Goal: Contribute content: Contribute content

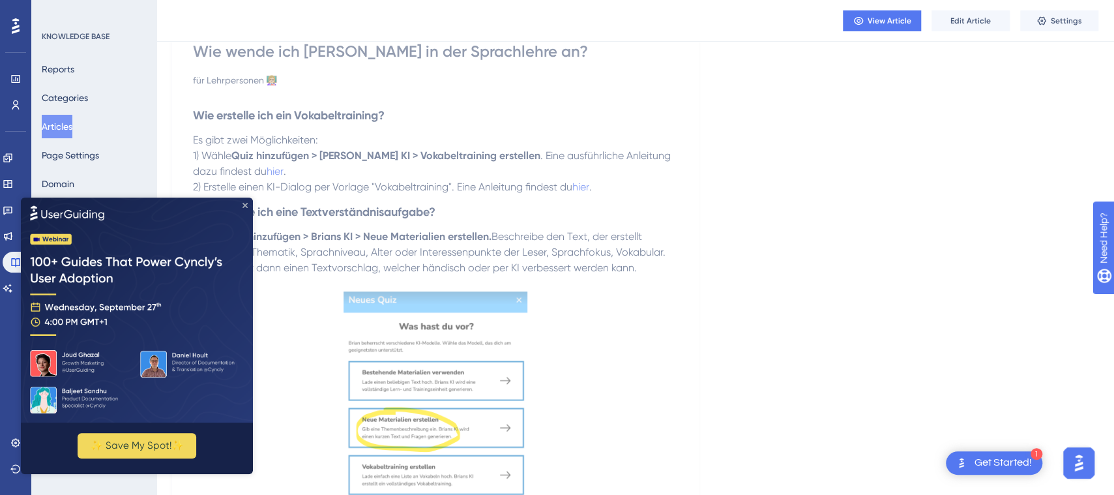
drag, startPoint x: 246, startPoint y: 207, endPoint x: 327, endPoint y: 400, distance: 209.2
click at [246, 207] on icon "Close Preview" at bounding box center [244, 205] width 5 height 5
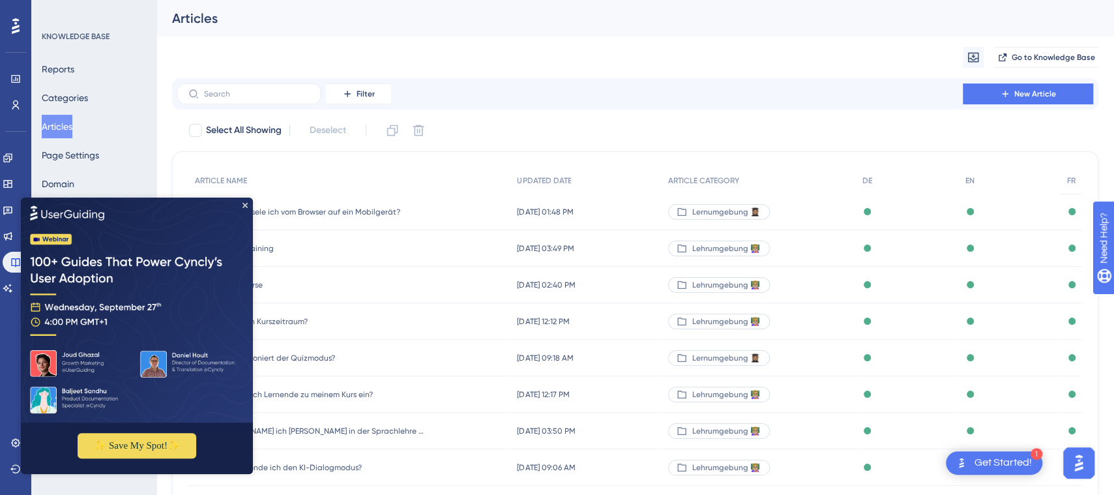
click at [248, 207] on img at bounding box center [137, 310] width 232 height 225
drag, startPoint x: 244, startPoint y: 206, endPoint x: 267, endPoint y: 402, distance: 197.5
click at [244, 206] on icon "Close Preview" at bounding box center [244, 205] width 5 height 5
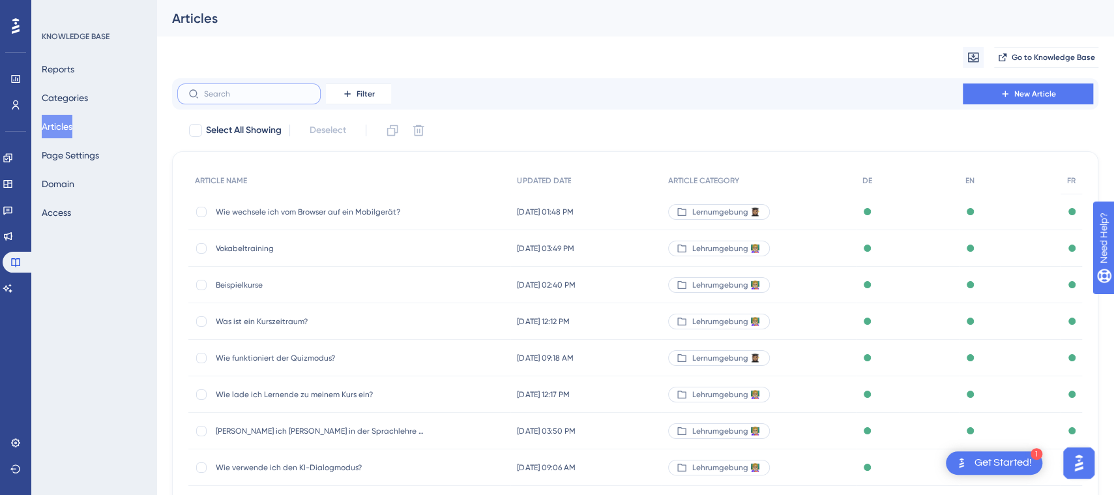
click at [273, 93] on input "text" at bounding box center [257, 93] width 106 height 9
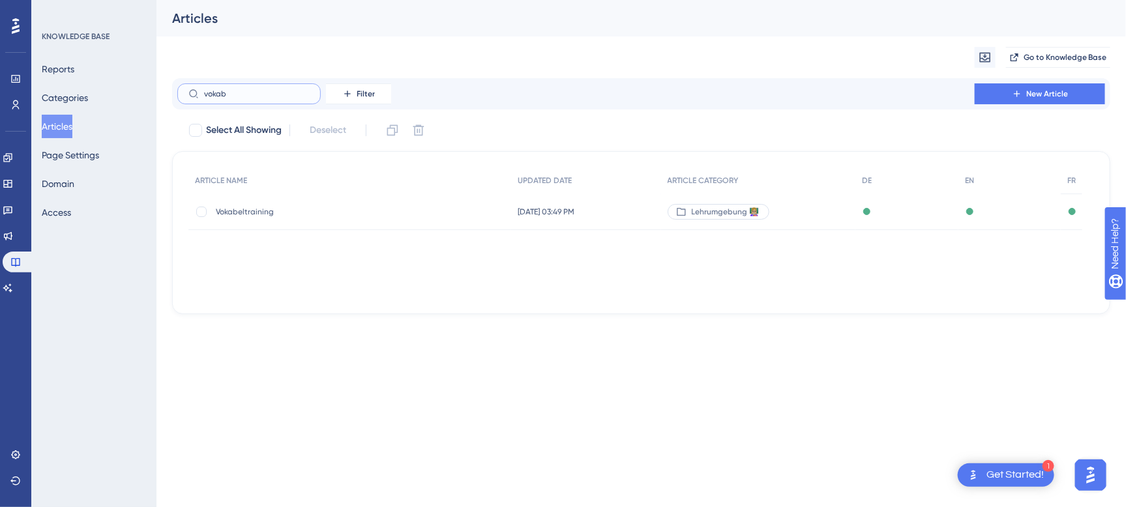
type input "vokab"
click at [263, 212] on span "Vokabeltraining" at bounding box center [320, 212] width 209 height 10
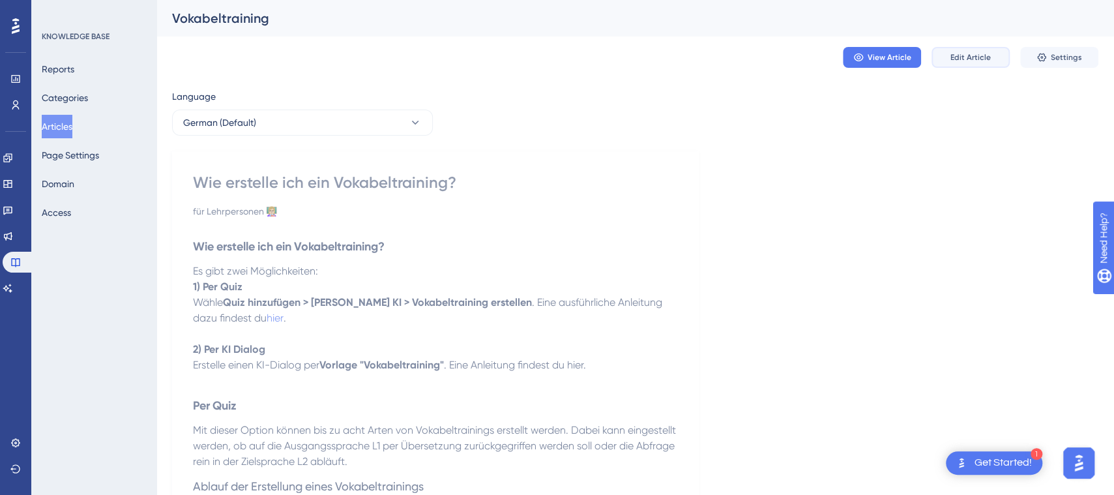
click at [963, 52] on span "Edit Article" at bounding box center [970, 57] width 40 height 10
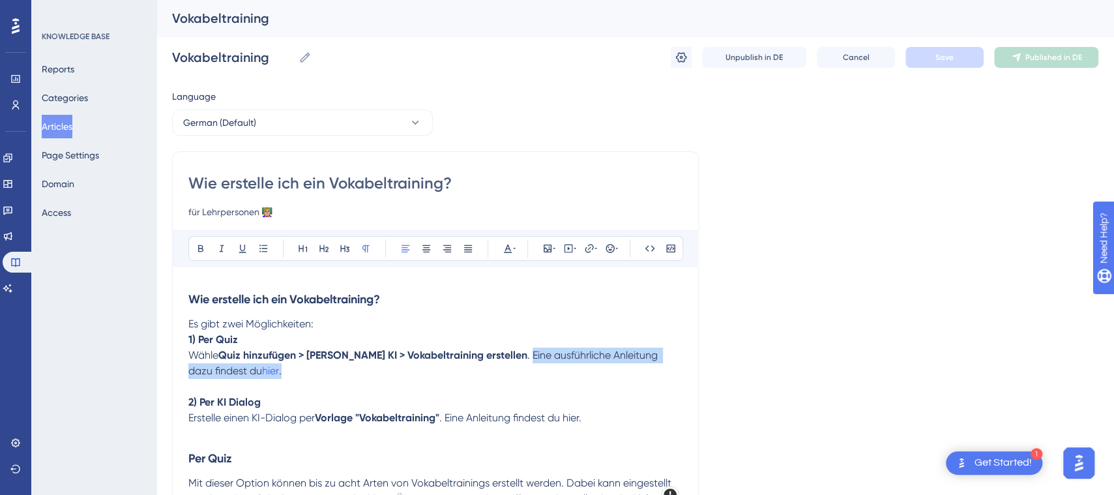
drag, startPoint x: 491, startPoint y: 357, endPoint x: 521, endPoint y: 374, distance: 34.8
click at [521, 374] on p "[PERSON_NAME] Quiz hinzufügen > Brians KI > Vokabeltraining erstellen . Eine au…" at bounding box center [435, 362] width 494 height 31
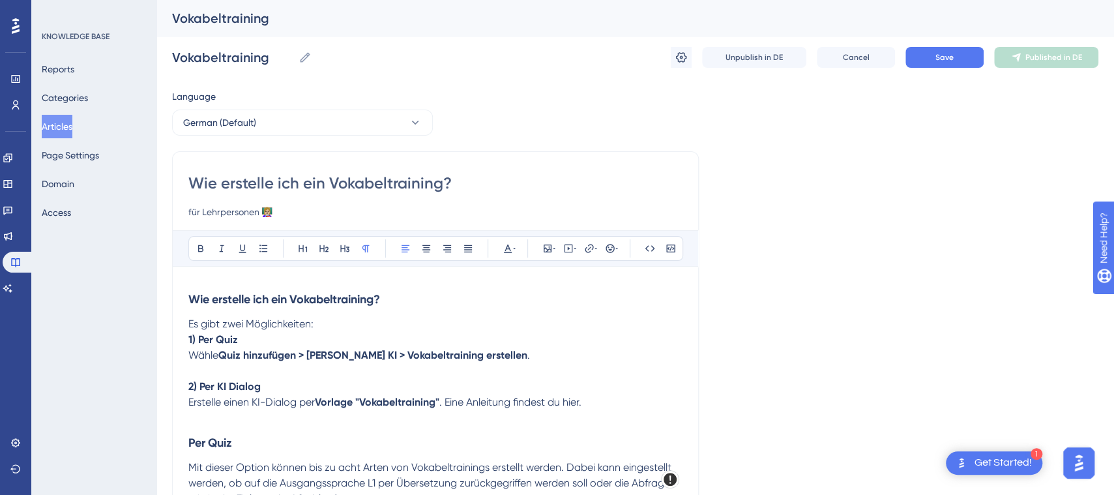
drag, startPoint x: 503, startPoint y: 399, endPoint x: 630, endPoint y: 403, distance: 126.5
click at [630, 403] on p "Erstelle einen KI-Dialog per Vorlage "Vokabeltraining" . Eine Anleitung findest…" at bounding box center [435, 402] width 494 height 16
click at [947, 59] on span "Save" at bounding box center [944, 57] width 18 height 10
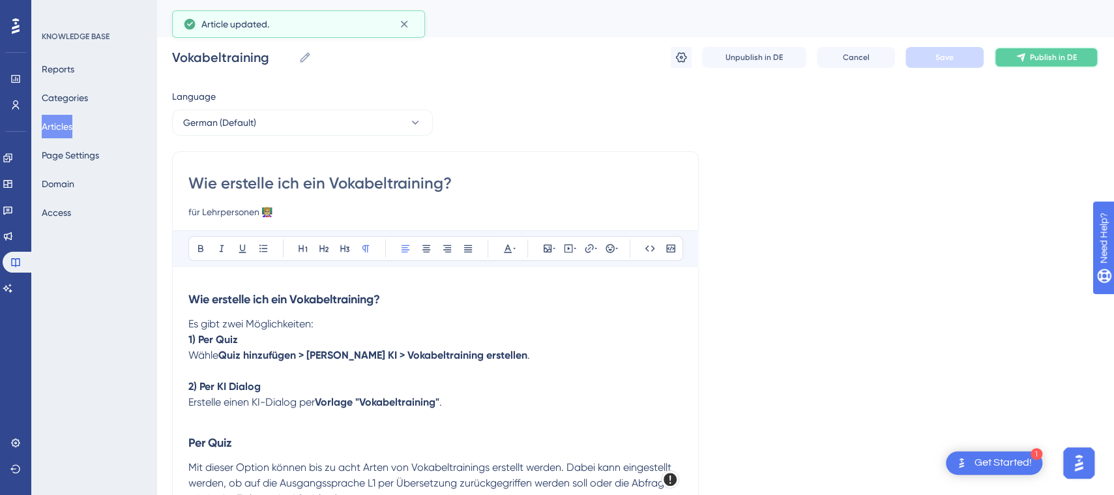
click at [1046, 55] on span "Publish in DE" at bounding box center [1053, 57] width 47 height 10
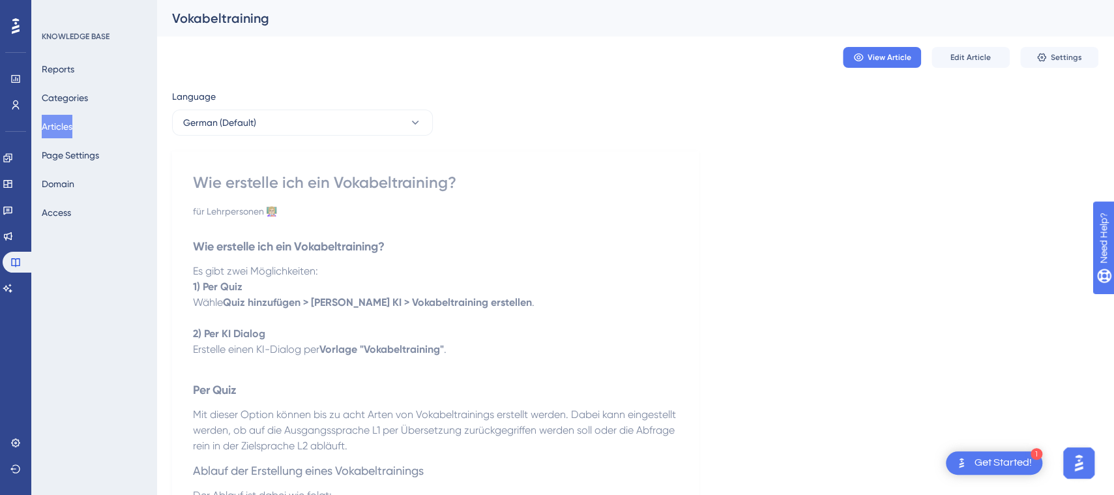
click at [72, 130] on button "Articles" at bounding box center [57, 126] width 31 height 23
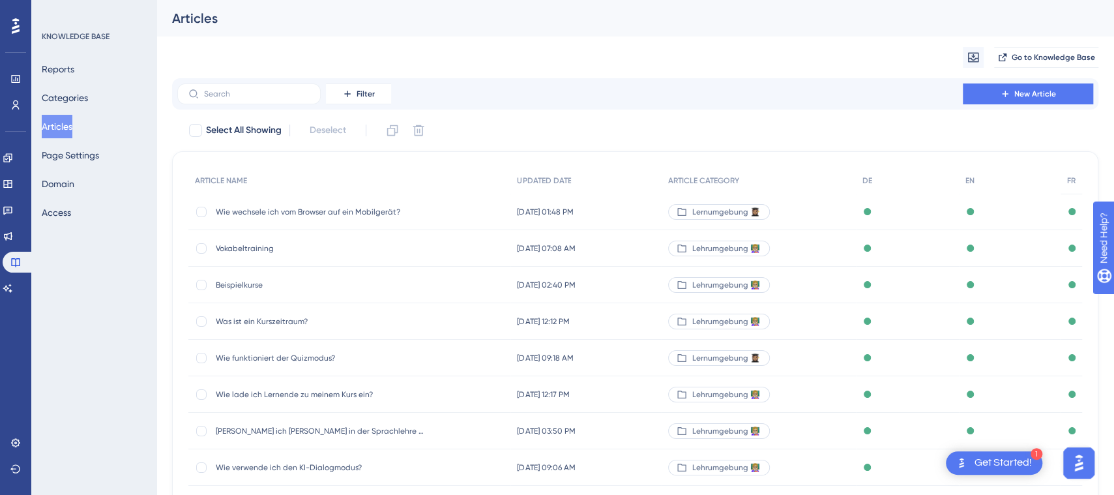
click at [240, 95] on input "text" at bounding box center [257, 93] width 106 height 9
click at [297, 426] on span "[PERSON_NAME] ich [PERSON_NAME] in der Sprachlehre an?" at bounding box center [320, 431] width 209 height 10
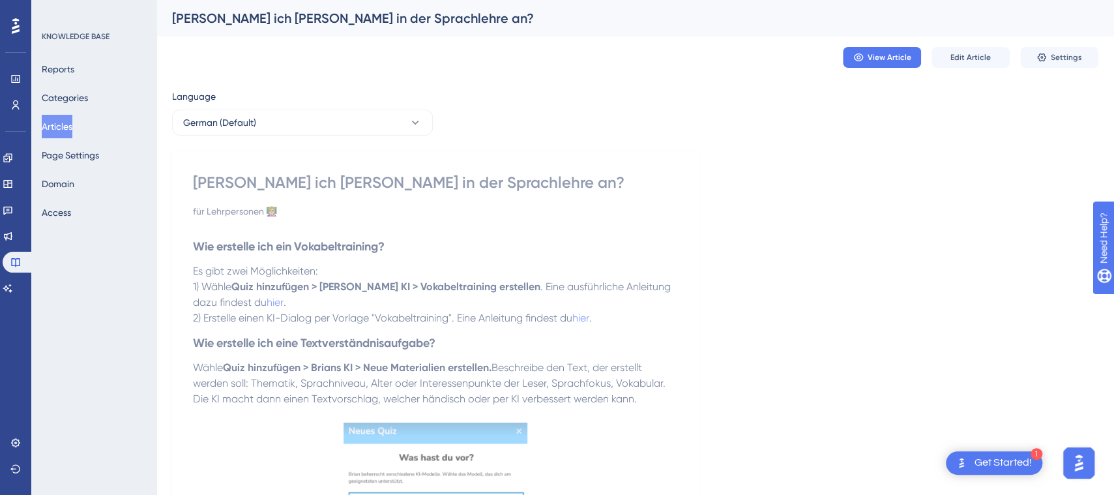
click at [636, 325] on p "2) Erstelle einen KI-Dialog per Vorlage "Vokabeltraining". Eine Anleitung finde…" at bounding box center [435, 318] width 485 height 16
click at [967, 59] on span "Edit Article" at bounding box center [970, 57] width 40 height 10
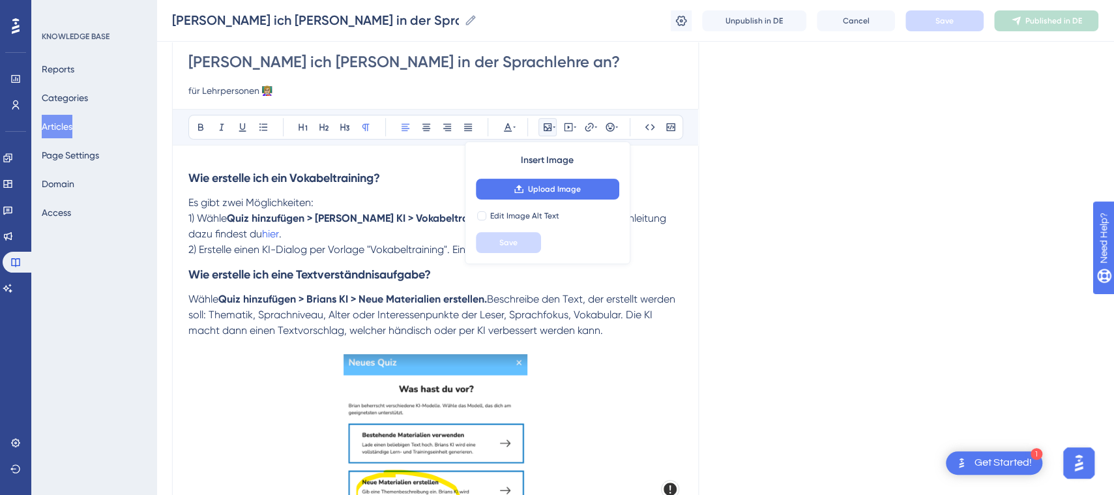
scroll to position [110, 0]
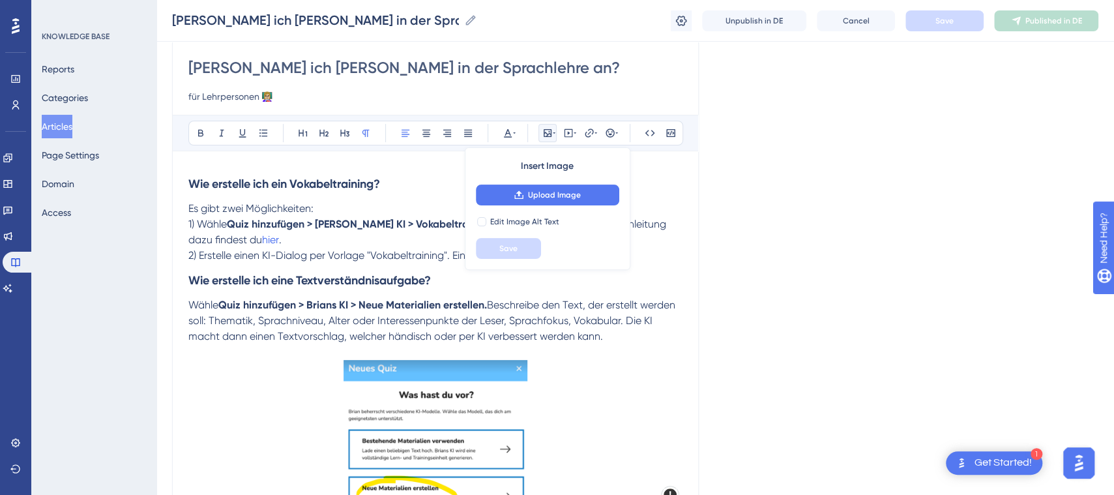
click at [287, 240] on p "1) Wähle Quiz hinzufügen > Brians KI > Vokabeltraining erstellen . Eine ausführ…" at bounding box center [435, 231] width 494 height 31
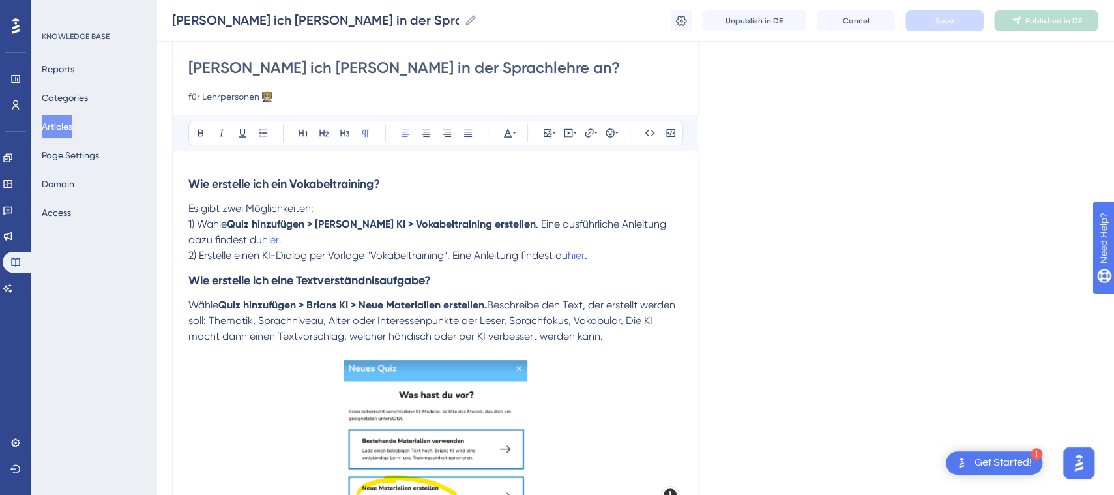
drag, startPoint x: 456, startPoint y: 254, endPoint x: 611, endPoint y: 259, distance: 155.2
click at [611, 259] on p "2) Erstelle einen KI-Dialog per Vorlage "Vokabeltraining". Eine Anleitung finde…" at bounding box center [435, 256] width 494 height 16
copy p "Eine Anleitung findest du hier ."
click at [225, 265] on h3 "Wie erstelle ich eine Textverständnisaufgabe?" at bounding box center [435, 280] width 494 height 34
click at [615, 257] on p "2) Erstelle einen KI-Dialog per Vorlage "Vokabeltraining". Eine Anleitung finde…" at bounding box center [435, 256] width 494 height 16
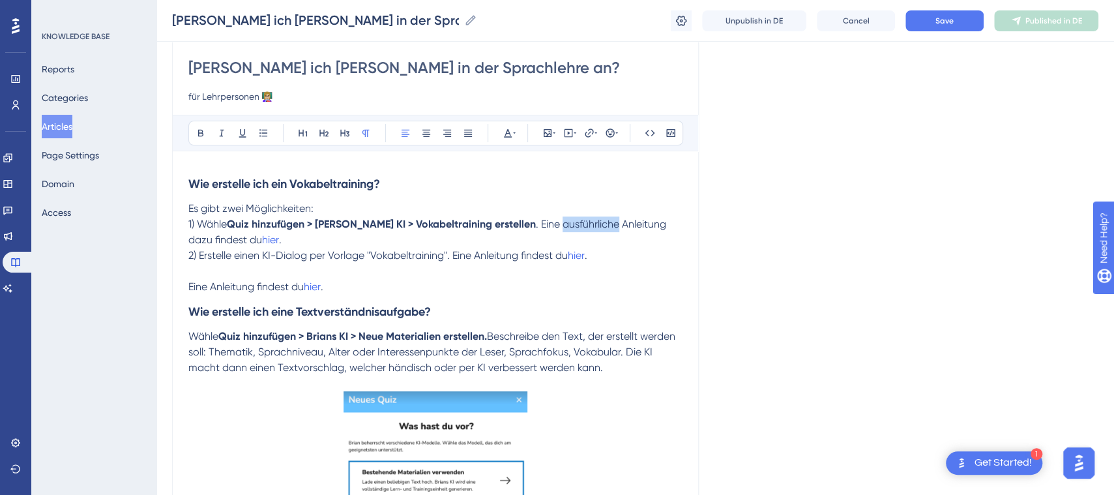
drag, startPoint x: 575, startPoint y: 222, endPoint x: 519, endPoint y: 225, distance: 55.5
click at [519, 225] on span ". Eine ausführliche Anleitung dazu findest du" at bounding box center [428, 232] width 480 height 28
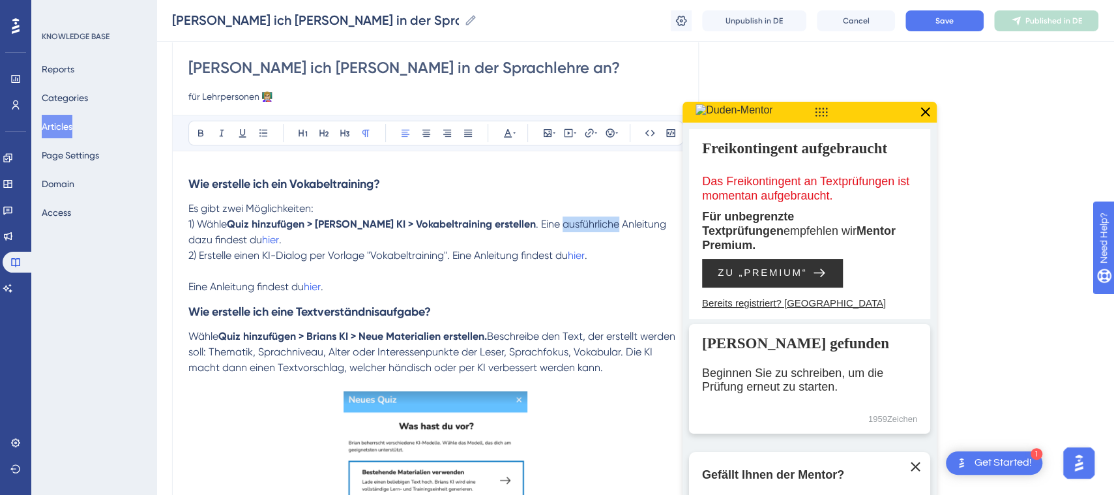
copy span "ausführliche"
click at [211, 288] on span "Eine Anleitung findest du" at bounding box center [245, 286] width 115 height 12
click at [316, 287] on span "Eine ausführliche Anleitung findest du" at bounding box center [275, 286] width 175 height 12
drag, startPoint x: 503, startPoint y: 220, endPoint x: 507, endPoint y: 226, distance: 7.1
click at [507, 226] on span ". Eine ausführliche Anleitung dazu findest du" at bounding box center [428, 232] width 480 height 28
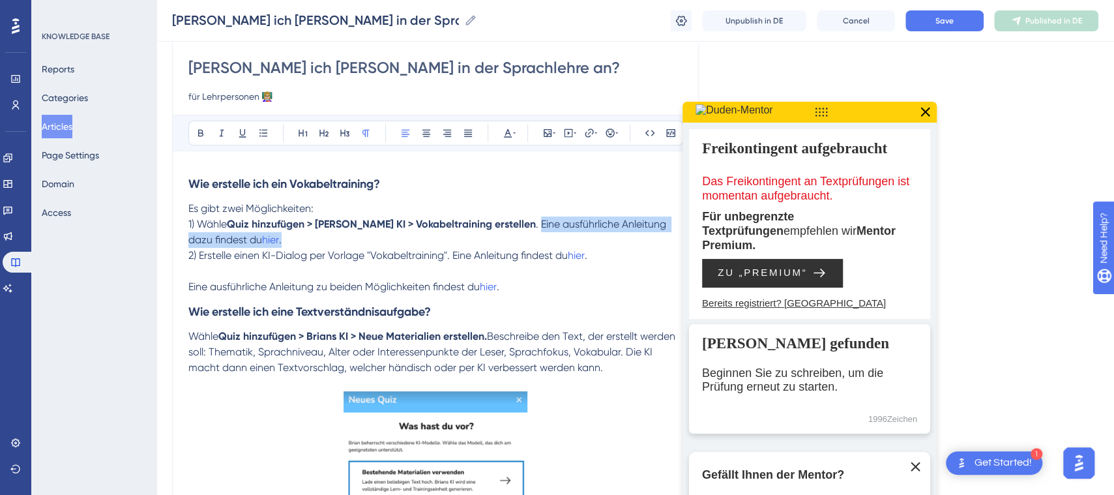
drag, startPoint x: 500, startPoint y: 224, endPoint x: 501, endPoint y: 236, distance: 12.4
click at [501, 236] on p "1) Wähle Quiz hinzufügen > Brians KI > Vokabeltraining erstellen . Eine ausführ…" at bounding box center [435, 231] width 494 height 31
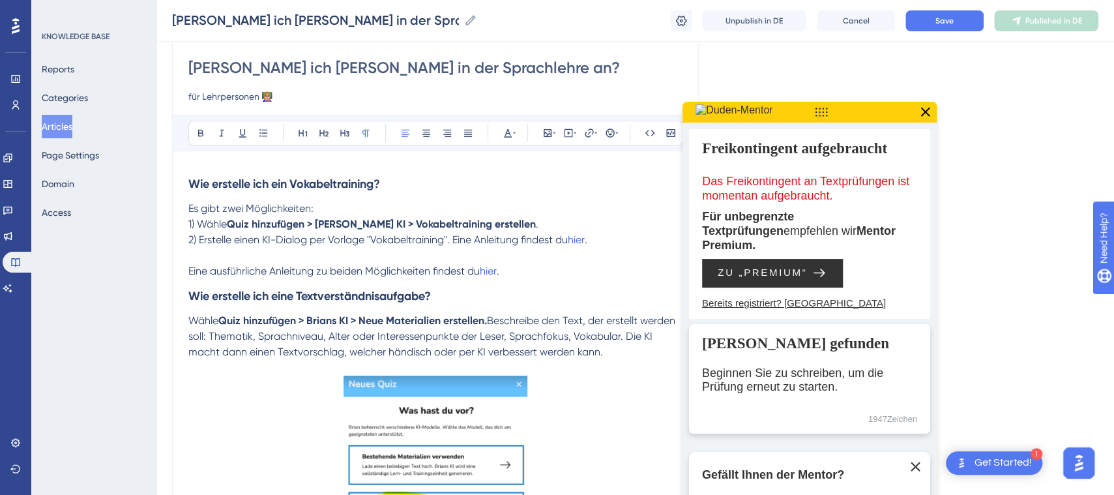
drag, startPoint x: 611, startPoint y: 237, endPoint x: 457, endPoint y: 237, distance: 153.8
click at [457, 237] on p "2) Erstelle einen KI-Dialog per Vorlage "Vokabeltraining". Eine Anleitung finde…" at bounding box center [435, 240] width 494 height 16
click at [368, 239] on span "2) Erstelle einen KI-Dialog per Vorlage "Vokabeltraining"." at bounding box center [318, 239] width 261 height 12
drag, startPoint x: 261, startPoint y: 239, endPoint x: 308, endPoint y: 239, distance: 46.9
click at [308, 239] on span "2) Erstelle einen KI-Dialog per Vorlage "Vokabeltraining"." at bounding box center [318, 239] width 261 height 12
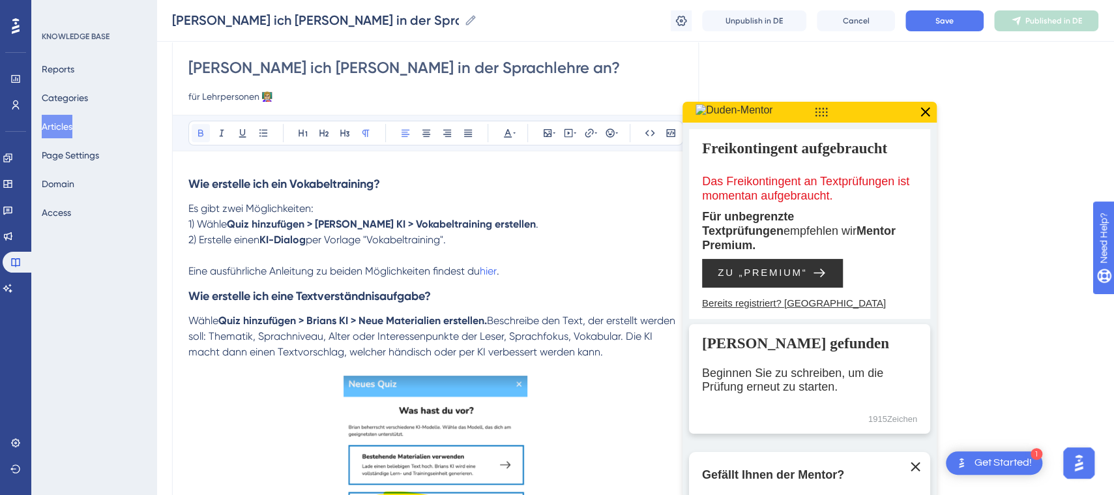
click at [196, 130] on icon at bounding box center [201, 133] width 10 height 10
click at [422, 257] on p at bounding box center [435, 256] width 494 height 16
drag, startPoint x: 330, startPoint y: 238, endPoint x: 450, endPoint y: 244, distance: 120.1
click at [446, 244] on span "per Vorlage "Vokabeltraining"." at bounding box center [376, 239] width 140 height 12
click at [196, 132] on icon at bounding box center [201, 133] width 10 height 10
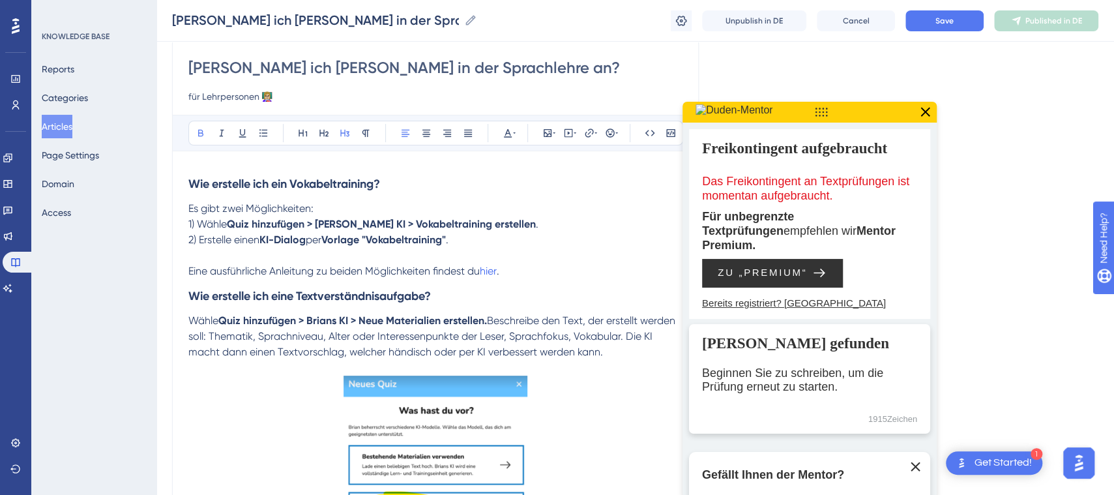
click at [563, 289] on h3 "Wie erstelle ich eine Textverständnisaufgabe?" at bounding box center [435, 296] width 494 height 34
click at [298, 255] on p at bounding box center [435, 256] width 494 height 16
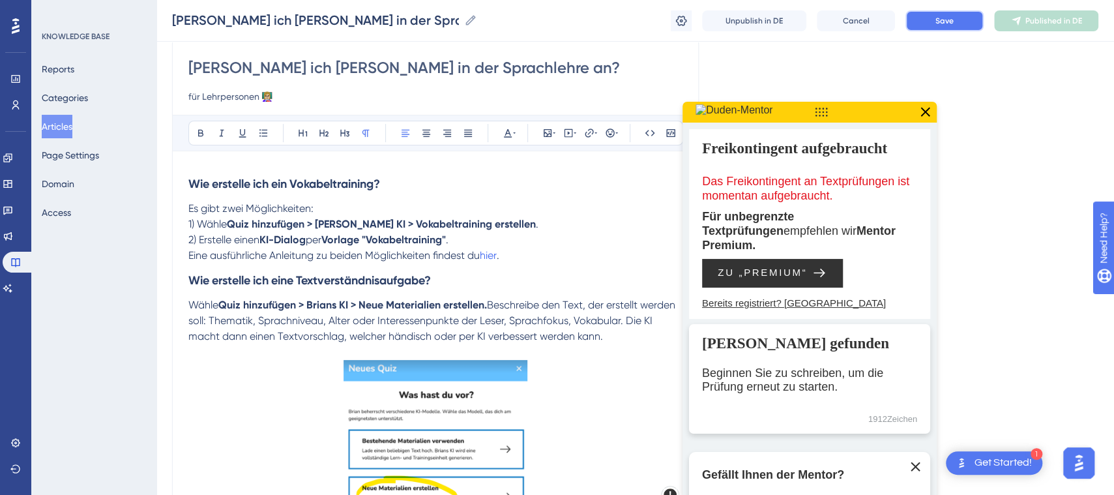
click at [926, 14] on button "Save" at bounding box center [944, 20] width 78 height 21
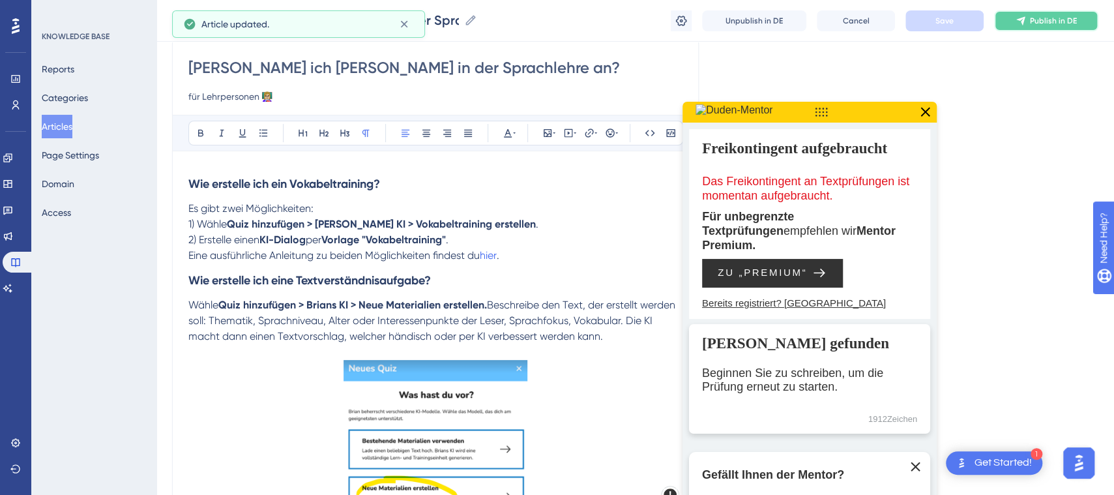
click at [1032, 18] on span "Publish in DE" at bounding box center [1053, 21] width 47 height 10
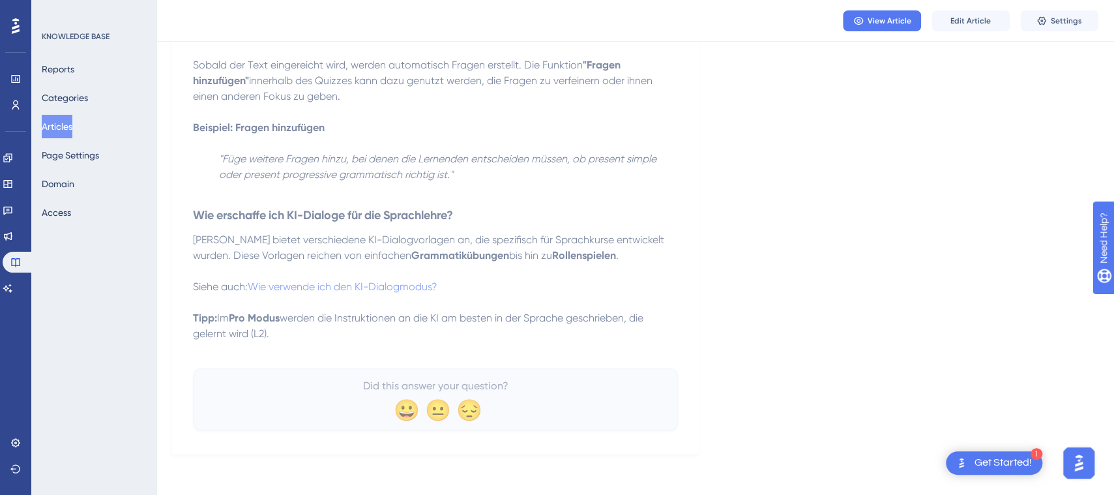
scroll to position [0, 0]
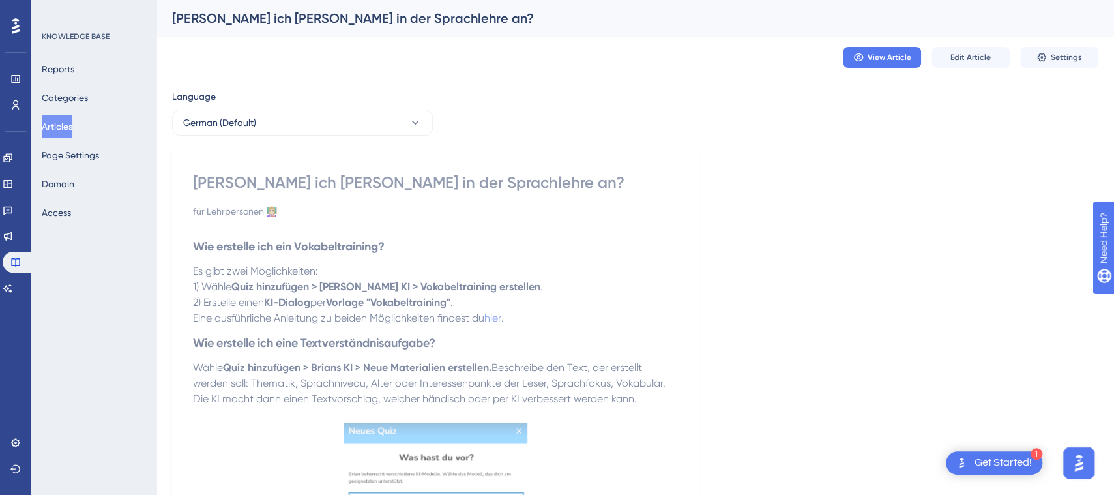
click at [663, 275] on p "Es gibt zwei Möglichkeiten:" at bounding box center [435, 271] width 485 height 16
drag, startPoint x: 518, startPoint y: 317, endPoint x: 176, endPoint y: 306, distance: 342.4
copy div "2) Erstelle einen KI-Dialog per Vorlage "Vokabeltraining" . Eine ausführliche A…"
click at [653, 246] on h3 "Wie erstelle ich ein Vokabeltraining?" at bounding box center [435, 246] width 485 height 34
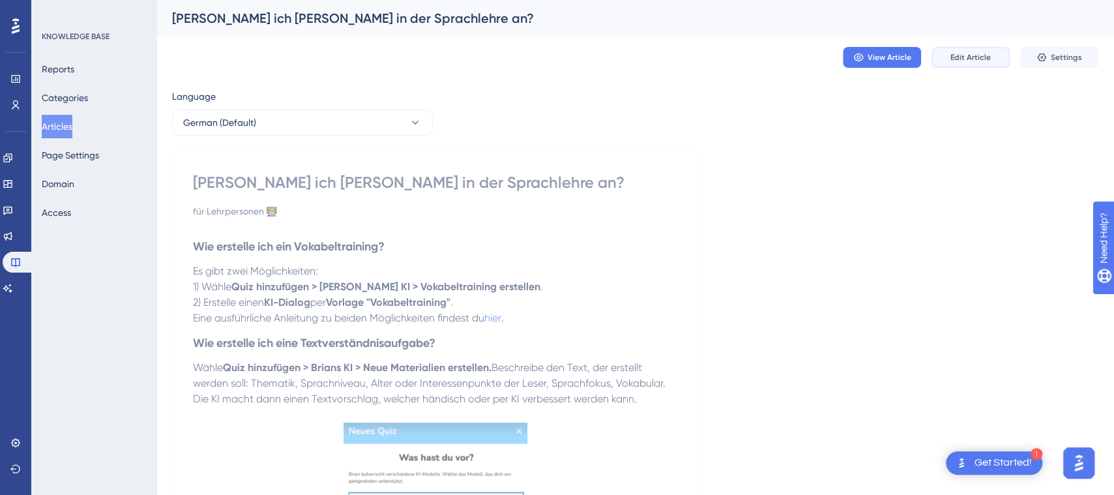
click at [966, 63] on button "Edit Article" at bounding box center [970, 57] width 78 height 21
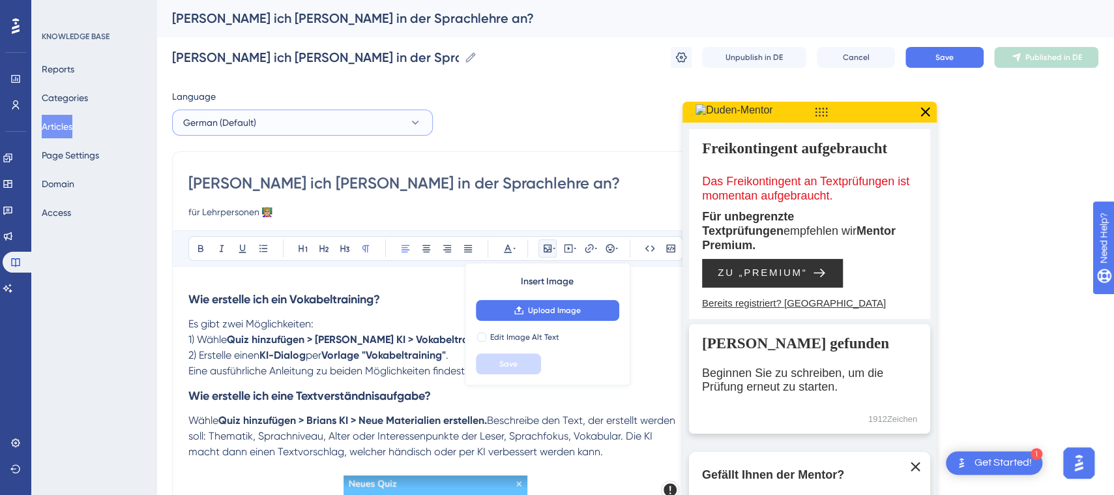
drag, startPoint x: 383, startPoint y: 125, endPoint x: 378, endPoint y: 134, distance: 9.6
click at [382, 125] on button "German (Default)" at bounding box center [302, 123] width 261 height 26
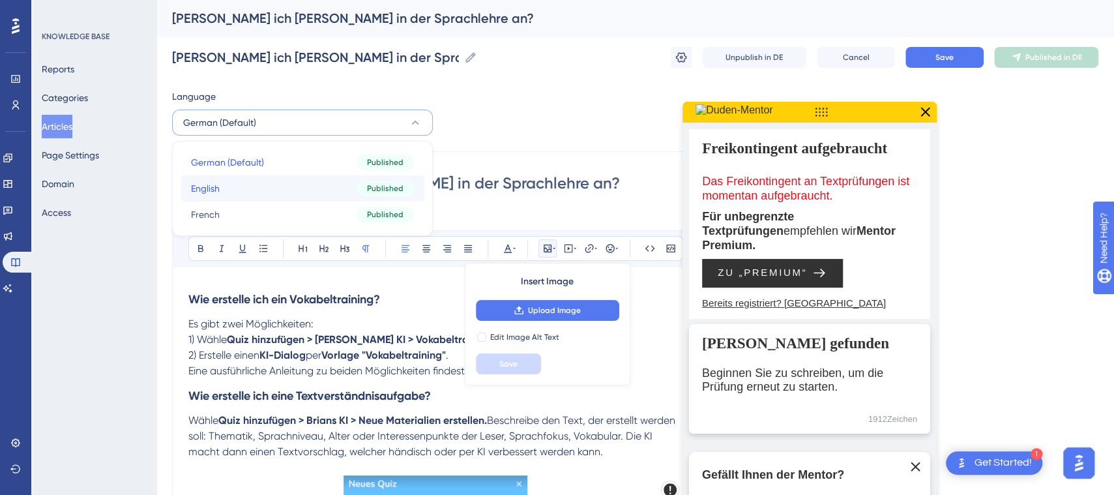
click at [349, 188] on button "English English Published" at bounding box center [303, 188] width 244 height 26
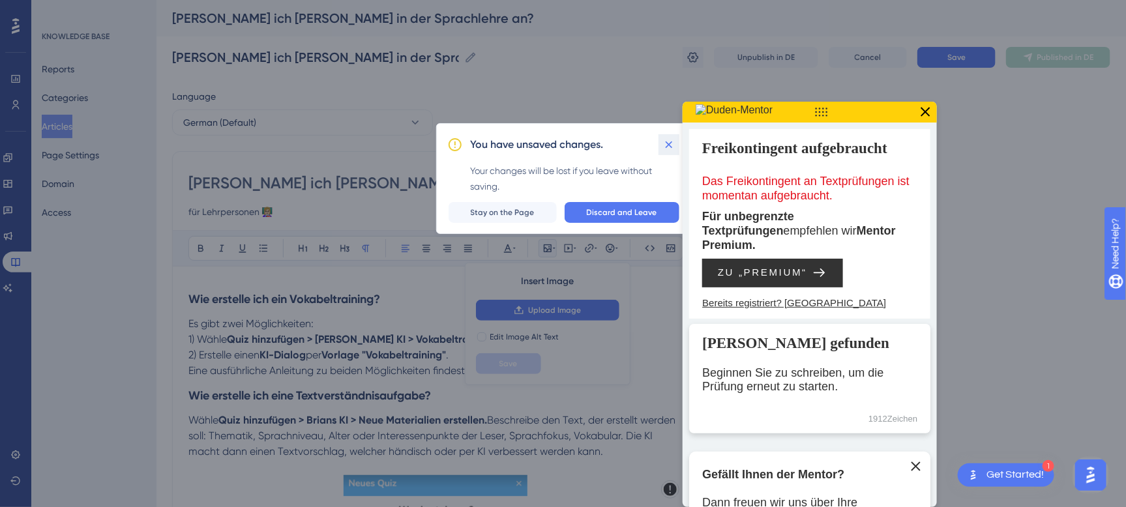
click at [664, 144] on icon at bounding box center [668, 144] width 13 height 13
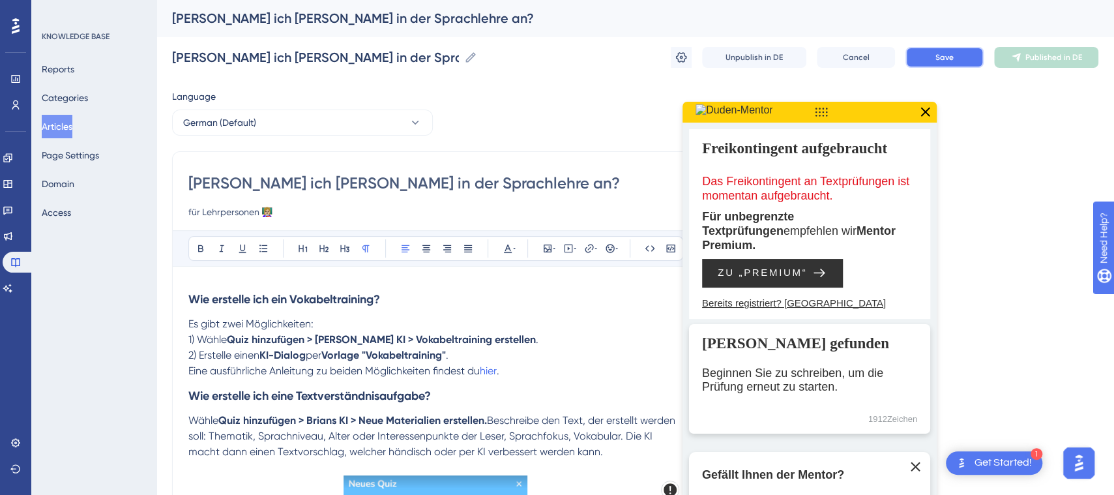
click at [946, 57] on span "Save" at bounding box center [944, 57] width 18 height 10
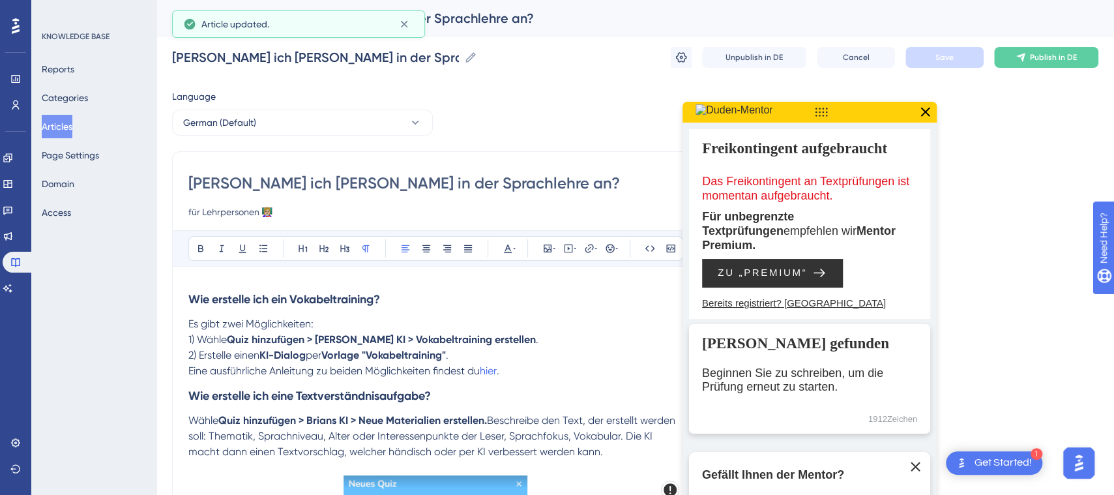
click at [924, 115] on icon at bounding box center [924, 112] width 17 height 17
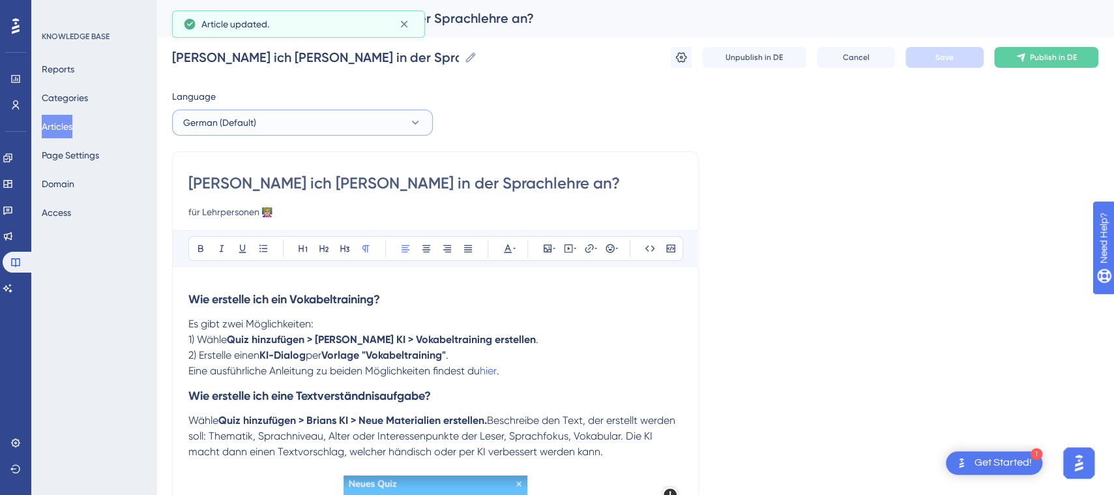
click at [331, 122] on button "German (Default)" at bounding box center [302, 123] width 261 height 26
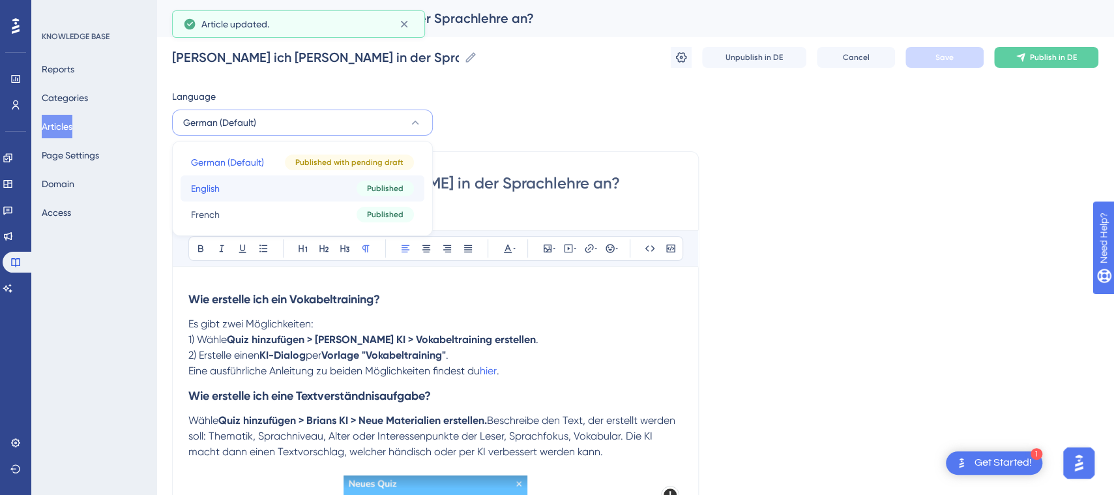
click at [304, 188] on button "English English Published" at bounding box center [303, 188] width 244 height 26
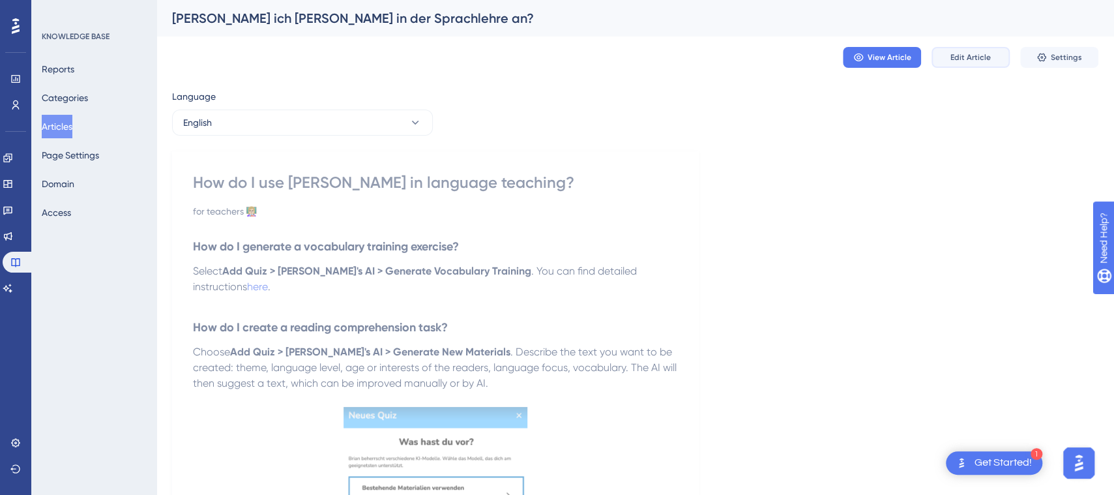
click at [959, 55] on span "Edit Article" at bounding box center [970, 57] width 40 height 10
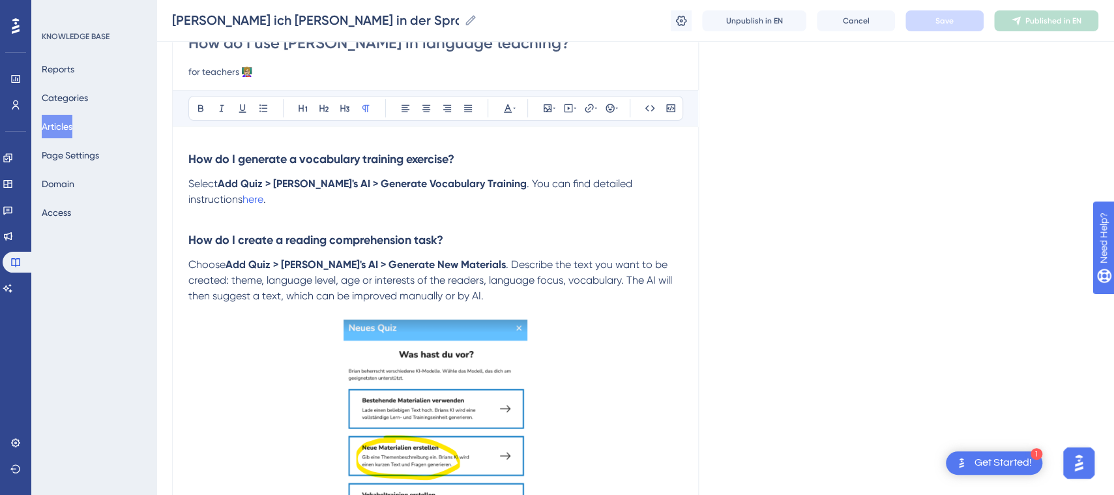
scroll to position [134, 0]
click at [269, 209] on p at bounding box center [435, 217] width 494 height 16
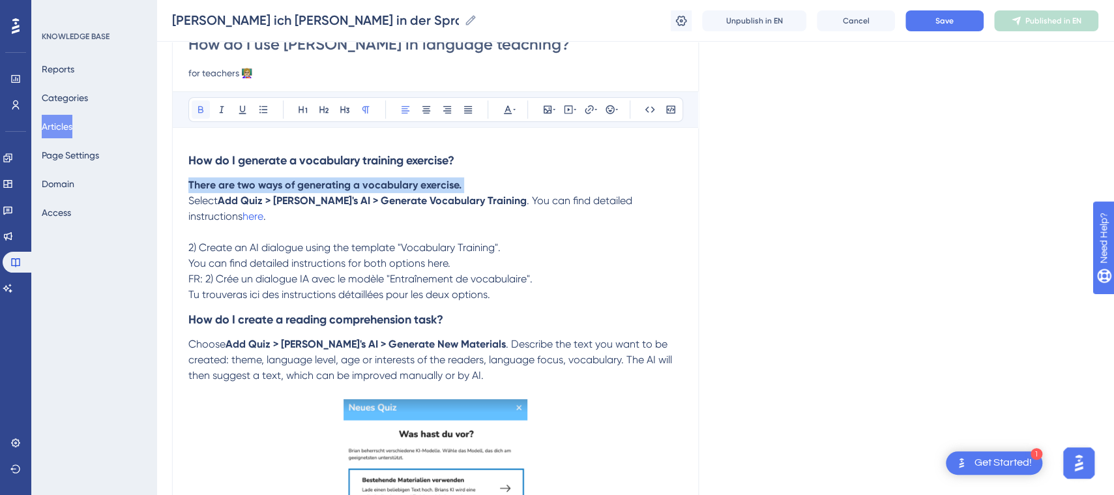
click at [209, 110] on button at bounding box center [201, 109] width 18 height 18
click at [195, 185] on span "There are two ways of generating a vocabulary exercise." at bounding box center [321, 185] width 267 height 12
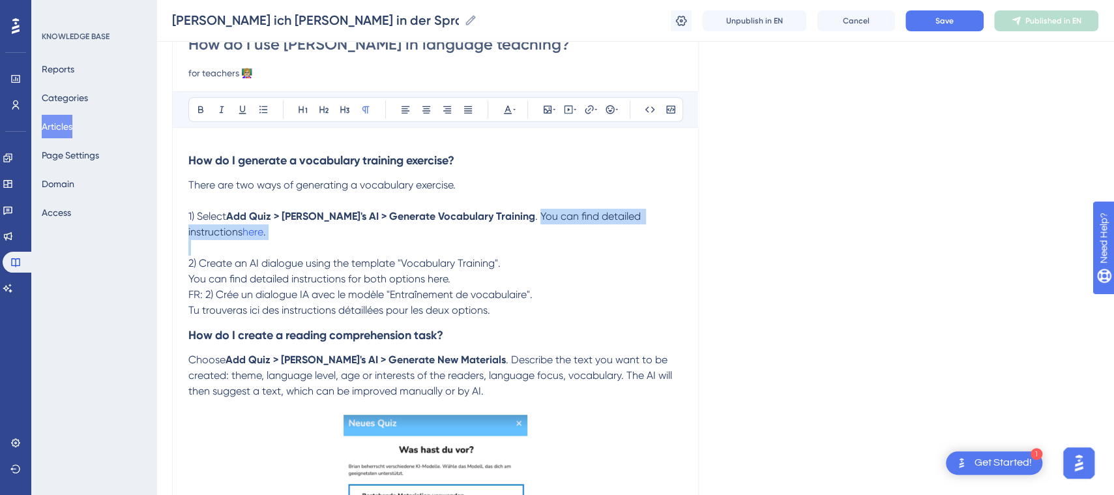
drag, startPoint x: 491, startPoint y: 216, endPoint x: 512, endPoint y: 231, distance: 25.7
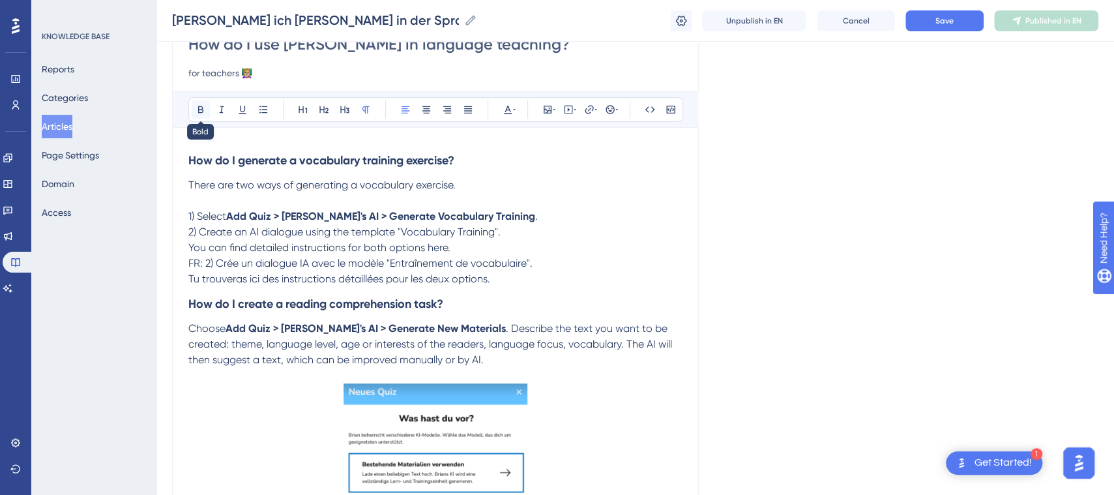
click at [196, 111] on icon at bounding box center [201, 109] width 10 height 10
click at [481, 231] on span "using the template "Vocabulary Training"." at bounding box center [399, 232] width 195 height 12
drag, startPoint x: 460, startPoint y: 234, endPoint x: 434, endPoint y: 237, distance: 26.3
click at [434, 237] on span "using the template "Vocabulary Training"." at bounding box center [399, 232] width 195 height 12
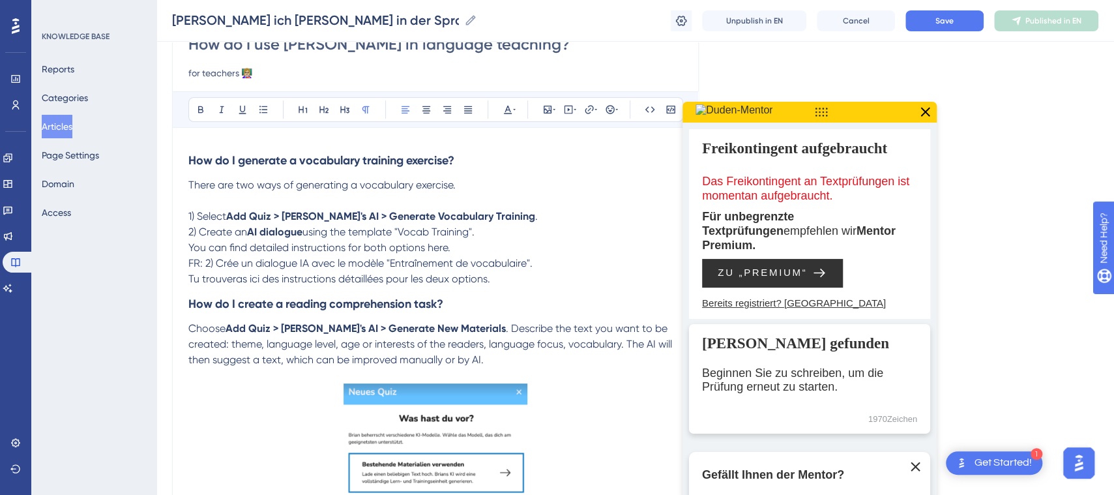
click at [527, 242] on p "2) Create an AI dialogue using the template "Vocab Training". You can find deta…" at bounding box center [435, 239] width 494 height 31
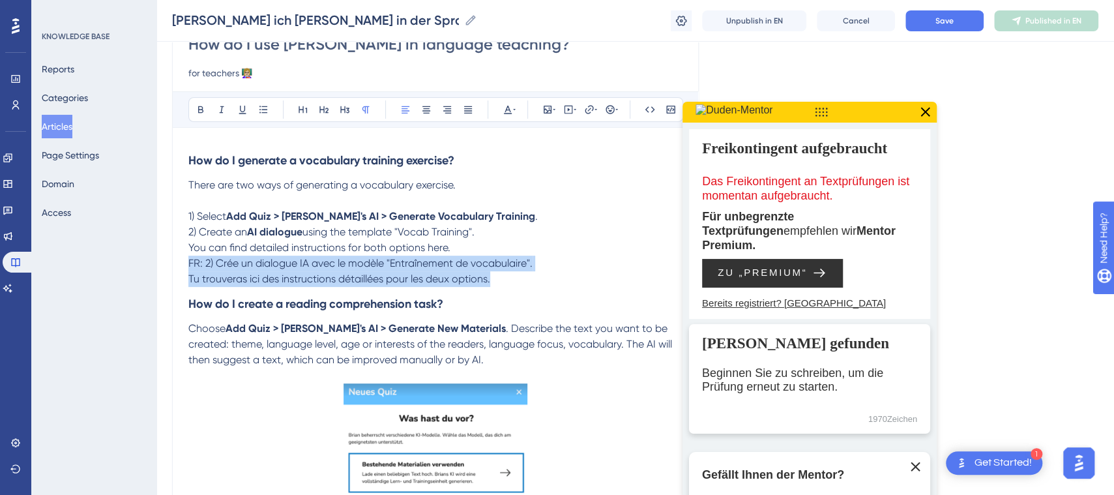
drag, startPoint x: 508, startPoint y: 282, endPoint x: 186, endPoint y: 265, distance: 323.1
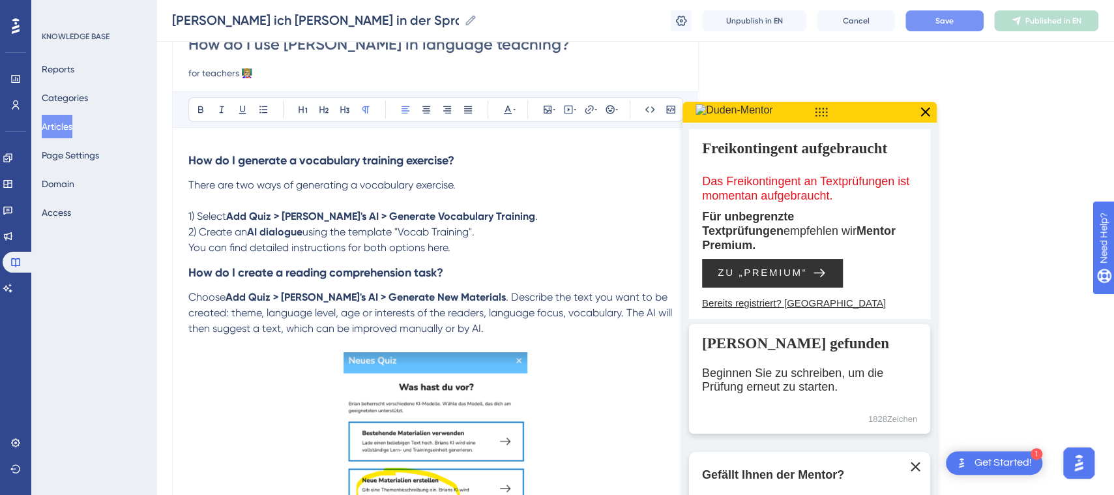
drag, startPoint x: 930, startPoint y: 108, endPoint x: 943, endPoint y: 17, distance: 91.4
click at [930, 106] on icon at bounding box center [924, 112] width 17 height 17
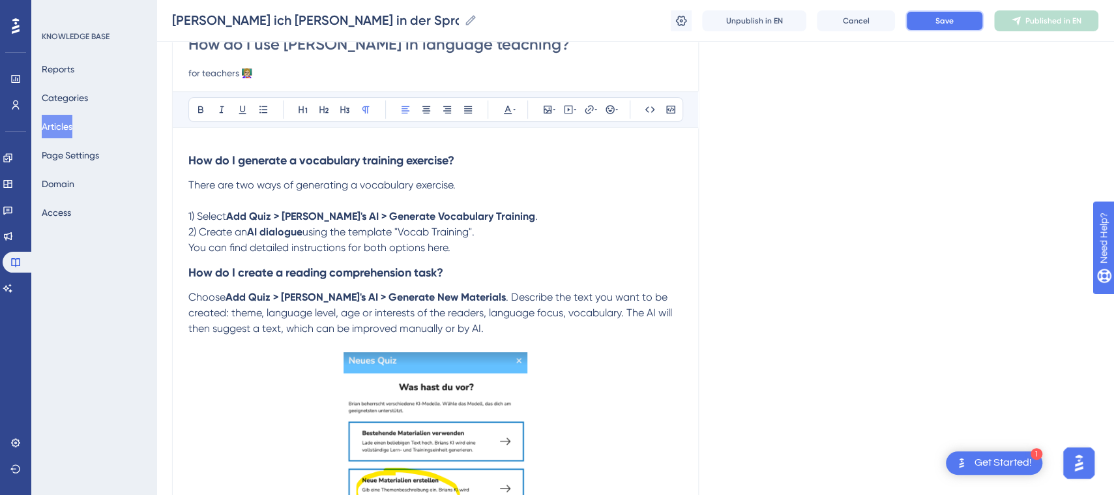
click at [948, 16] on span "Save" at bounding box center [944, 21] width 18 height 10
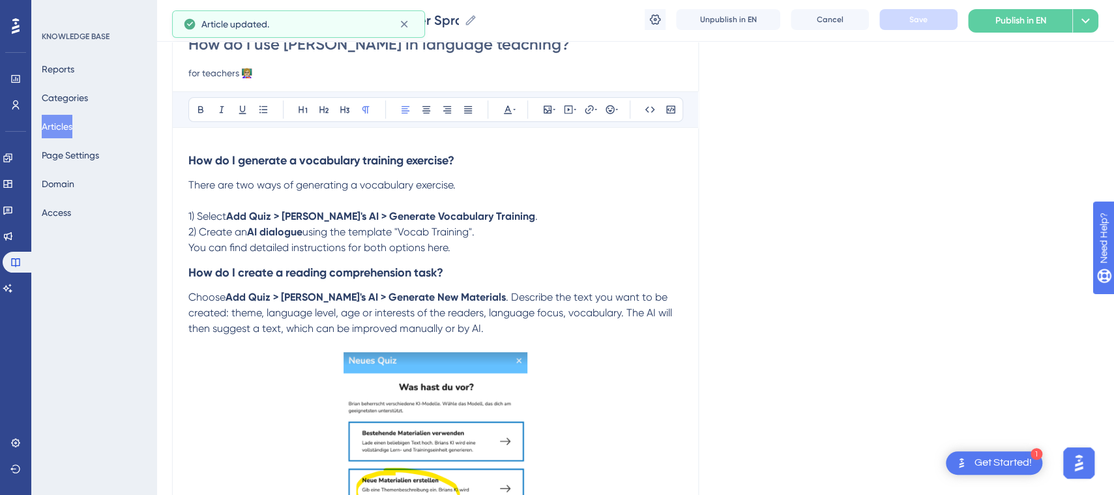
click at [213, 204] on p at bounding box center [435, 201] width 494 height 16
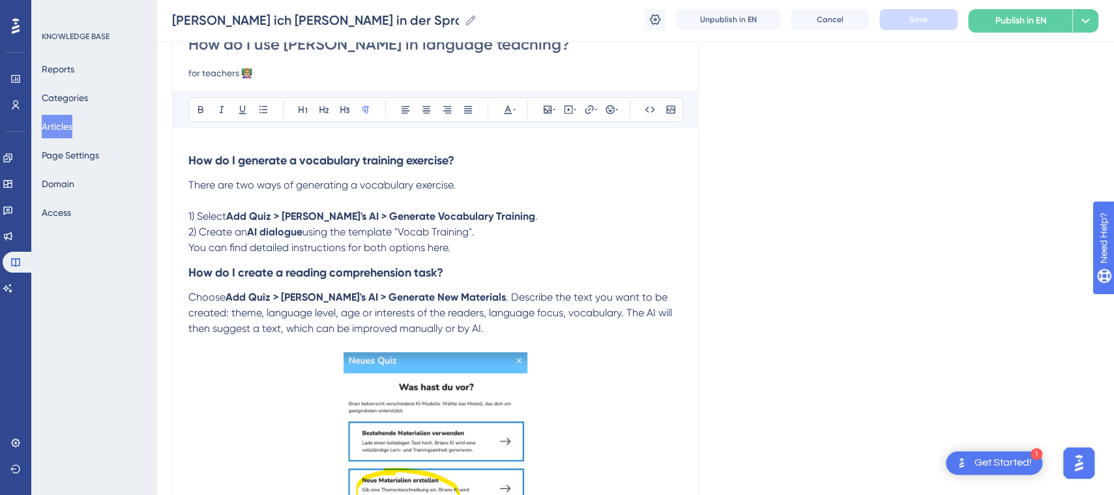
click at [191, 245] on span "You can find detailed instructions for both options here." at bounding box center [319, 247] width 262 height 12
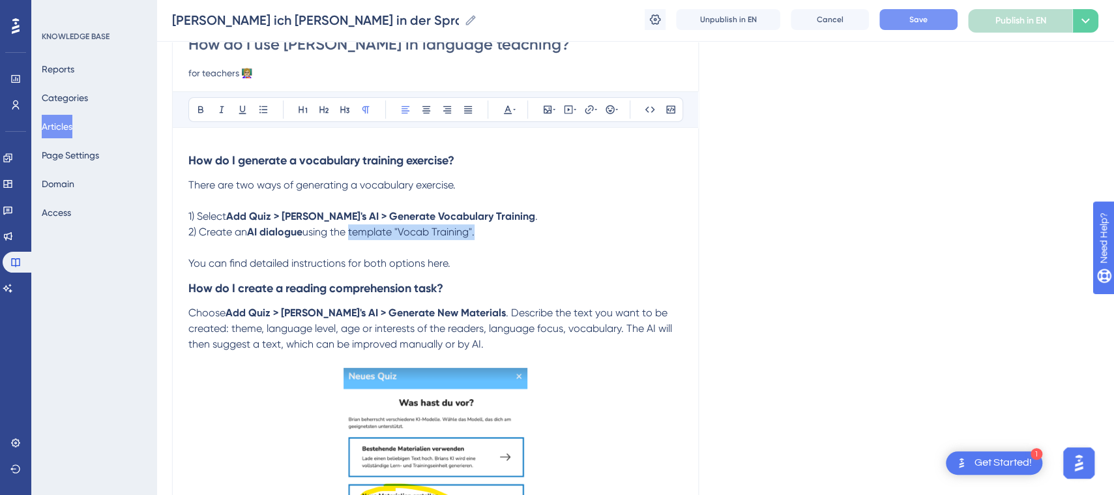
drag, startPoint x: 352, startPoint y: 233, endPoint x: 477, endPoint y: 237, distance: 125.2
click at [475, 237] on span "using the template "Vocab Training"." at bounding box center [388, 232] width 172 height 12
click at [209, 111] on button at bounding box center [201, 109] width 18 height 18
click at [542, 300] on h3 "How do I create a reading comprehension task?" at bounding box center [435, 288] width 494 height 34
click at [931, 21] on button "Save" at bounding box center [918, 19] width 78 height 21
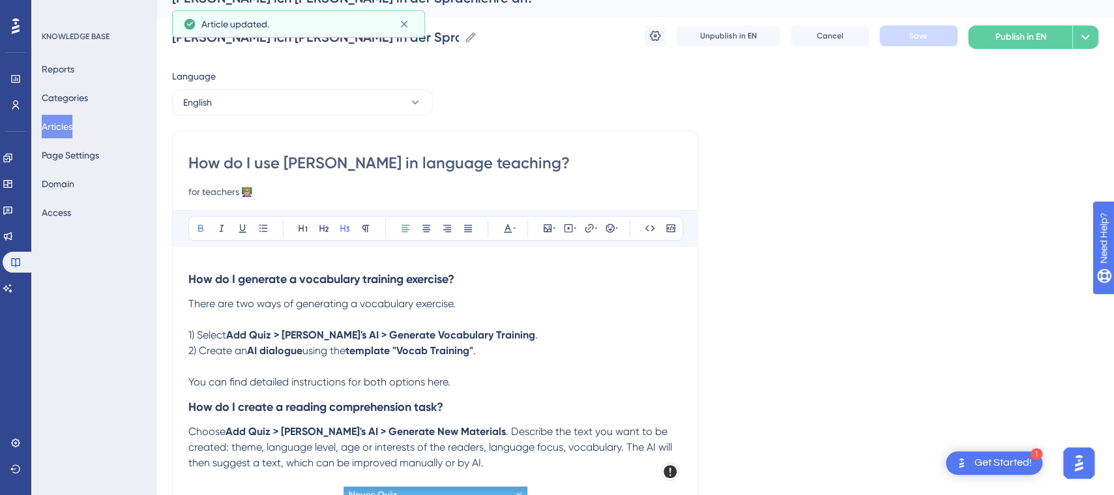
scroll to position [0, 0]
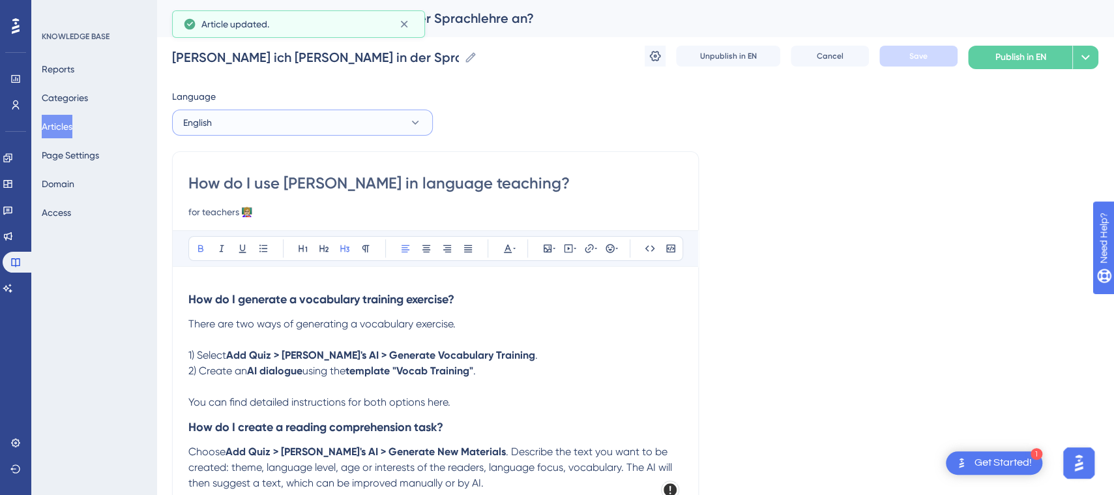
click at [393, 122] on button "English" at bounding box center [302, 123] width 261 height 26
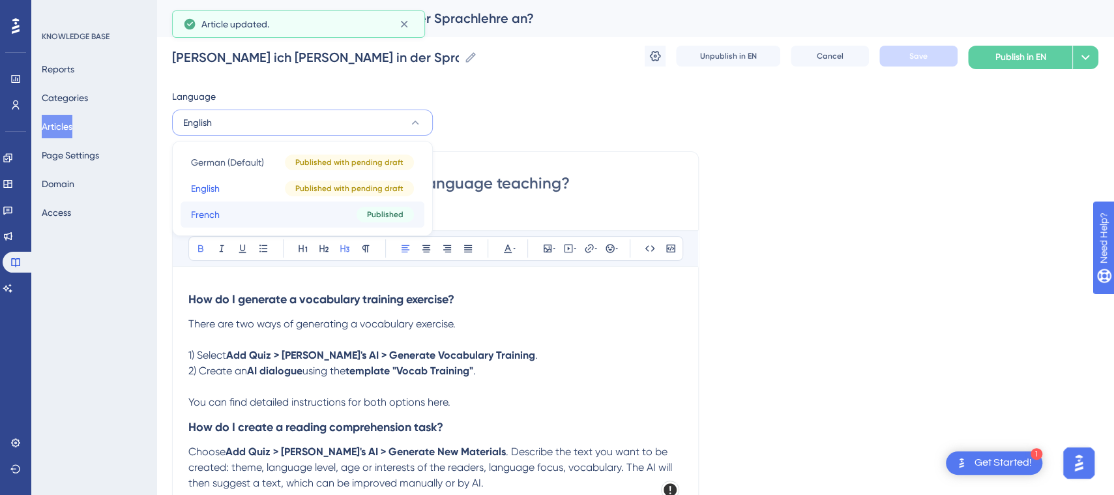
click at [306, 212] on button "French French Published" at bounding box center [303, 214] width 244 height 26
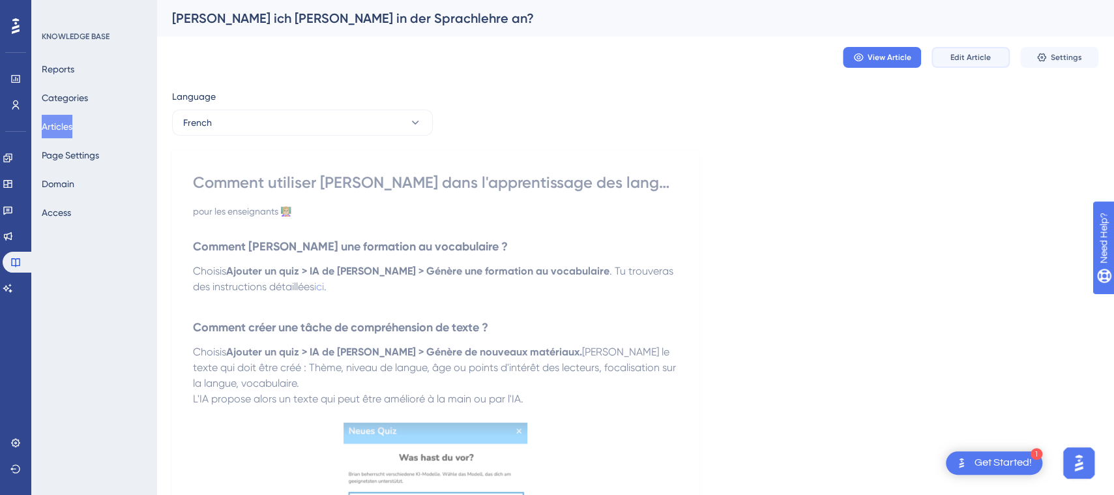
click at [970, 59] on span "Edit Article" at bounding box center [970, 57] width 40 height 10
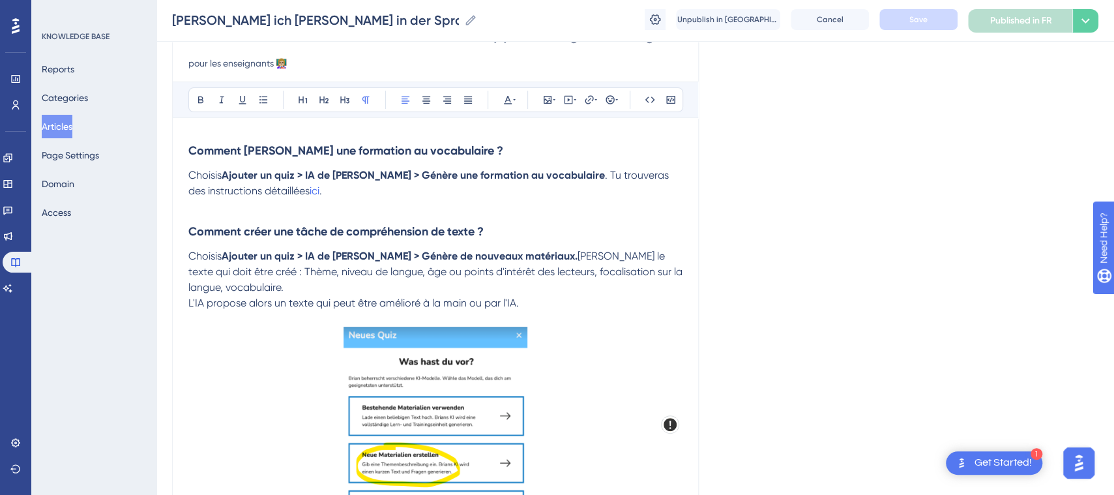
scroll to position [58, 0]
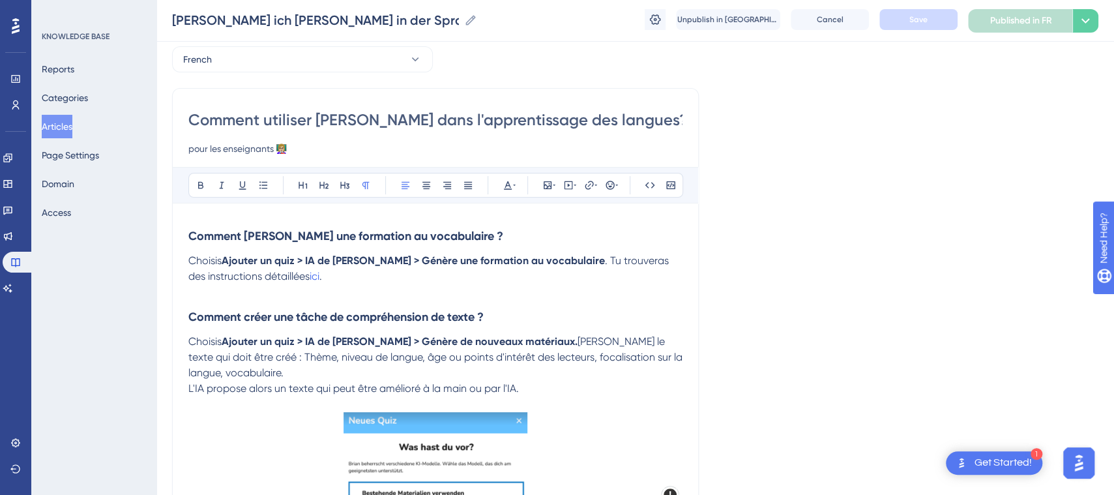
click at [360, 274] on p "Choisis Ajouter un quiz > IA de [PERSON_NAME] > Génère une formation au vocabul…" at bounding box center [435, 276] width 494 height 47
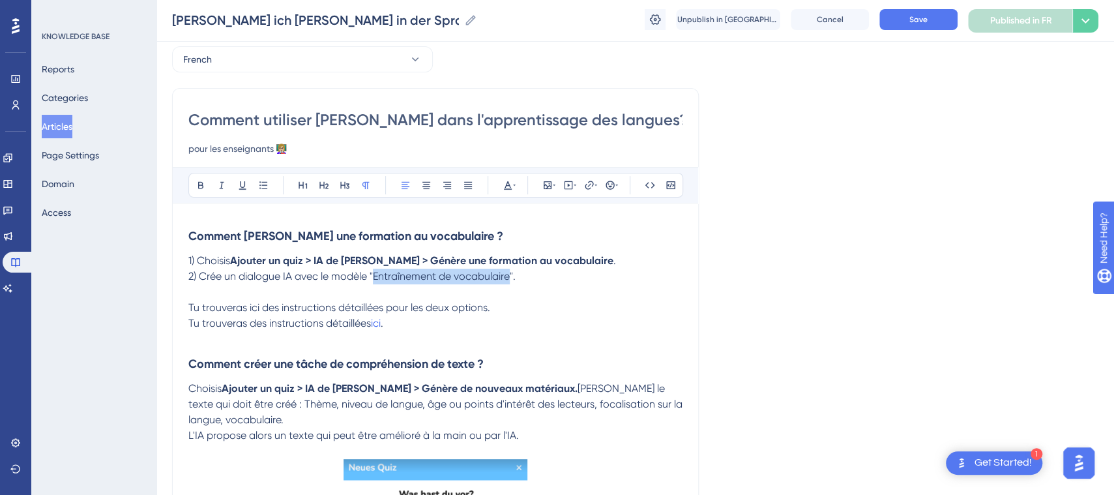
drag, startPoint x: 511, startPoint y: 273, endPoint x: 377, endPoint y: 278, distance: 134.4
click at [377, 278] on span "2) Crée un dialogue IA avec le modèle "Entraînement de vocabulaire"." at bounding box center [351, 276] width 327 height 12
drag, startPoint x: 293, startPoint y: 275, endPoint x: 242, endPoint y: 282, distance: 51.9
click at [242, 282] on p "2) Crée un dialogue IA avec le modèle "Entraînement au vocabulaire"." at bounding box center [435, 277] width 494 height 16
click at [199, 182] on icon at bounding box center [200, 185] width 5 height 7
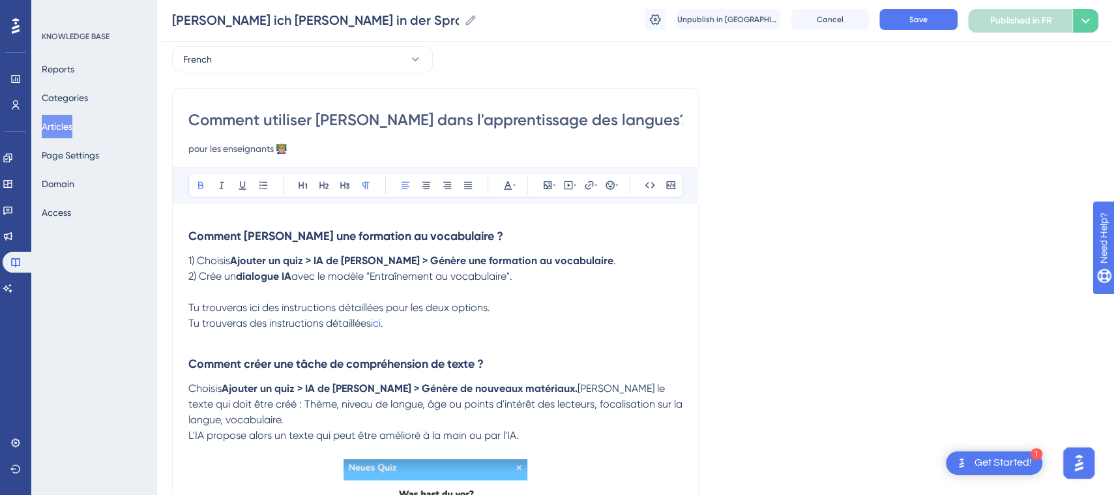
click at [471, 306] on span "Tu trouveras ici des instructions détaillées pour les deux options." at bounding box center [339, 307] width 302 height 12
drag, startPoint x: 372, startPoint y: 276, endPoint x: 517, endPoint y: 281, distance: 144.8
click at [512, 281] on span "avec le modèle "Entraînement au vocabulaire"." at bounding box center [401, 276] width 221 height 12
click at [203, 188] on icon at bounding box center [201, 185] width 10 height 10
click at [362, 303] on span "Tu trouveras ici des instructions détaillées pour les deux options." at bounding box center [339, 307] width 302 height 12
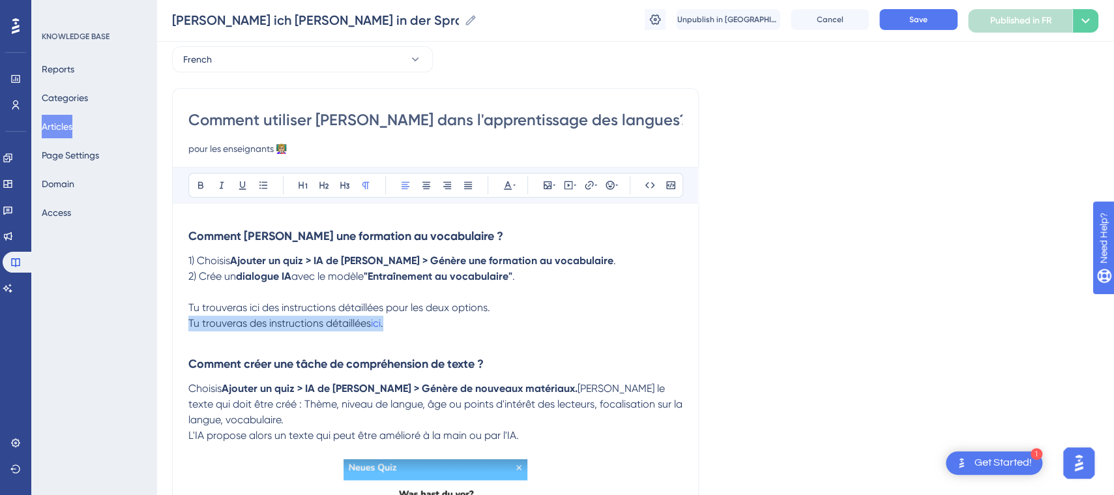
drag, startPoint x: 401, startPoint y: 323, endPoint x: 183, endPoint y: 319, distance: 217.7
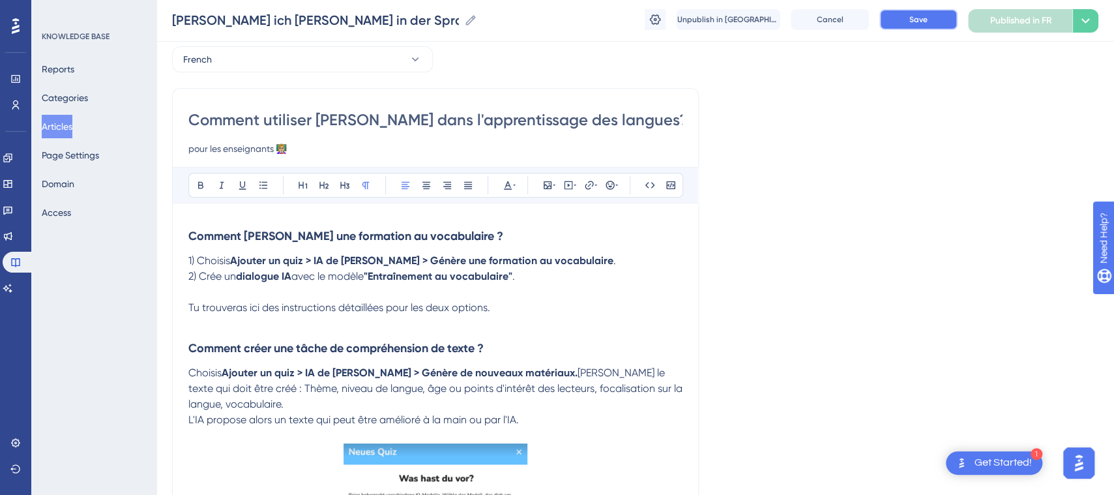
click at [934, 20] on button "Save" at bounding box center [918, 19] width 78 height 21
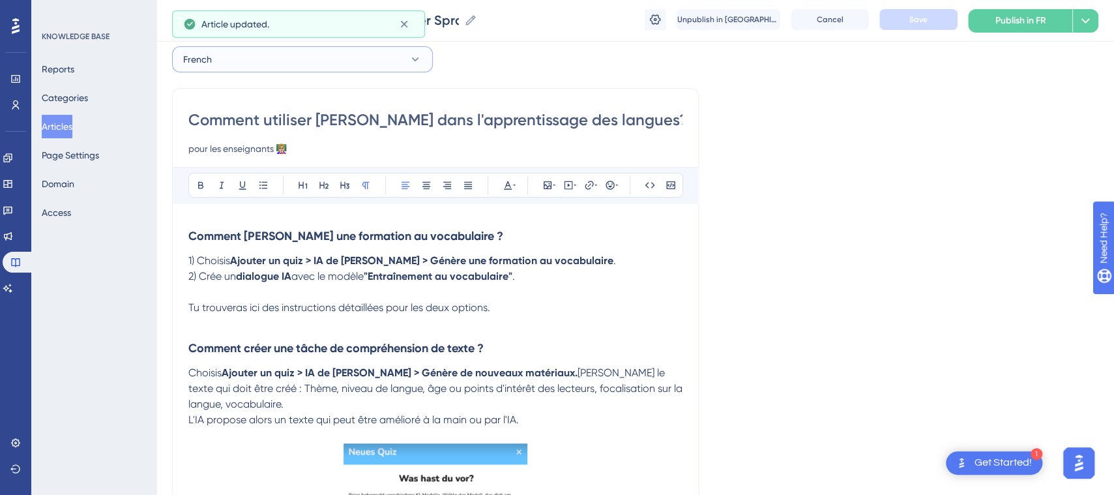
click at [273, 61] on button "French" at bounding box center [302, 59] width 261 height 26
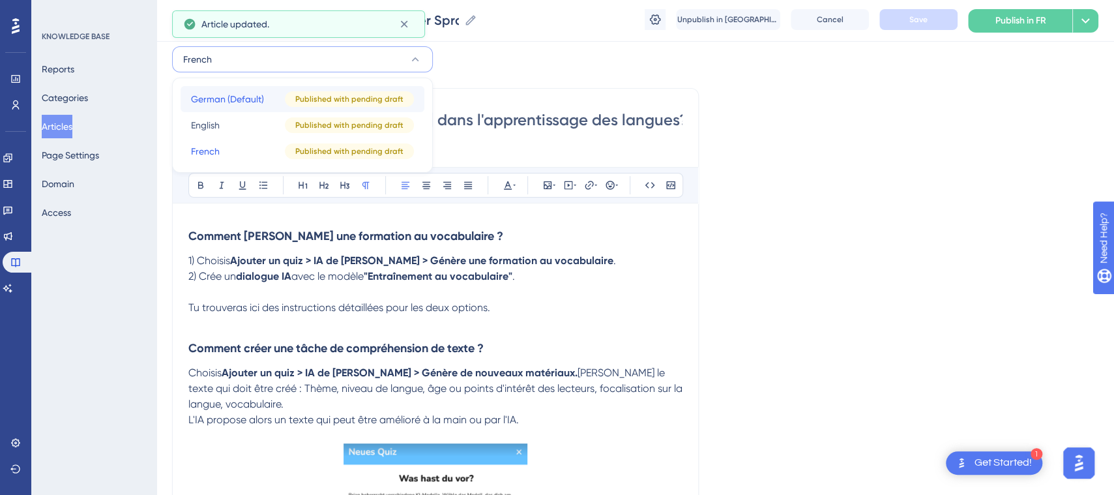
click at [287, 108] on button "German (Default) German (Default) Published with pending draft" at bounding box center [303, 99] width 244 height 26
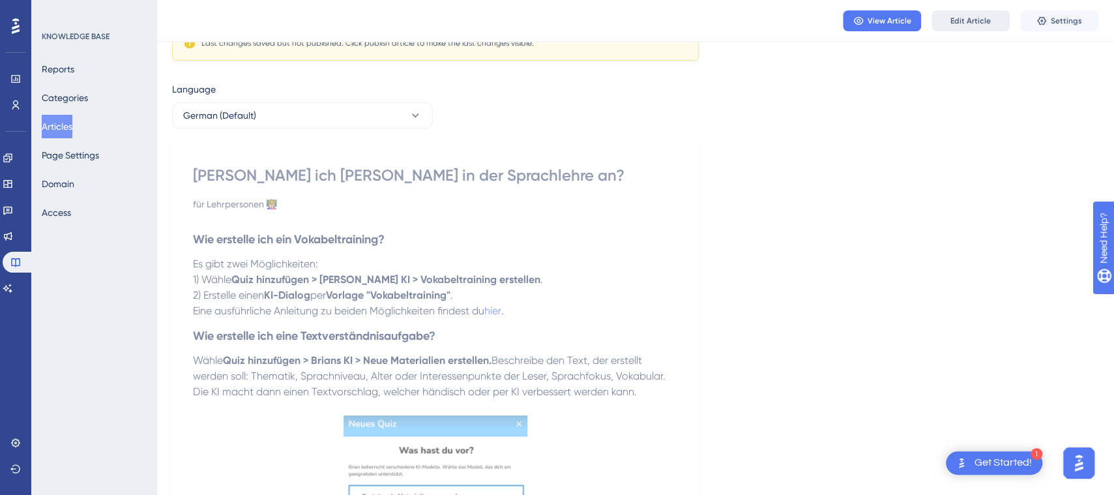
click at [957, 22] on span "Edit Article" at bounding box center [970, 21] width 40 height 10
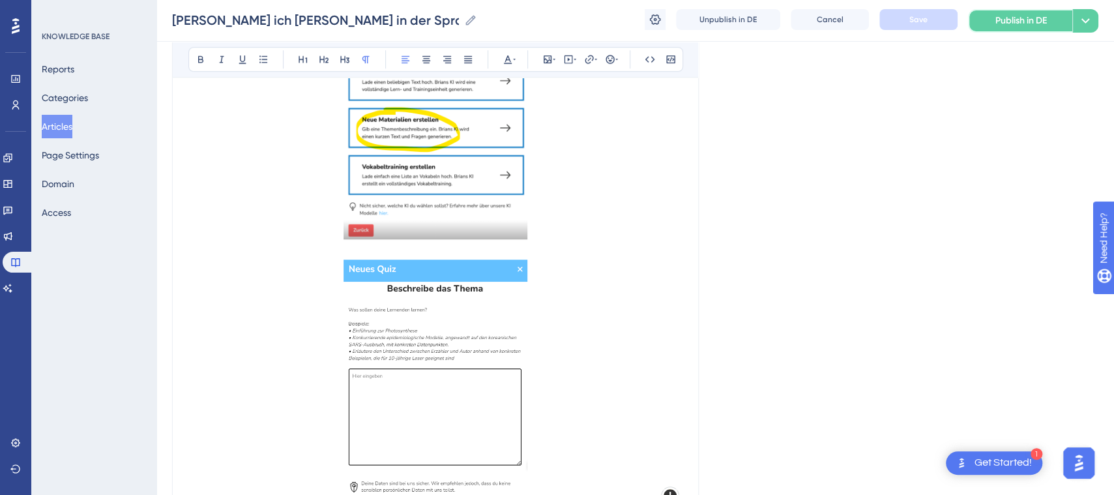
drag, startPoint x: 1036, startPoint y: 18, endPoint x: 1015, endPoint y: 66, distance: 52.0
click at [1036, 18] on span "Publish in DE" at bounding box center [1020, 21] width 51 height 16
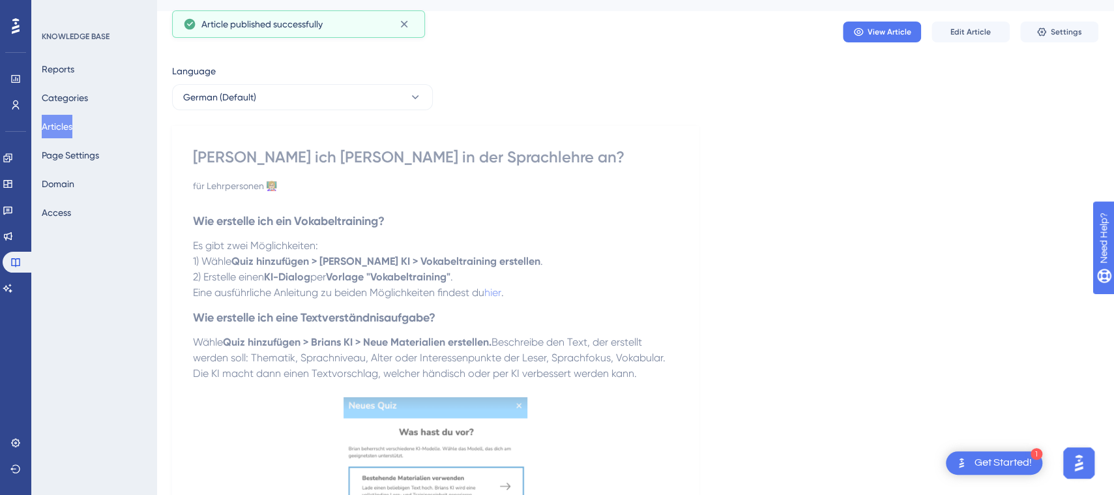
scroll to position [0, 0]
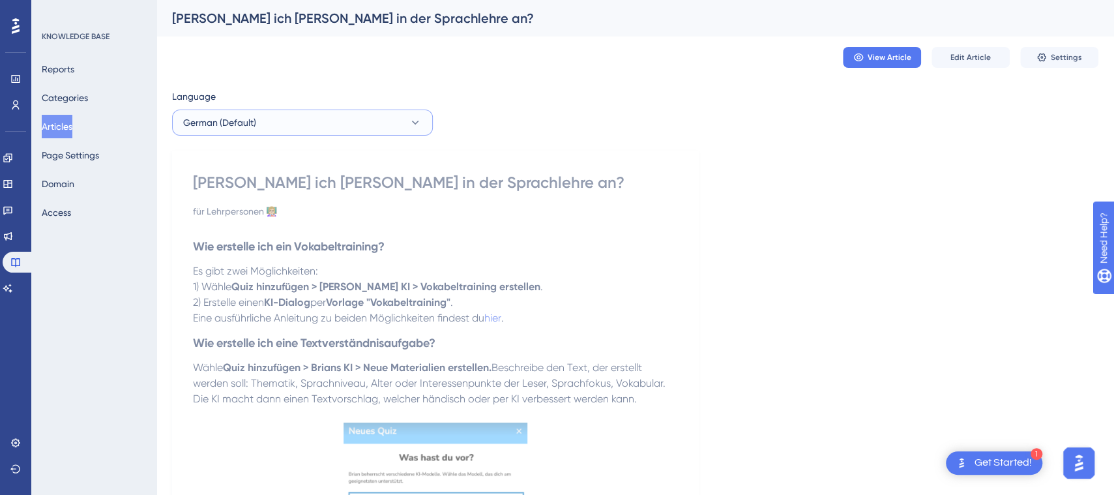
click at [338, 119] on button "German (Default)" at bounding box center [302, 123] width 261 height 26
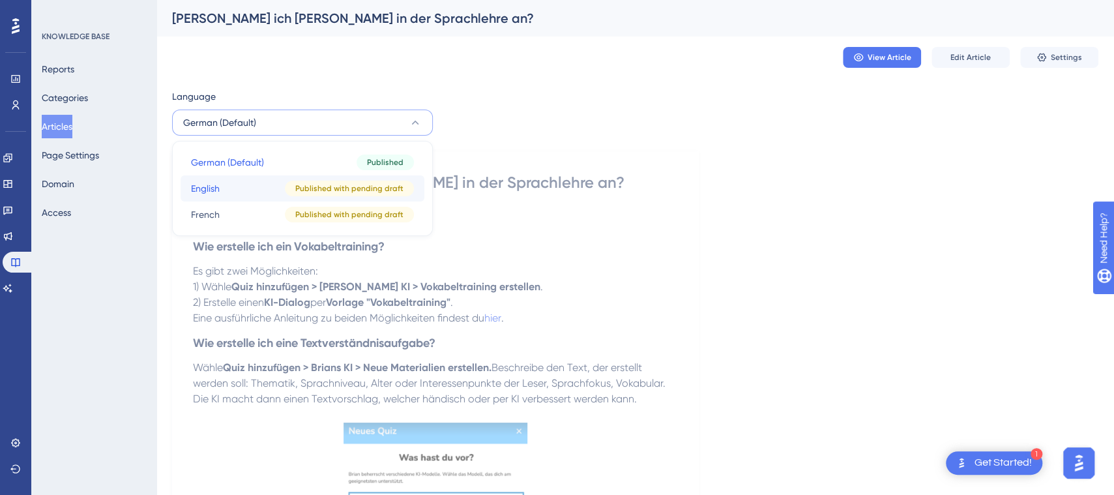
click at [320, 195] on div "Published with pending draft" at bounding box center [349, 189] width 129 height 16
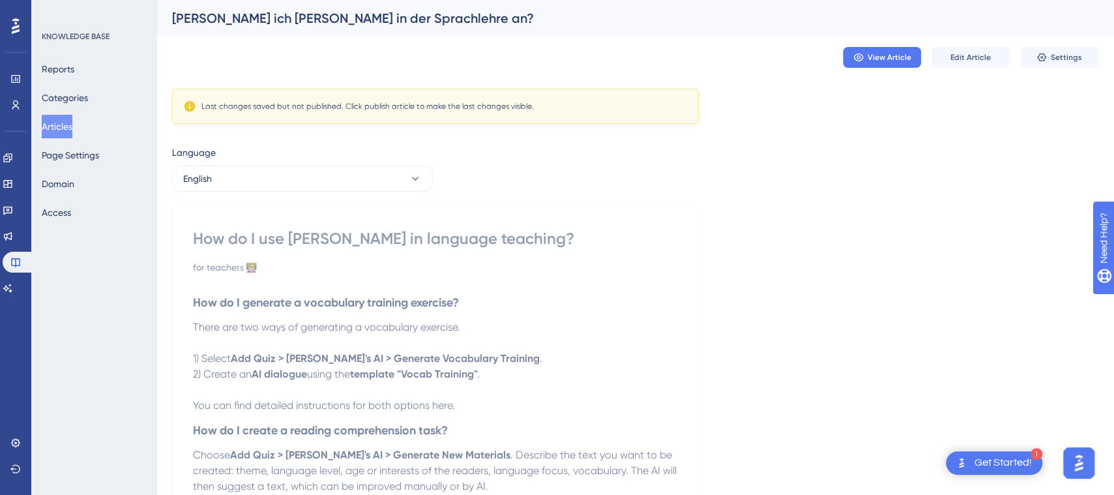
drag, startPoint x: 529, startPoint y: 346, endPoint x: 578, endPoint y: 331, distance: 50.5
click at [529, 347] on p at bounding box center [435, 343] width 485 height 16
click at [985, 55] on span "Edit Article" at bounding box center [970, 57] width 40 height 10
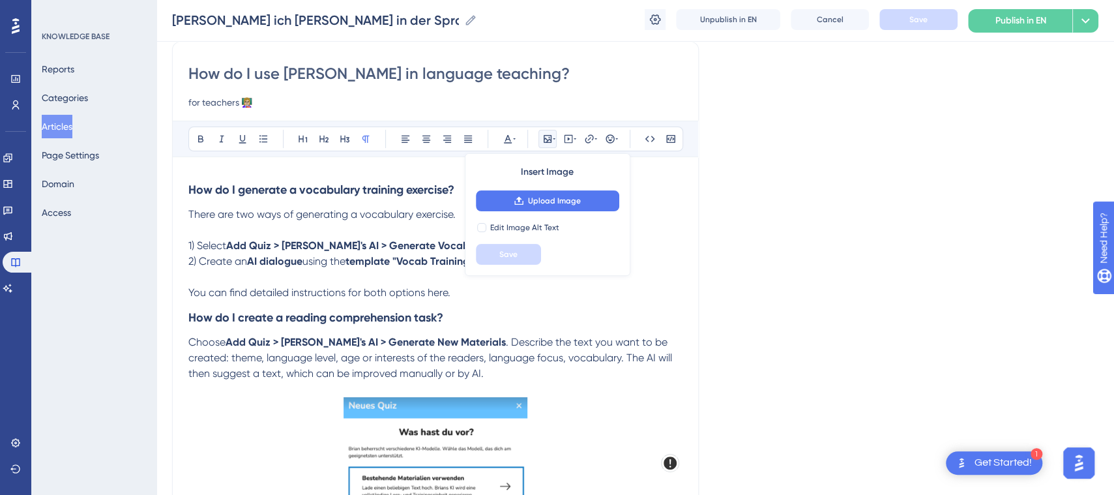
scroll to position [68, 0]
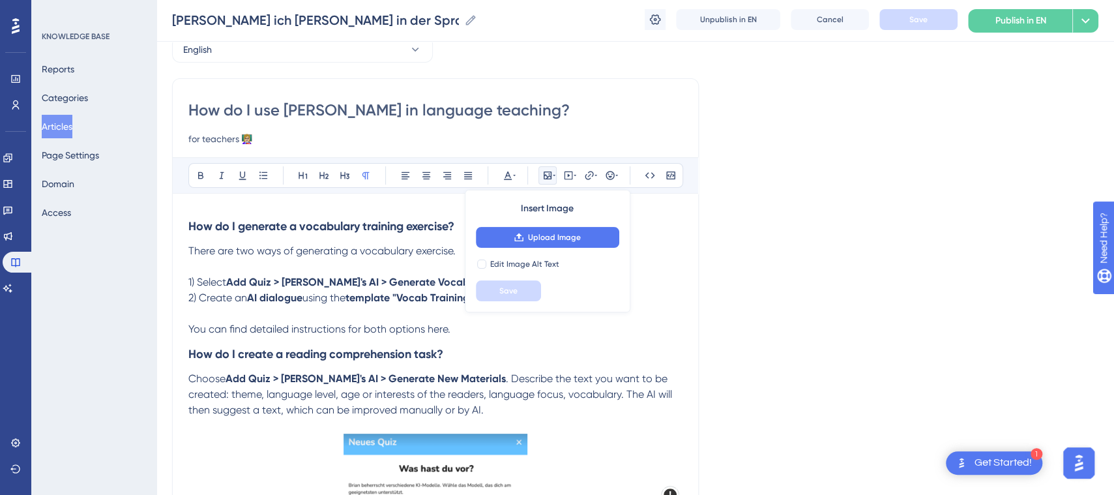
click at [344, 319] on p "2) Create an AI dialogue using the template "Vocab Training" ." at bounding box center [435, 305] width 494 height 31
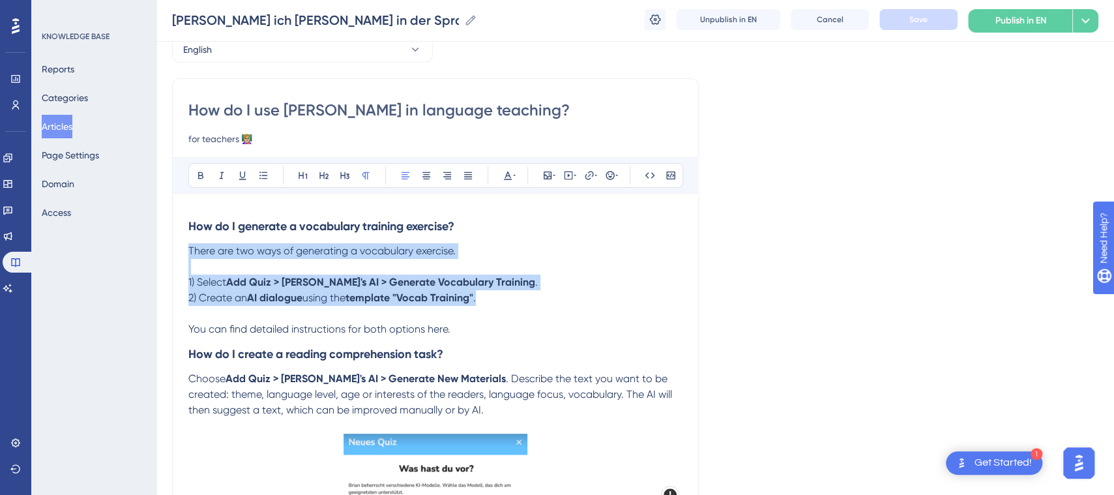
drag, startPoint x: 490, startPoint y: 299, endPoint x: 181, endPoint y: 247, distance: 314.0
copy div "There are two ways of generating a vocabulary exercise. 1) Select Add Quiz > [P…"
click at [614, 263] on p at bounding box center [435, 267] width 494 height 16
drag, startPoint x: 527, startPoint y: 301, endPoint x: 133, endPoint y: 251, distance: 396.9
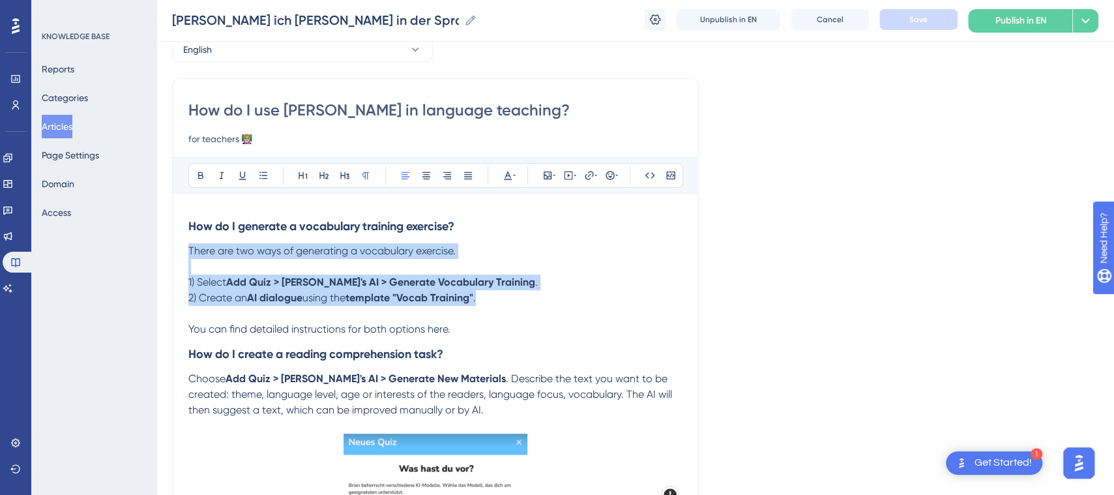
copy div "There are two ways of generating a vocabulary exercise. 1) Select Add Quiz > [P…"
click at [287, 48] on button "English" at bounding box center [302, 50] width 261 height 26
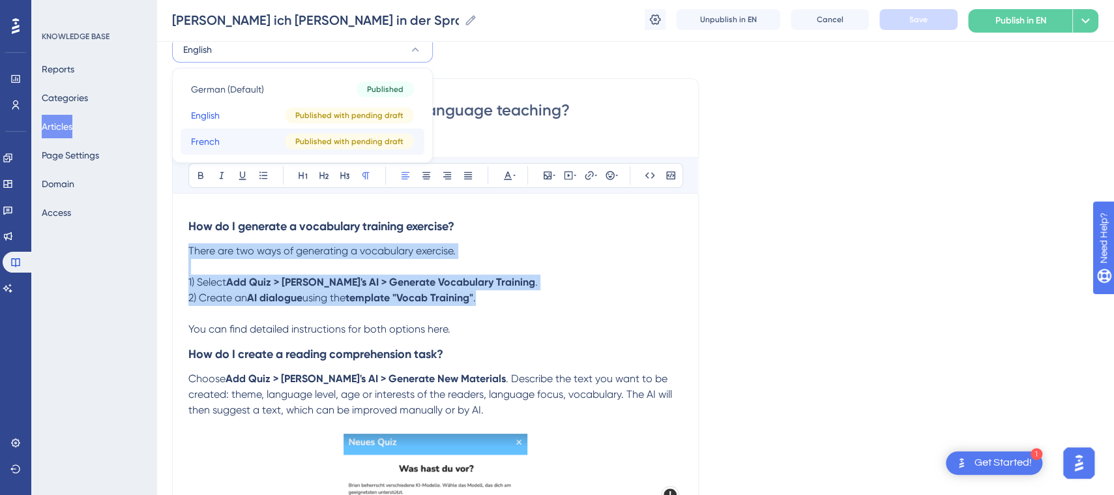
click at [242, 141] on button "French French Published with pending draft" at bounding box center [303, 141] width 244 height 26
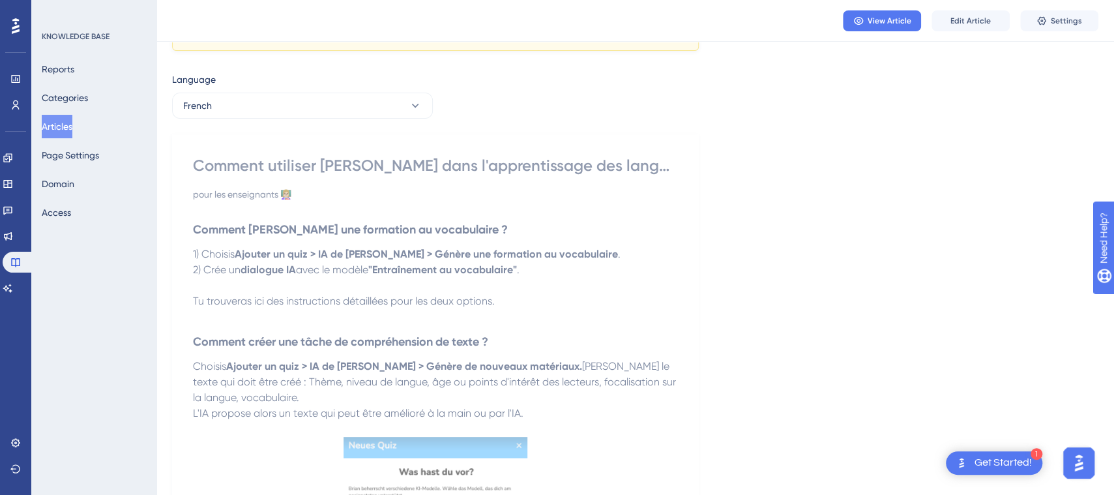
drag, startPoint x: 574, startPoint y: 253, endPoint x: 285, endPoint y: 258, distance: 289.5
click at [321, 270] on span "avec le modèle" at bounding box center [332, 269] width 72 height 12
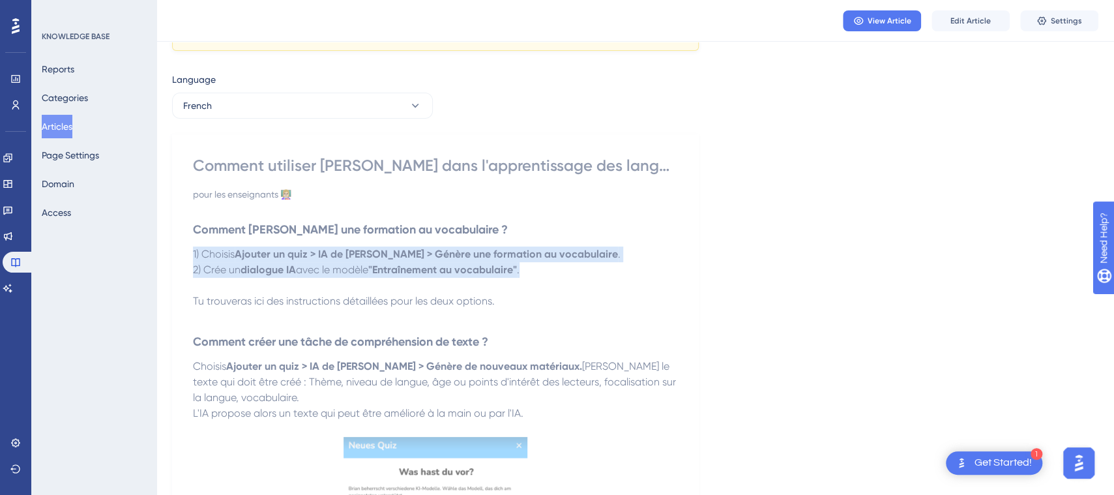
drag, startPoint x: 553, startPoint y: 269, endPoint x: 185, endPoint y: 254, distance: 367.9
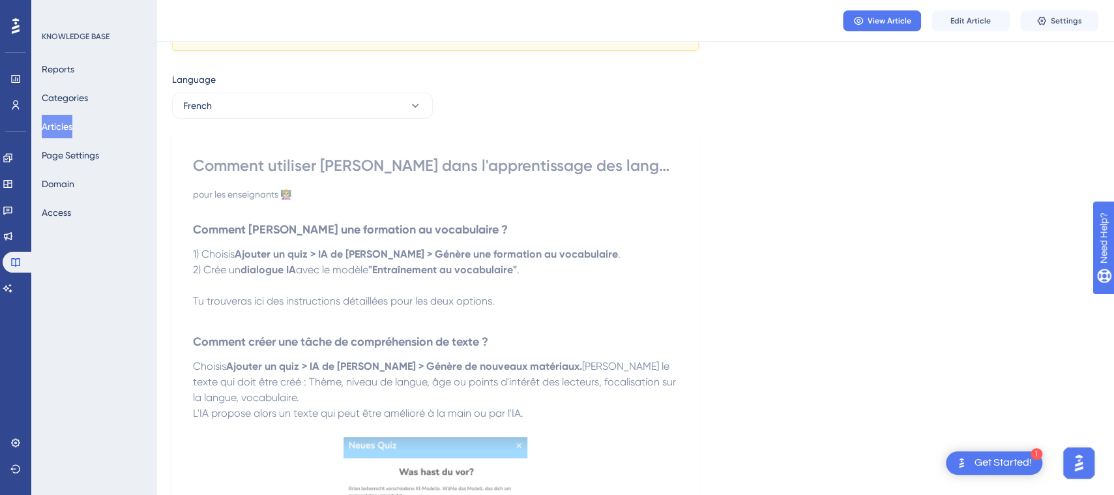
click at [525, 293] on p "Tu trouveras ici des instructions détaillées pour les deux options." at bounding box center [435, 301] width 485 height 47
drag, startPoint x: 565, startPoint y: 251, endPoint x: 192, endPoint y: 261, distance: 373.6
copy p "1) Choisis Ajouter un quiz > IA de [PERSON_NAME] > Génère une formation au voca…"
click at [645, 255] on p "1) Choisis Ajouter un quiz > IA de [PERSON_NAME] > Génère une formation au voca…" at bounding box center [435, 254] width 485 height 16
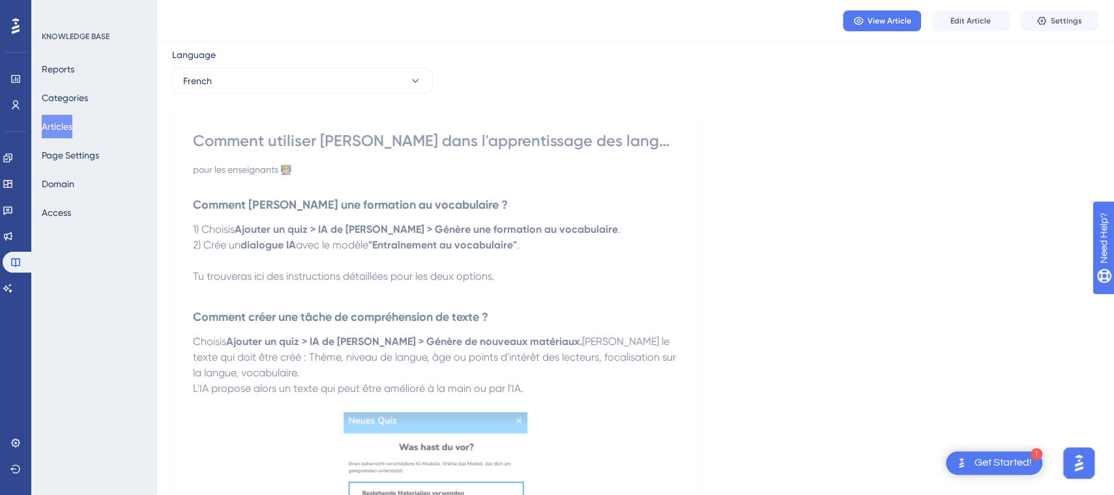
scroll to position [0, 0]
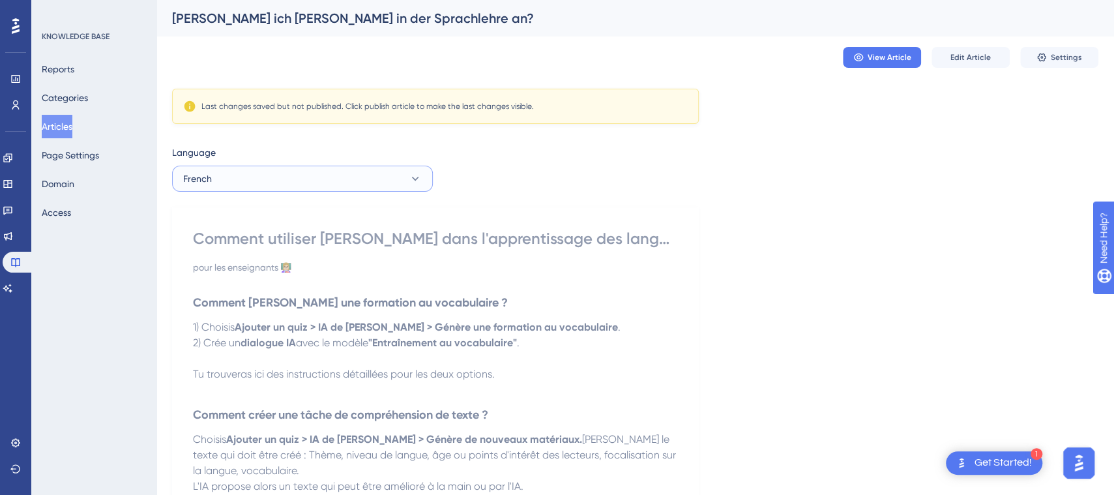
click at [388, 179] on button "French" at bounding box center [302, 179] width 261 height 26
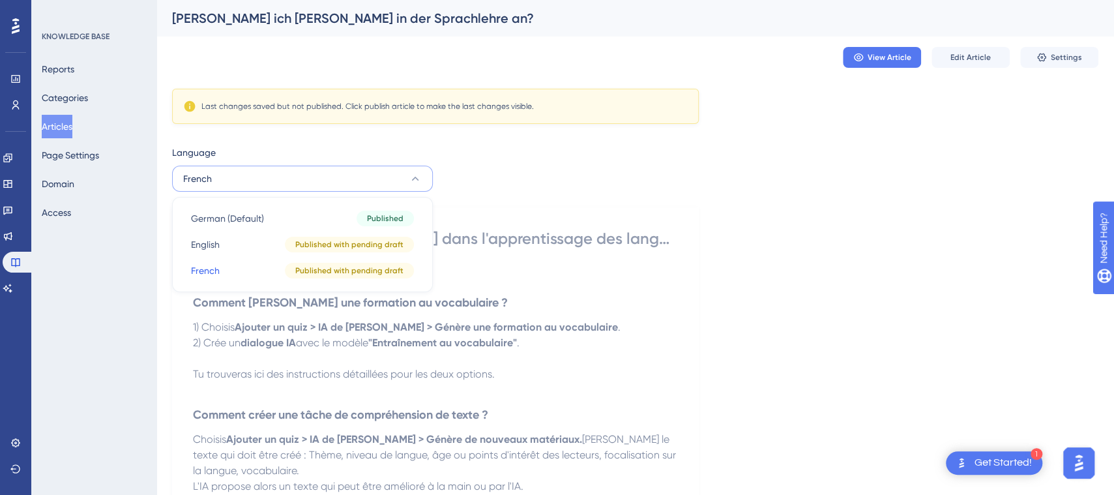
click at [388, 179] on button "French" at bounding box center [302, 179] width 261 height 26
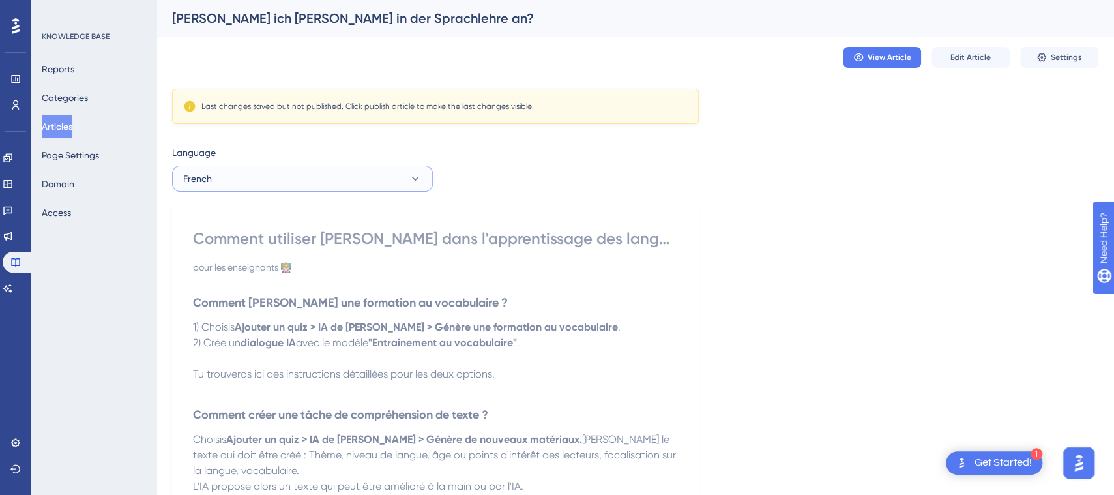
click at [388, 179] on button "French" at bounding box center [302, 179] width 261 height 26
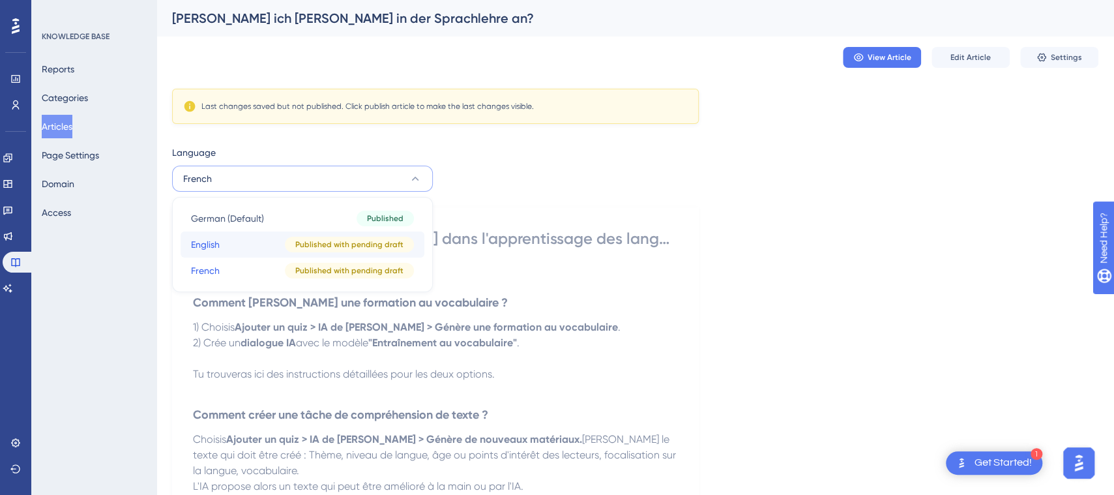
click at [364, 241] on span "Published with pending draft" at bounding box center [349, 244] width 108 height 10
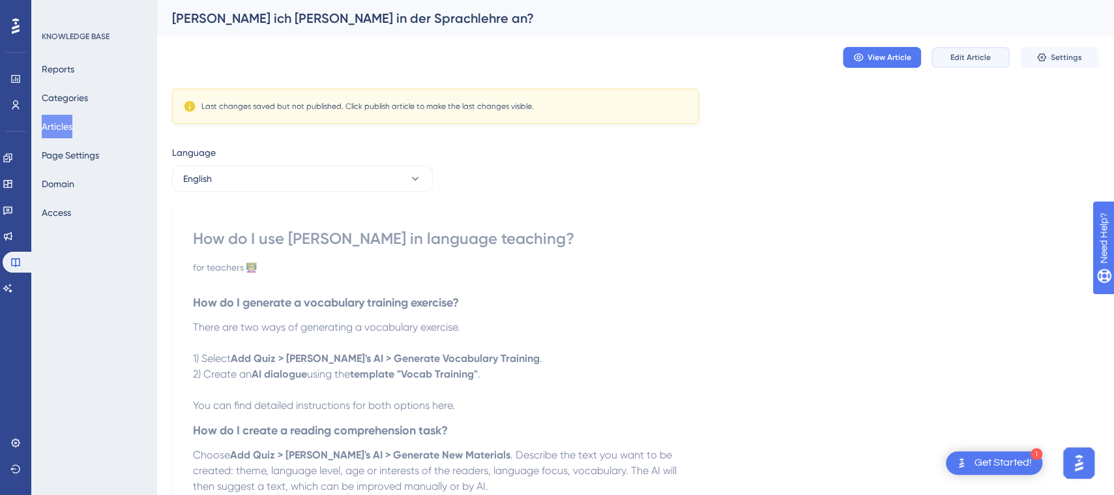
click at [969, 58] on span "Edit Article" at bounding box center [970, 57] width 40 height 10
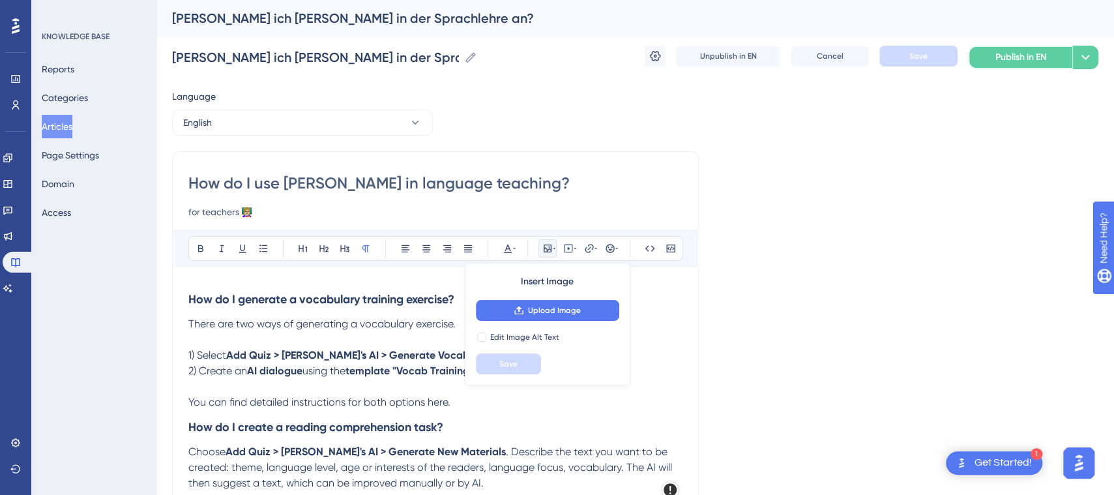
click at [1029, 56] on span "Publish in EN" at bounding box center [1020, 58] width 51 height 16
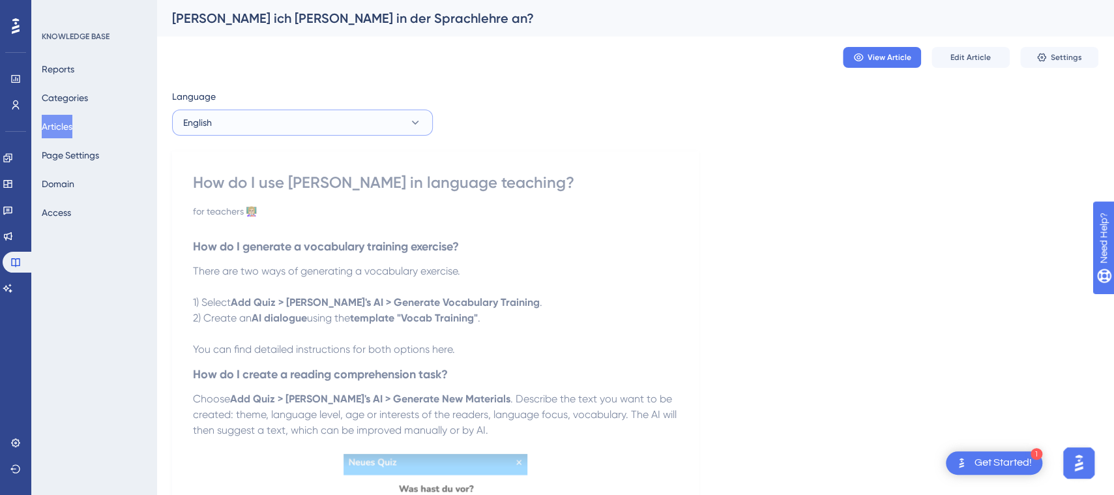
click at [283, 113] on button "English" at bounding box center [302, 123] width 261 height 26
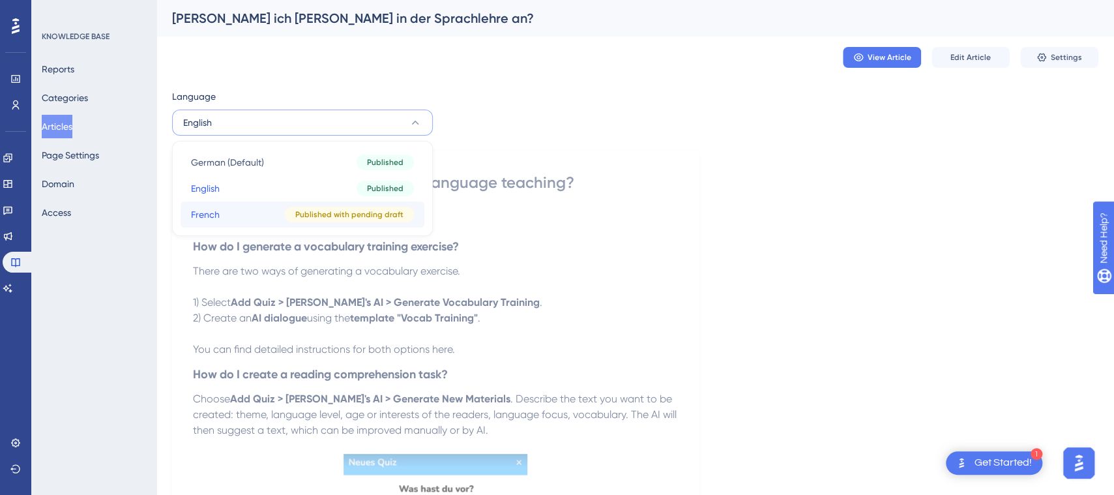
click at [295, 208] on div "Published with pending draft" at bounding box center [349, 215] width 129 height 16
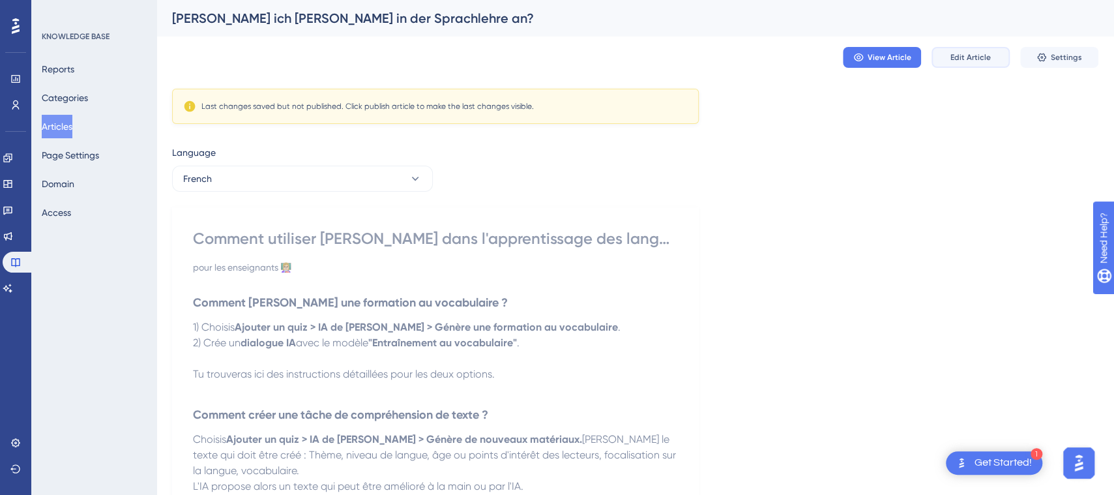
click at [964, 63] on button "Edit Article" at bounding box center [970, 57] width 78 height 21
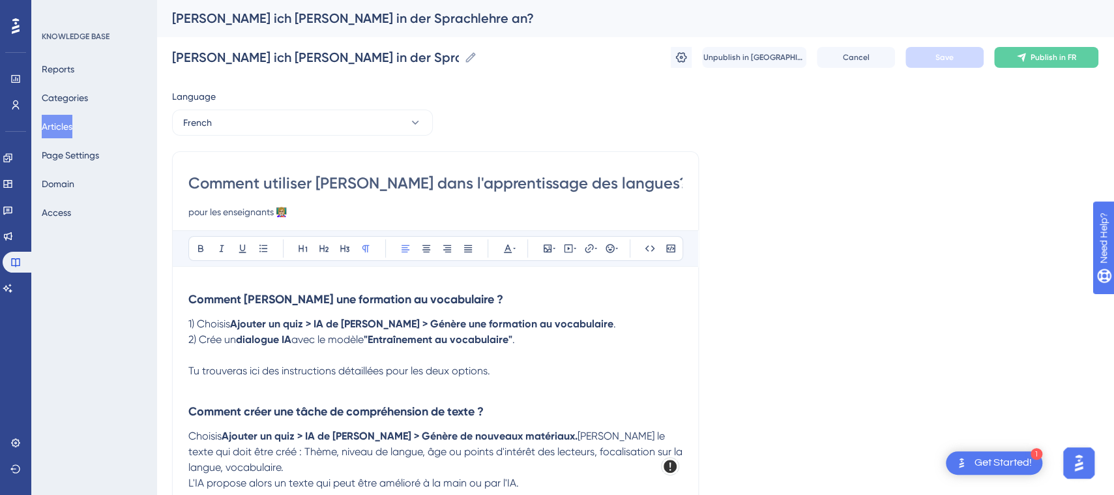
scroll to position [455, 0]
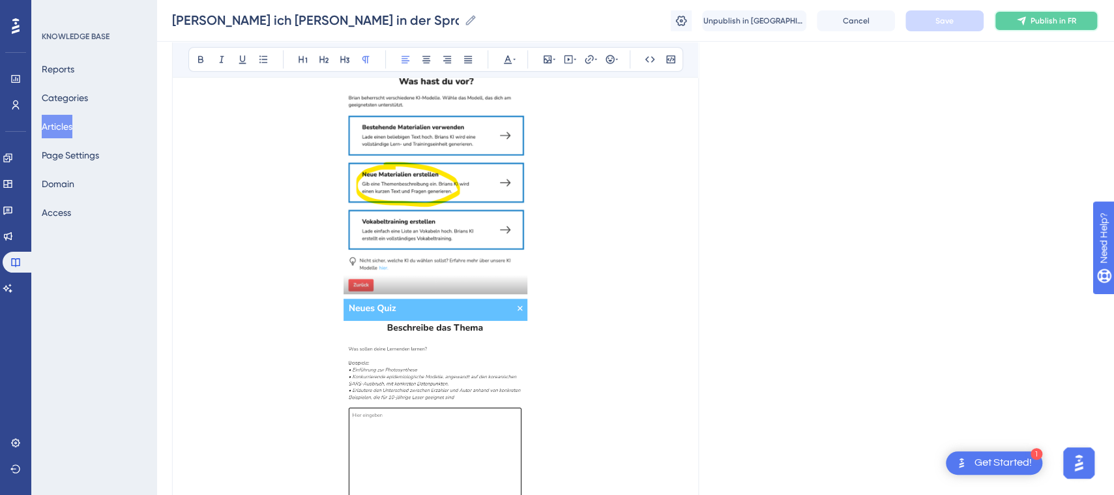
click at [1062, 23] on span "Publish in FR" at bounding box center [1054, 21] width 46 height 10
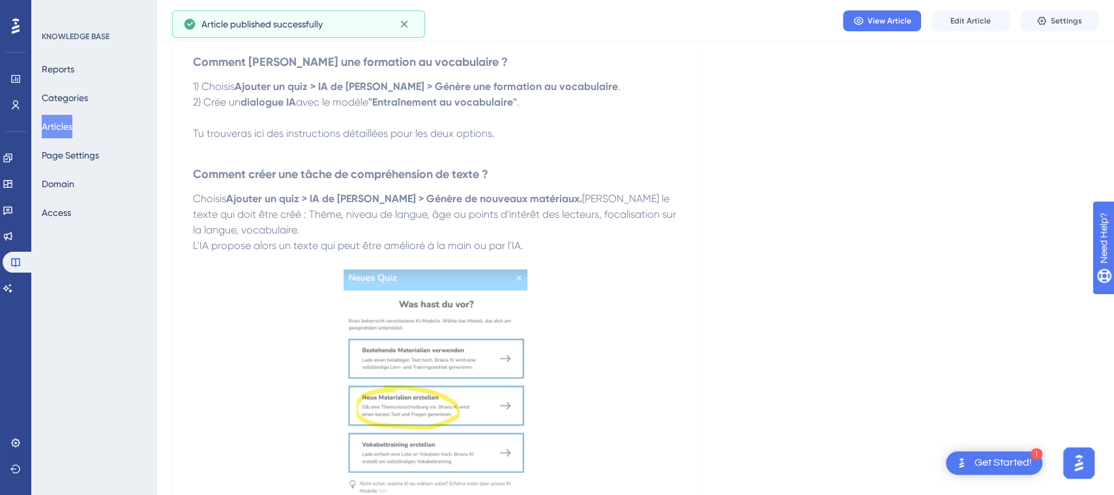
scroll to position [0, 0]
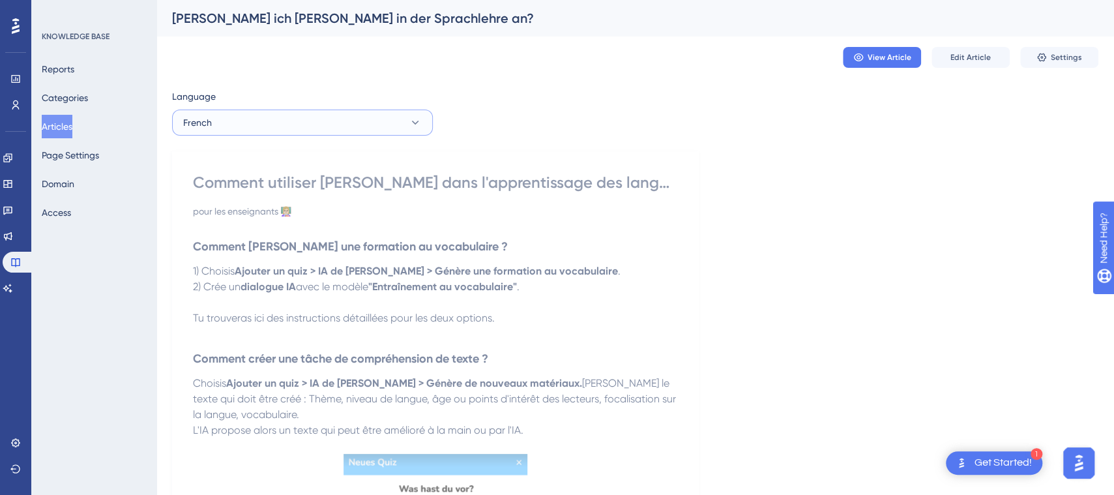
click at [327, 128] on button "French" at bounding box center [302, 123] width 261 height 26
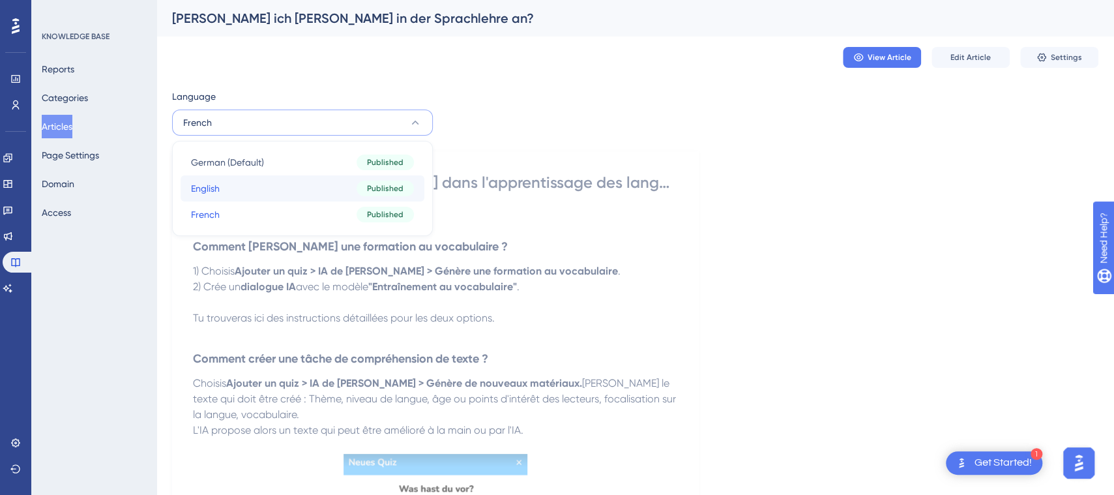
click at [289, 185] on button "English English Published" at bounding box center [303, 188] width 244 height 26
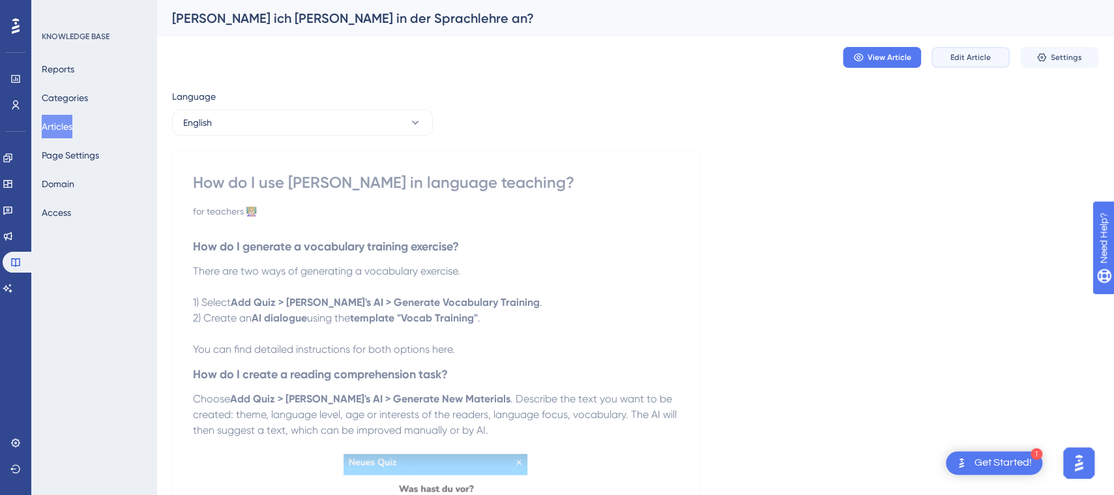
click at [971, 58] on span "Edit Article" at bounding box center [970, 57] width 40 height 10
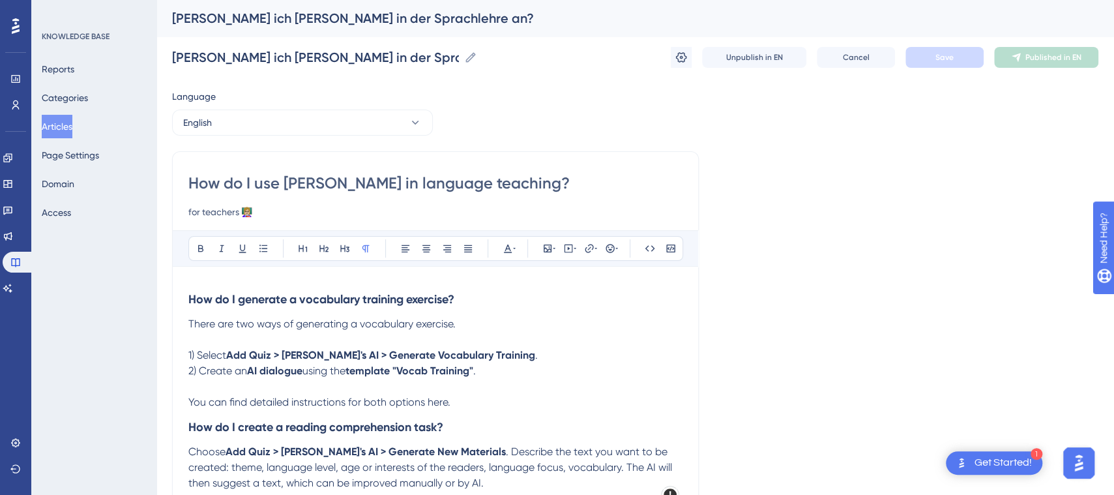
click at [482, 390] on p "2) Create an AI dialogue using the template "Vocab Training" ." at bounding box center [435, 378] width 494 height 31
drag, startPoint x: 429, startPoint y: 402, endPoint x: 446, endPoint y: 403, distance: 17.6
click at [446, 403] on span "You can find detailed instructions for both options here." at bounding box center [319, 402] width 262 height 12
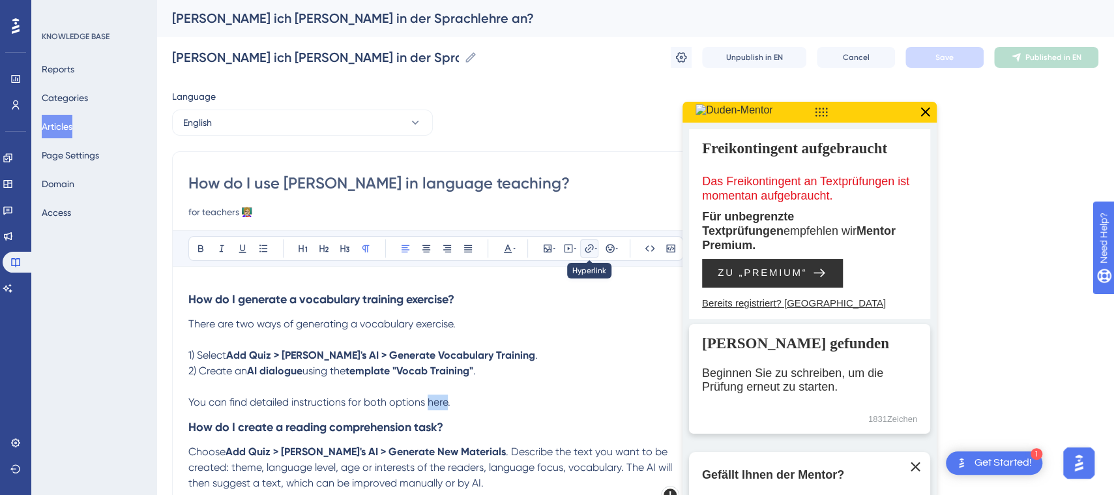
click at [587, 249] on icon at bounding box center [589, 248] width 8 height 8
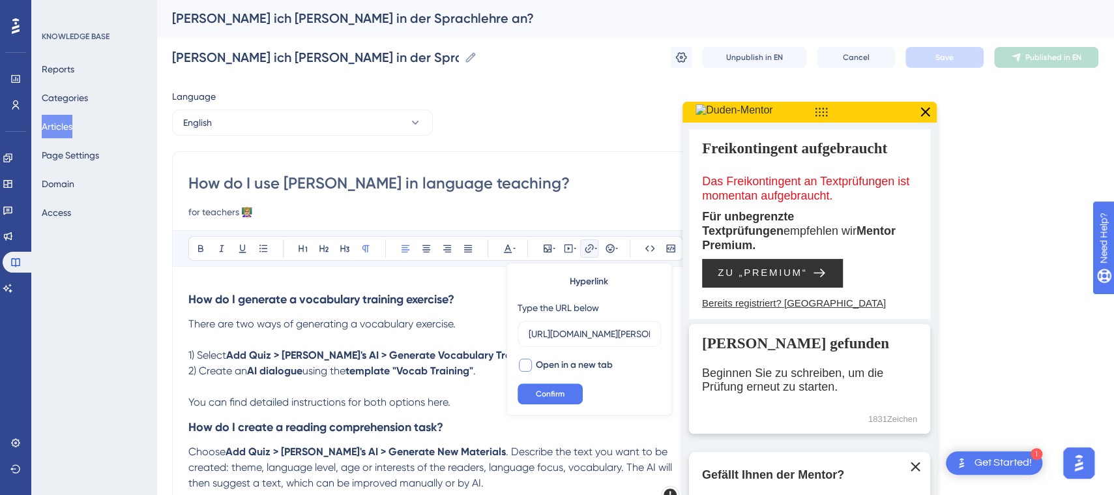
type input "[URL][DOMAIN_NAME][PERSON_NAME]"
click at [531, 366] on div at bounding box center [525, 365] width 13 height 13
checkbox input "true"
click at [552, 392] on span "Confirm" at bounding box center [550, 393] width 29 height 10
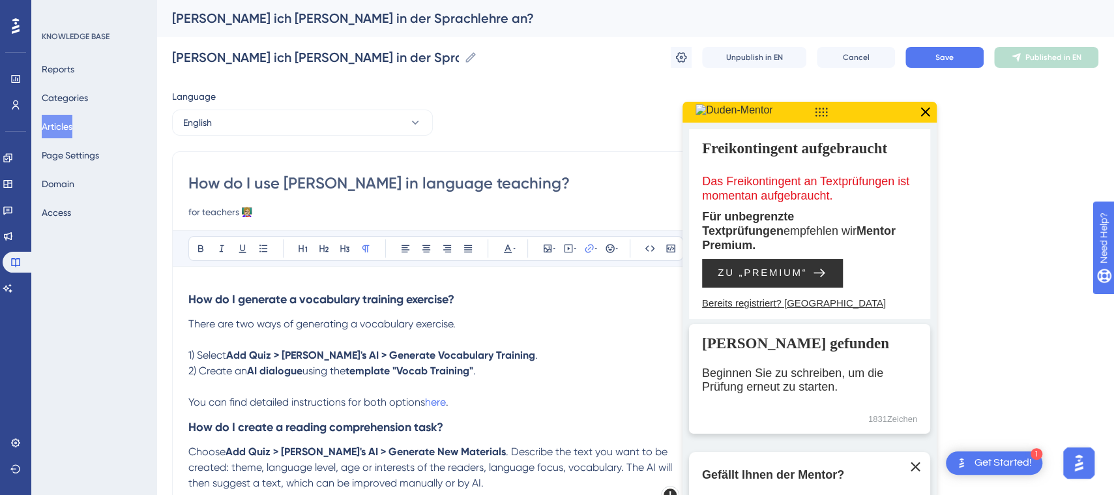
click at [928, 109] on icon at bounding box center [924, 112] width 17 height 17
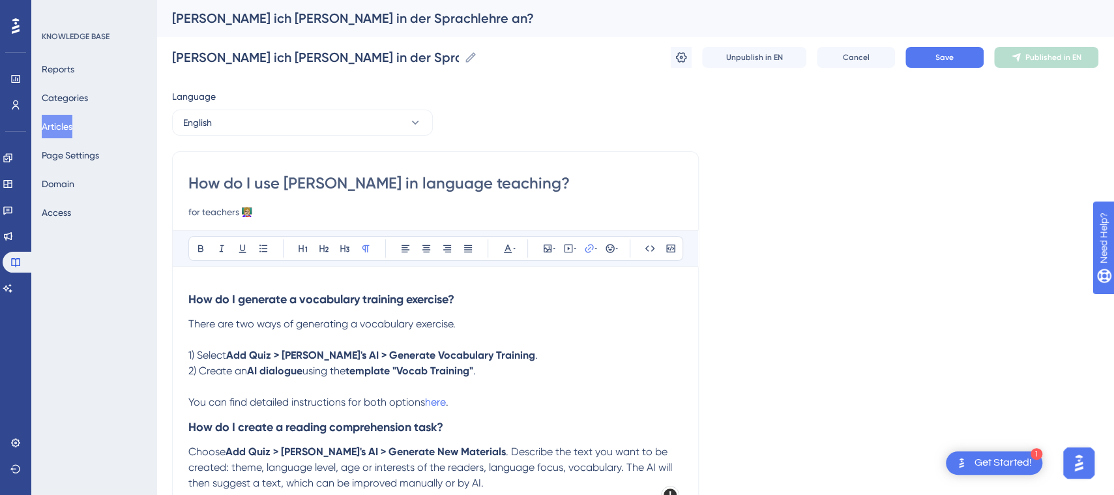
click at [532, 361] on p "1) Select Add Quiz > [PERSON_NAME]'s AI > Generate Vocabulary Training ." at bounding box center [435, 355] width 494 height 16
click at [360, 124] on button "English" at bounding box center [302, 123] width 261 height 26
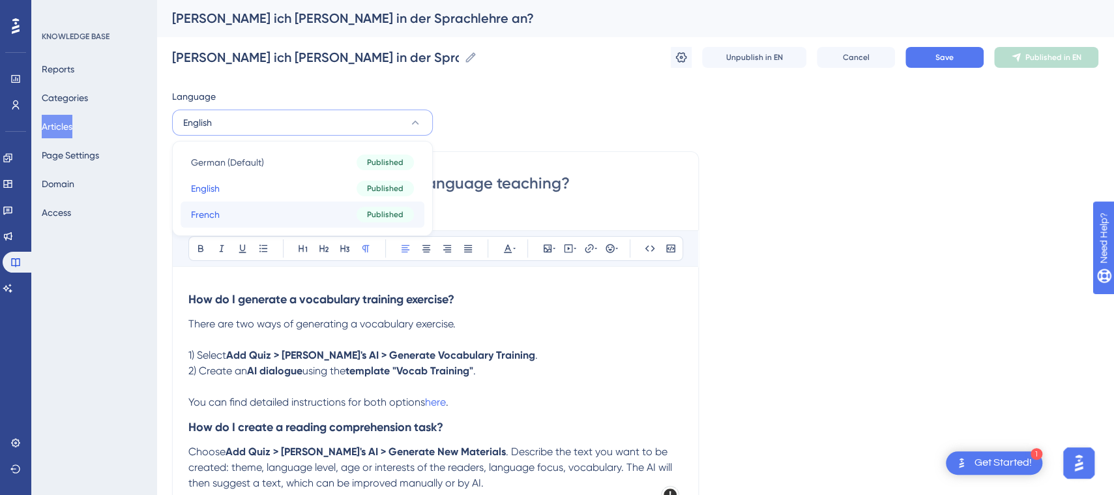
click at [326, 215] on button "French French Published" at bounding box center [303, 214] width 244 height 26
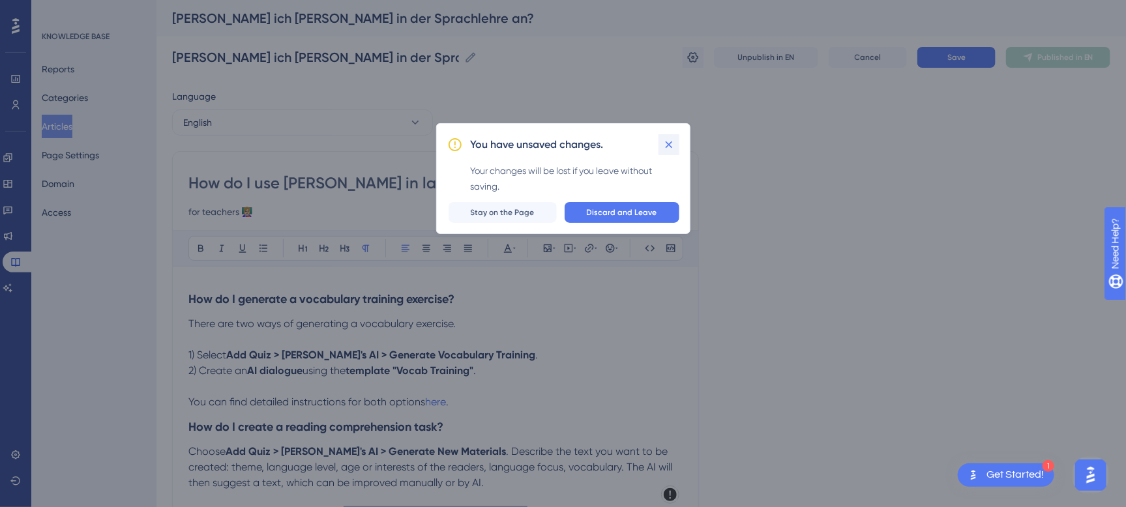
click at [667, 146] on icon at bounding box center [668, 144] width 7 height 7
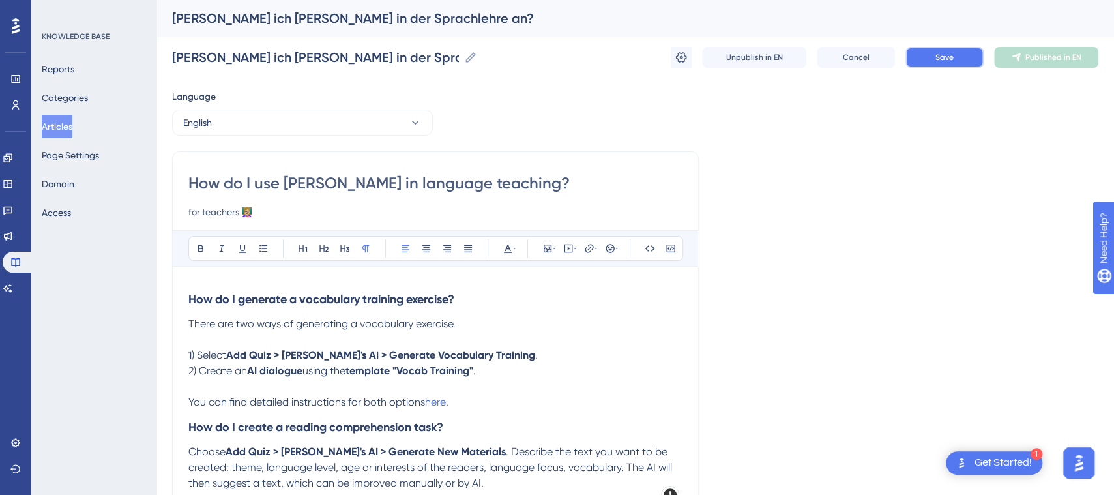
click at [959, 50] on button "Save" at bounding box center [944, 57] width 78 height 21
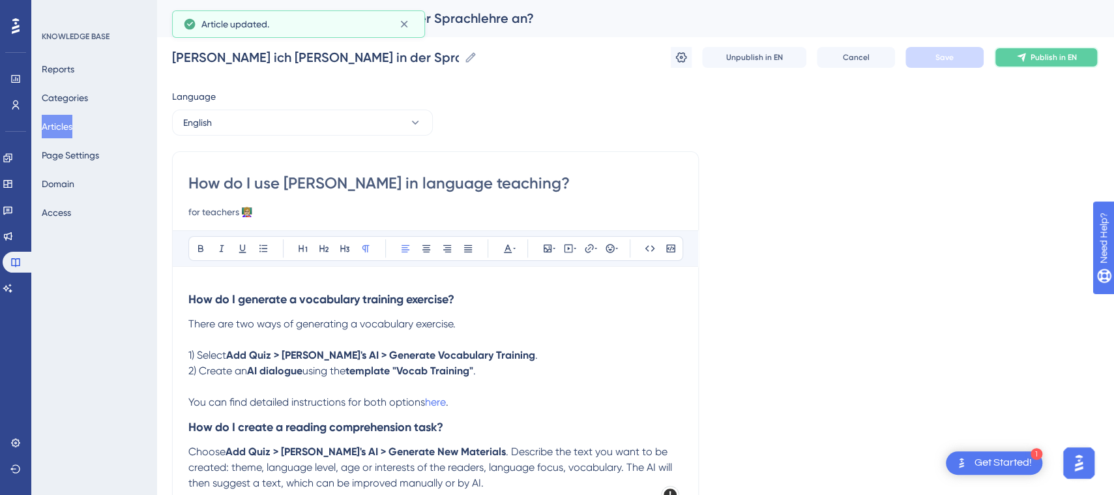
click at [1031, 56] on span "Publish in EN" at bounding box center [1054, 57] width 46 height 10
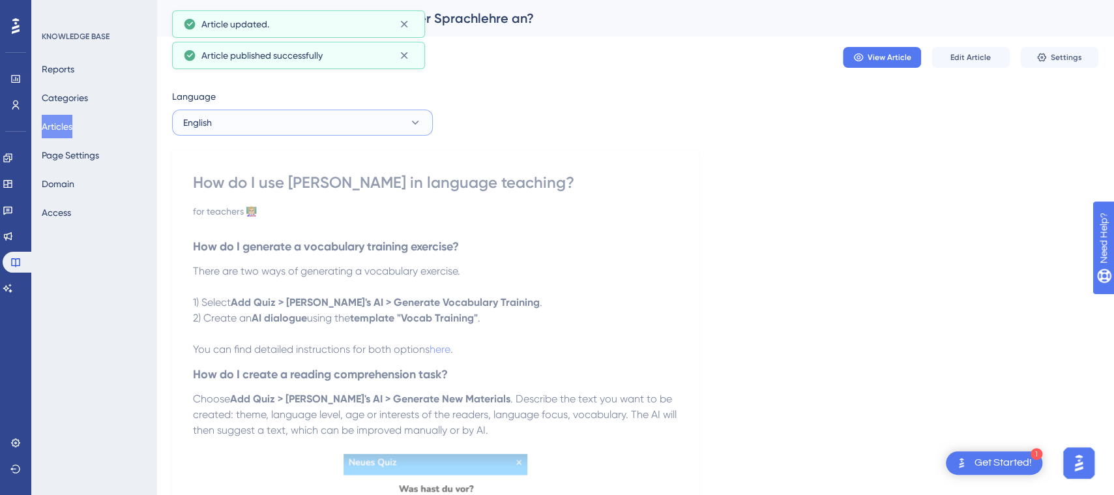
click at [415, 121] on icon at bounding box center [415, 122] width 13 height 13
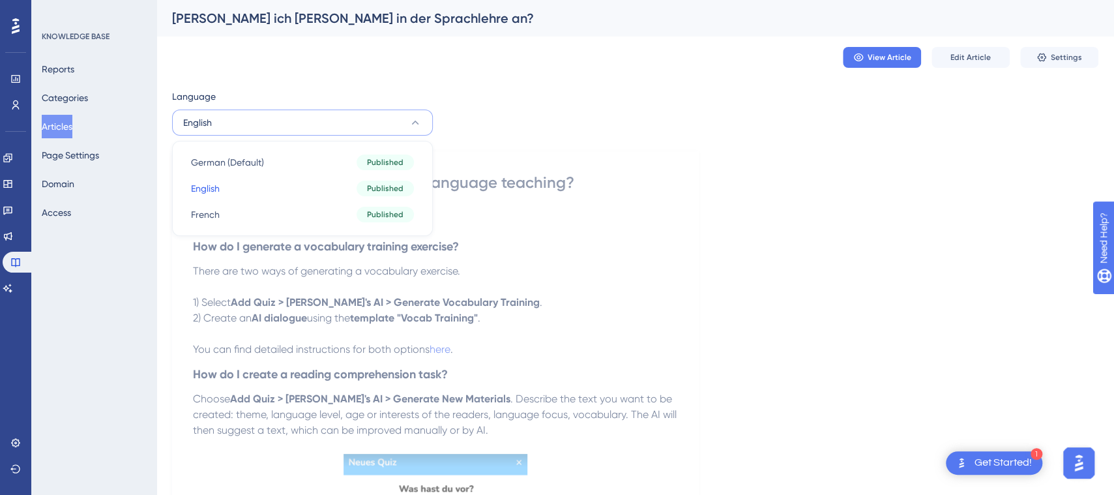
click at [415, 121] on icon at bounding box center [415, 122] width 13 height 13
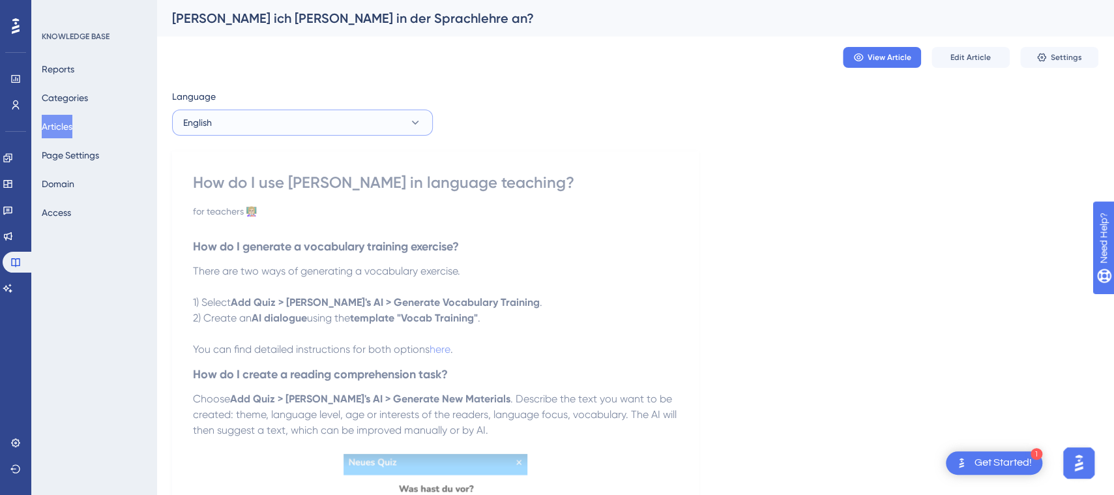
click at [415, 121] on icon at bounding box center [415, 122] width 13 height 13
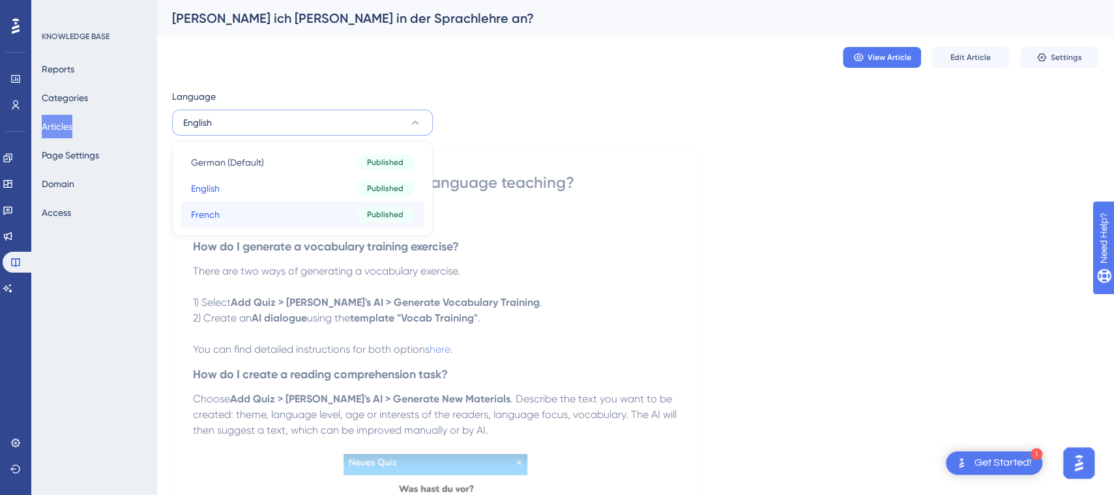
click at [357, 210] on div "Published" at bounding box center [385, 215] width 57 height 16
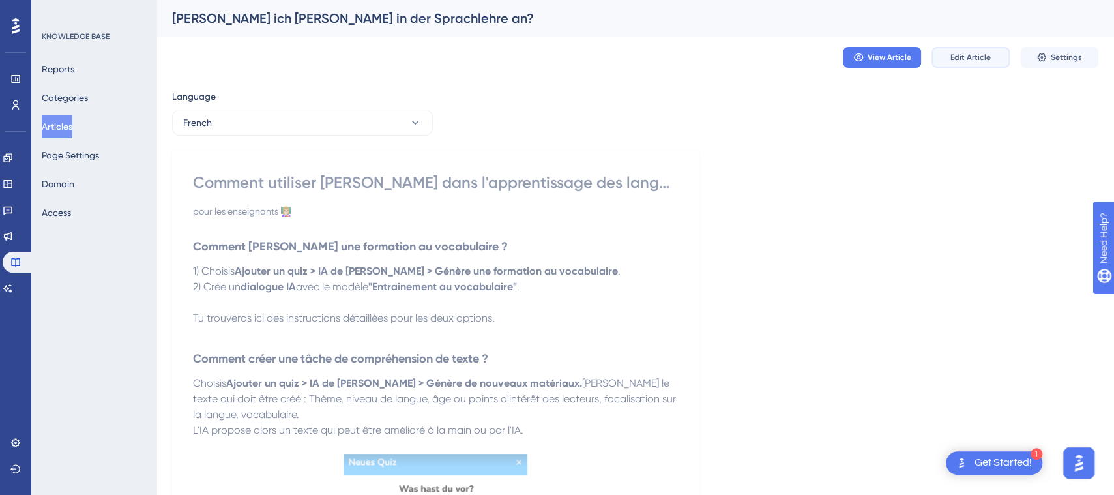
click at [976, 55] on span "Edit Article" at bounding box center [970, 57] width 40 height 10
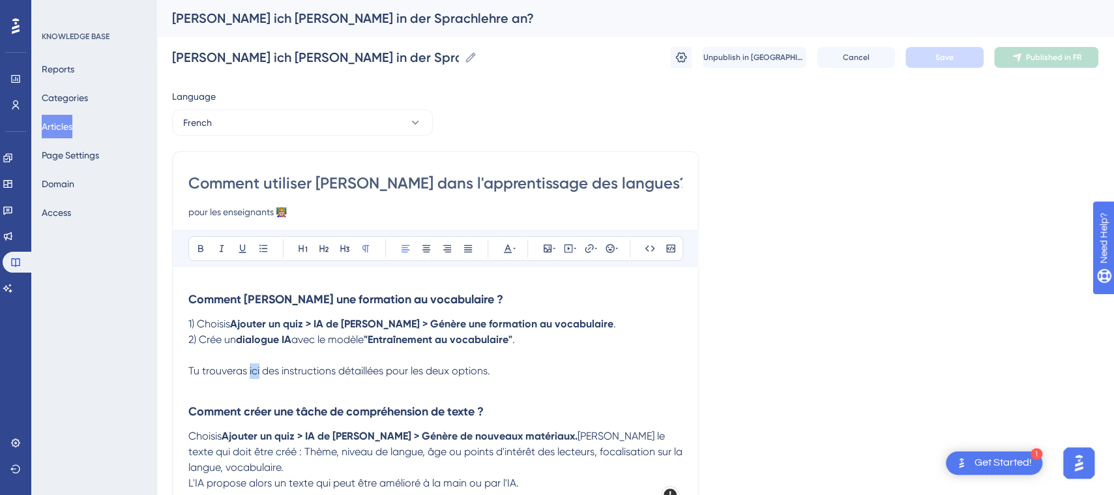
drag, startPoint x: 259, startPoint y: 372, endPoint x: 249, endPoint y: 370, distance: 10.5
click at [249, 370] on span "Tu trouveras ici des instructions détaillées pour les deux options." at bounding box center [339, 370] width 302 height 12
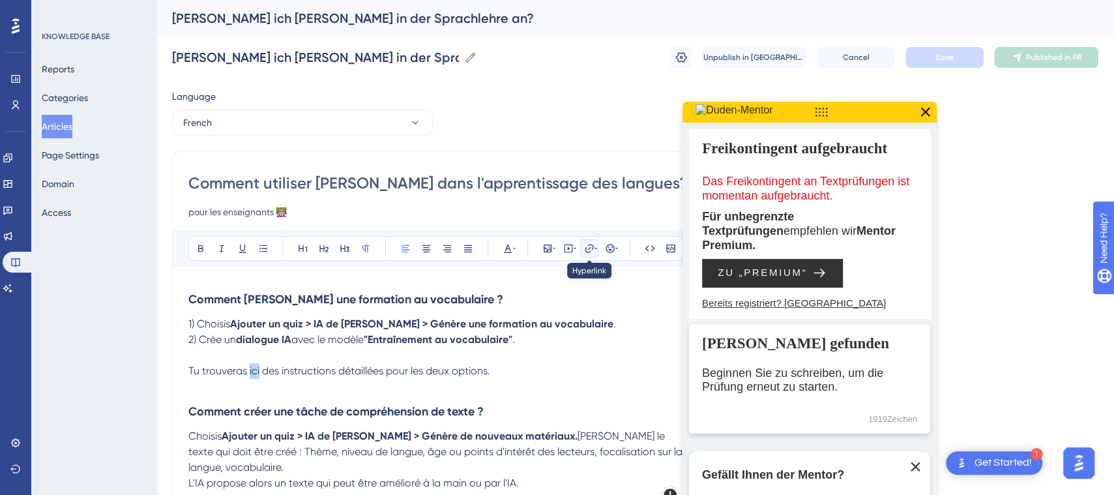
click at [584, 248] on icon at bounding box center [589, 248] width 10 height 10
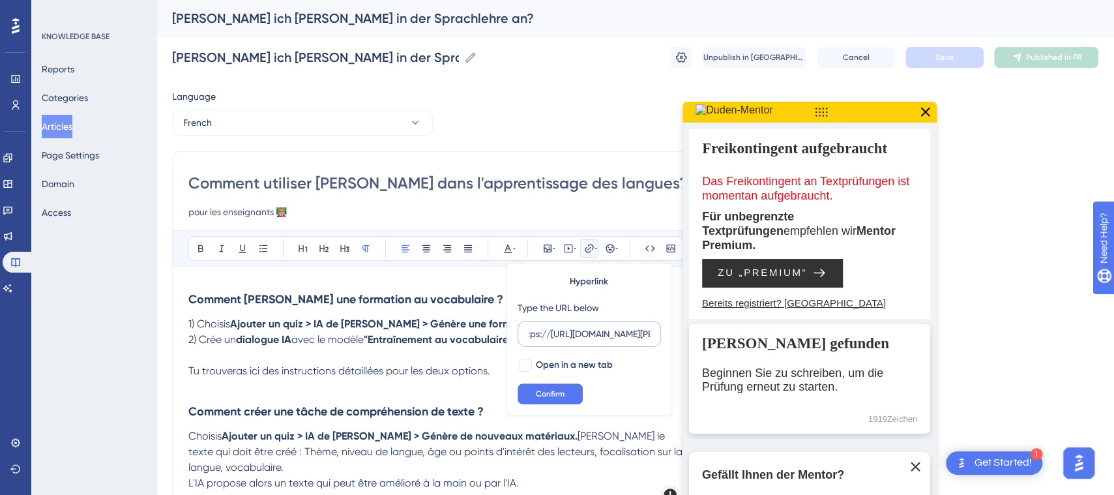
scroll to position [0, 7]
click at [587, 333] on input "https://[URL][DOMAIN_NAME][PERSON_NAME]" at bounding box center [589, 334] width 121 height 14
type input "[URL][DOMAIN_NAME][PERSON_NAME]"
click at [525, 362] on div at bounding box center [525, 365] width 13 height 13
checkbox input "true"
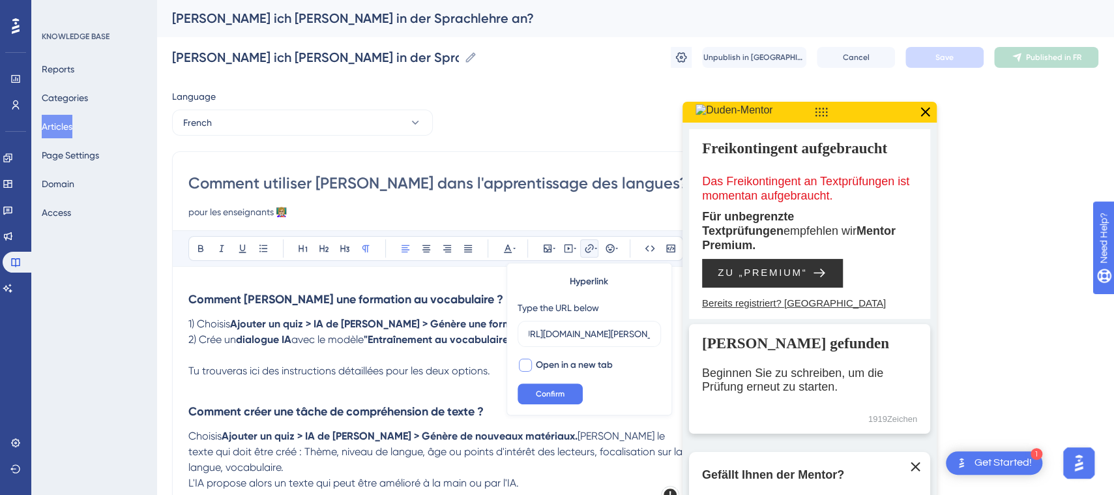
scroll to position [0, 0]
click at [534, 387] on button "Confirm" at bounding box center [550, 393] width 65 height 21
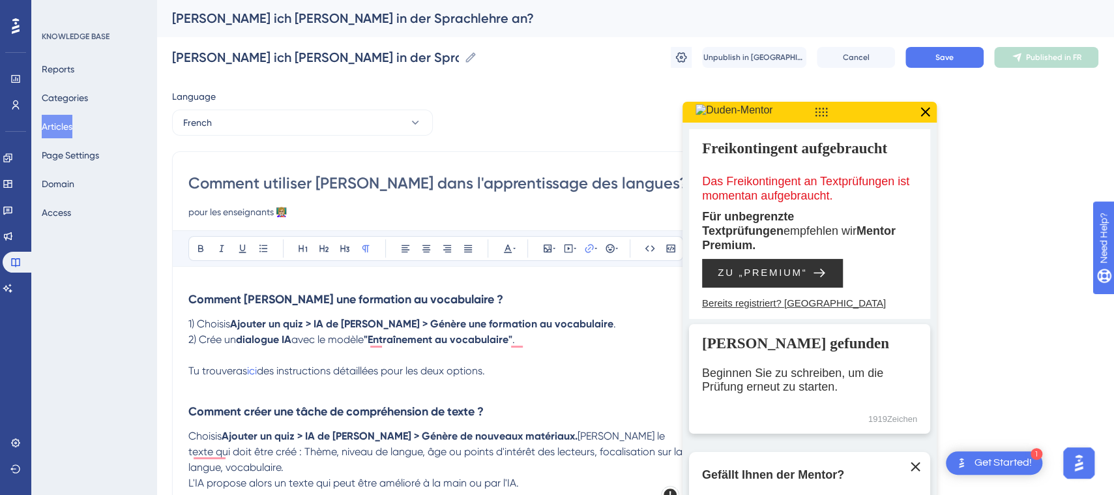
click at [403, 381] on p "Tu trouveras ici des instructions détaillées pour les deux options." at bounding box center [435, 370] width 494 height 47
drag, startPoint x: 926, startPoint y: 113, endPoint x: 982, endPoint y: 34, distance: 96.8
click at [925, 111] on icon at bounding box center [925, 111] width 9 height 9
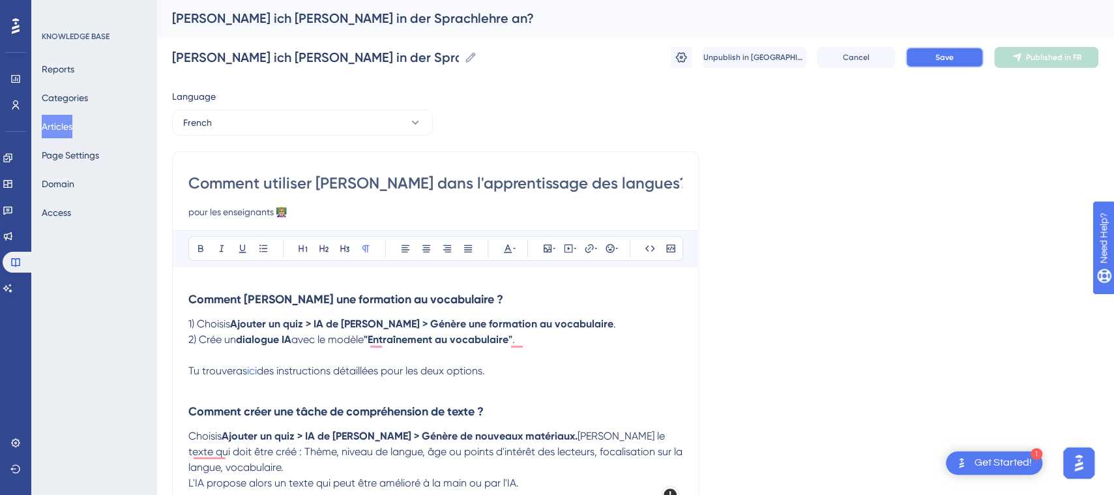
click at [943, 51] on button "Save" at bounding box center [944, 57] width 78 height 21
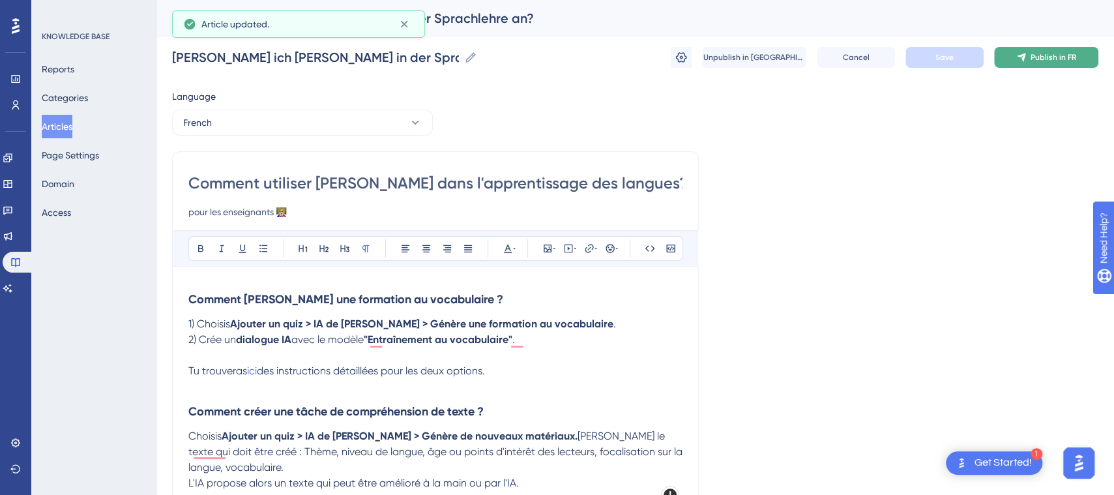
click at [1027, 57] on button "Publish in FR" at bounding box center [1046, 57] width 104 height 21
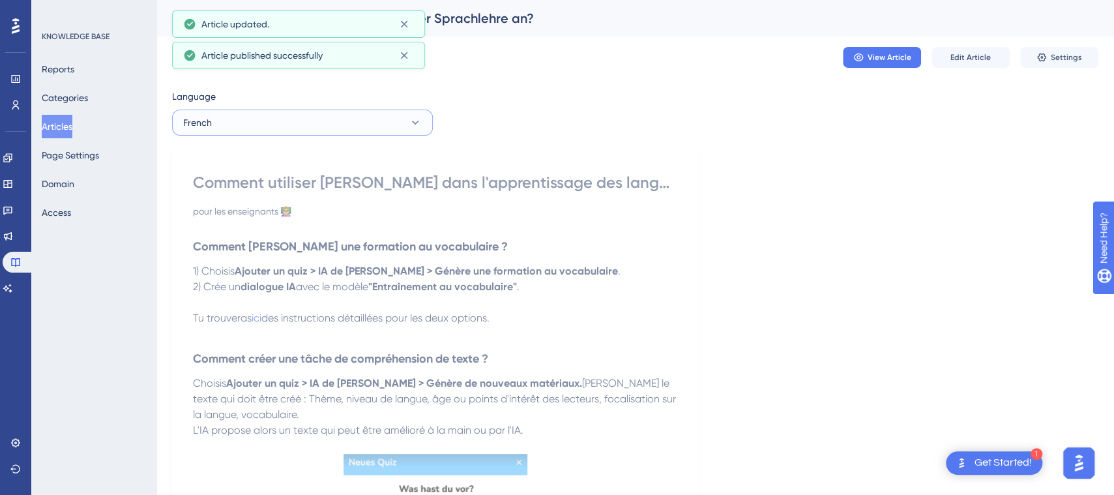
click at [407, 119] on button "French" at bounding box center [302, 123] width 261 height 26
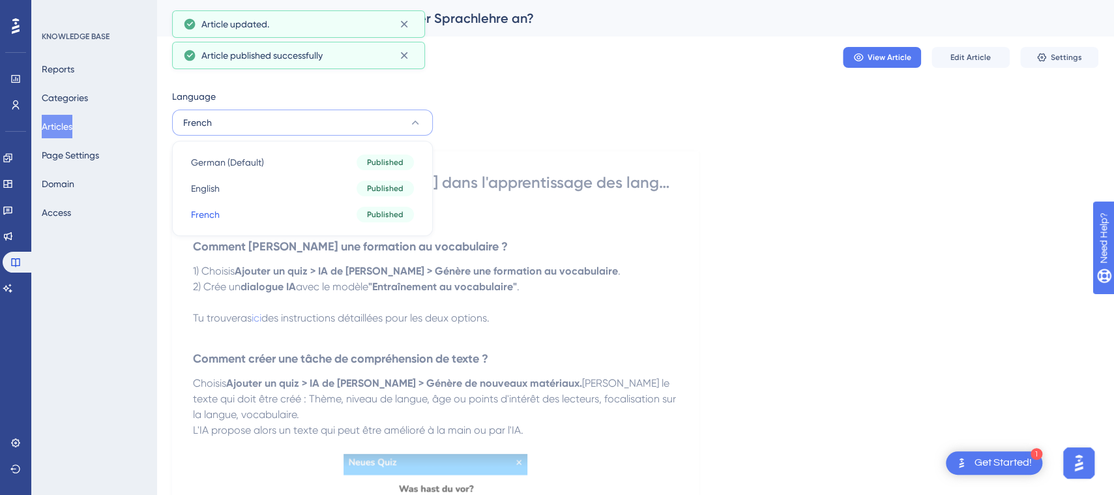
click at [406, 119] on button "French" at bounding box center [302, 123] width 261 height 26
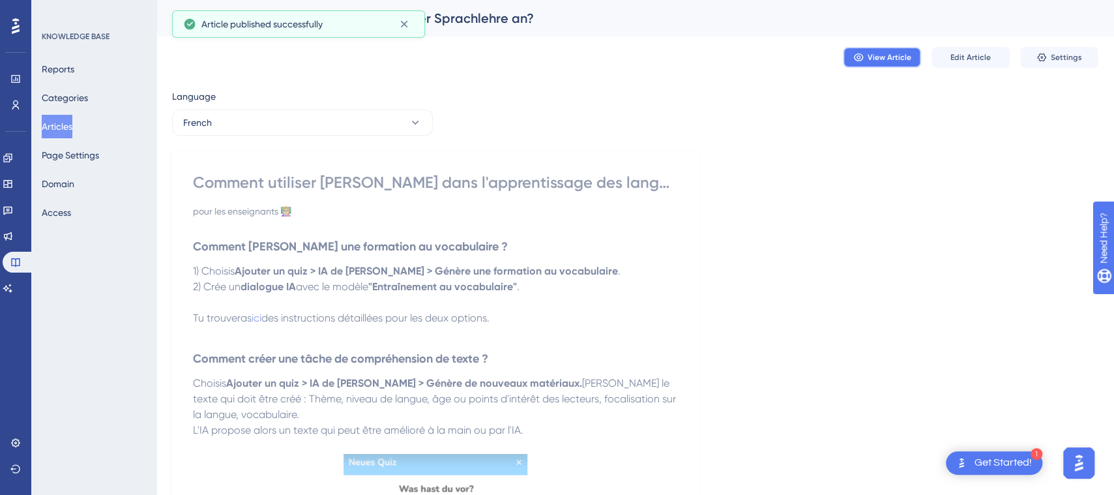
click at [876, 57] on span "View Article" at bounding box center [890, 57] width 44 height 10
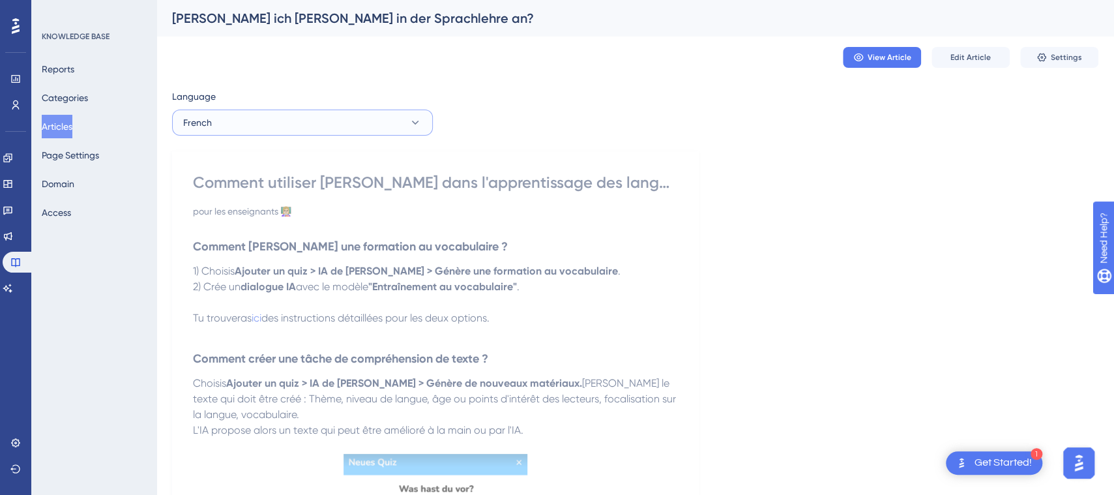
click at [260, 126] on button "French" at bounding box center [302, 123] width 261 height 26
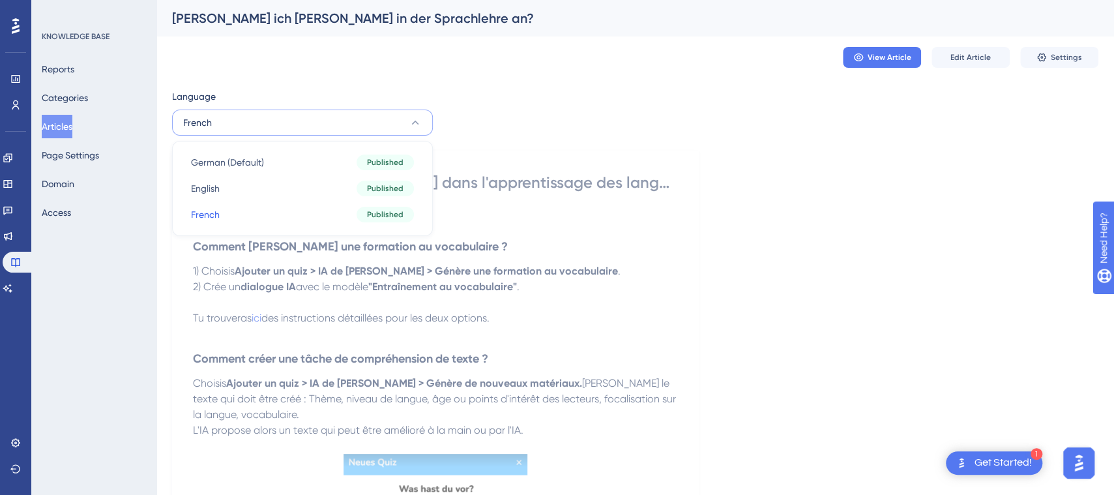
click at [260, 123] on button "French" at bounding box center [302, 123] width 261 height 26
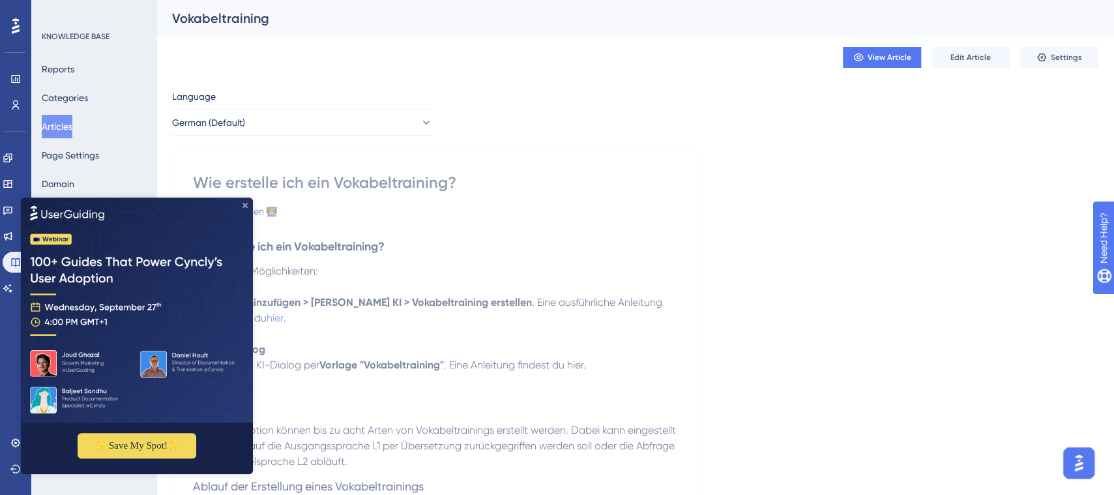
click at [244, 208] on icon "Close Preview" at bounding box center [244, 205] width 5 height 5
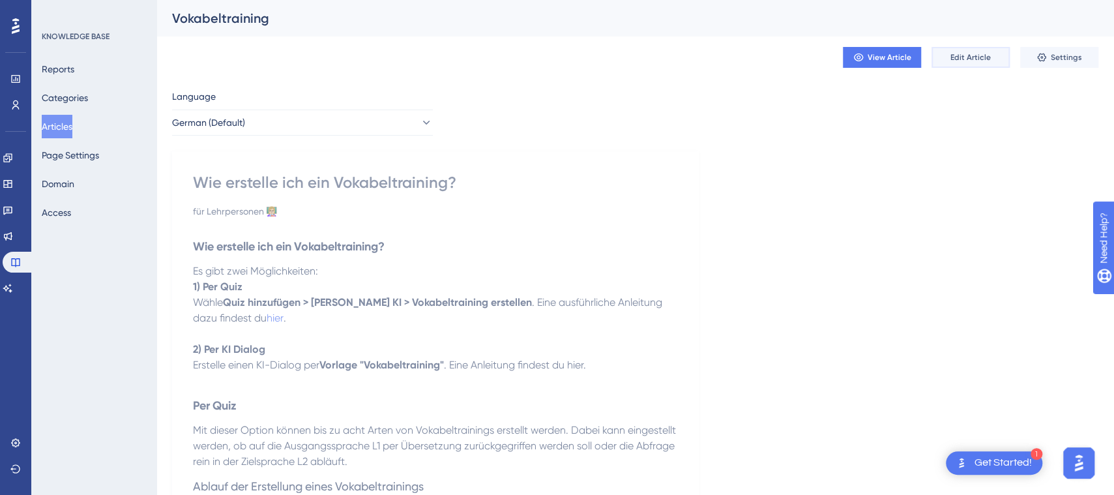
click at [985, 61] on span "Edit Article" at bounding box center [970, 57] width 40 height 10
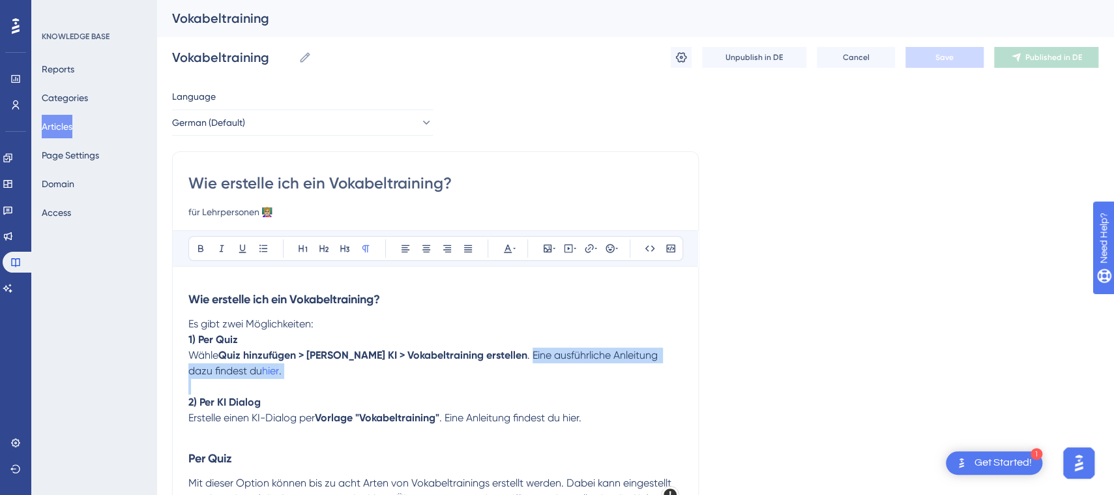
drag, startPoint x: 490, startPoint y: 355, endPoint x: 527, endPoint y: 380, distance: 44.1
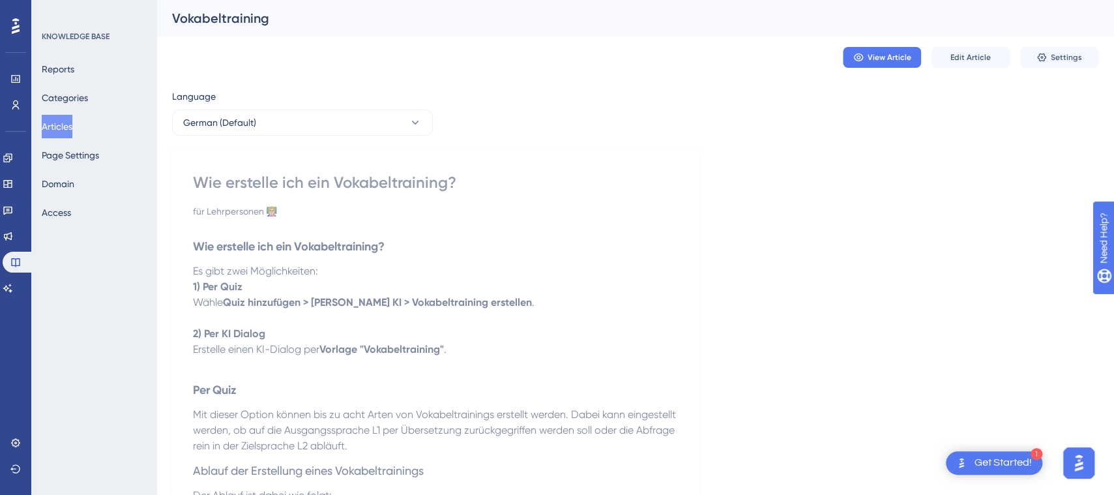
click at [973, 59] on span "Edit Article" at bounding box center [970, 57] width 40 height 10
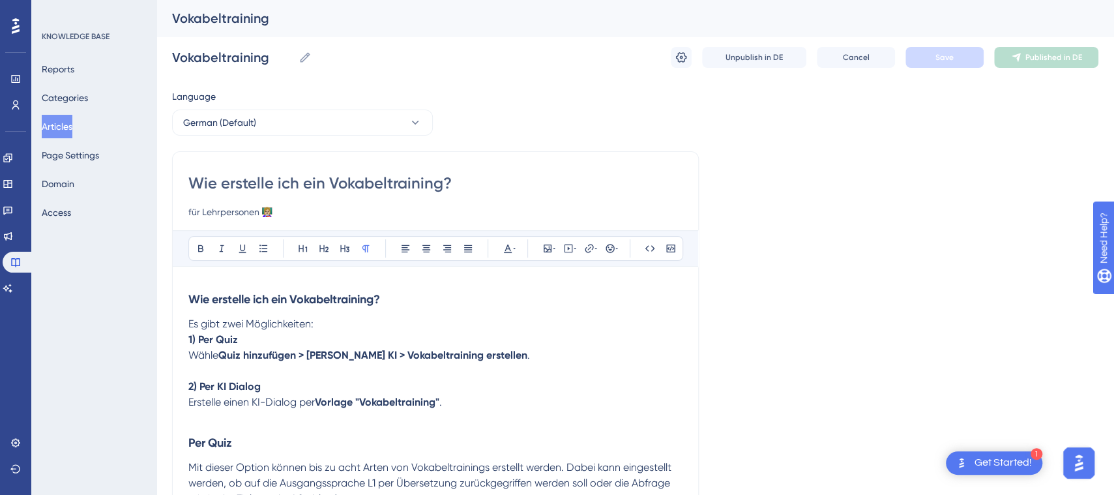
scroll to position [1613, 0]
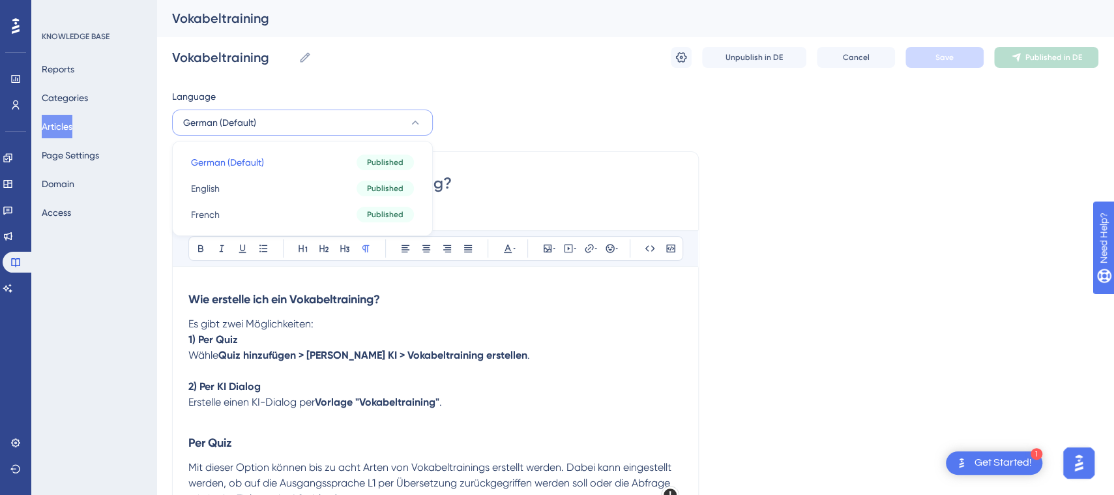
click at [306, 123] on button "German (Default)" at bounding box center [302, 123] width 261 height 26
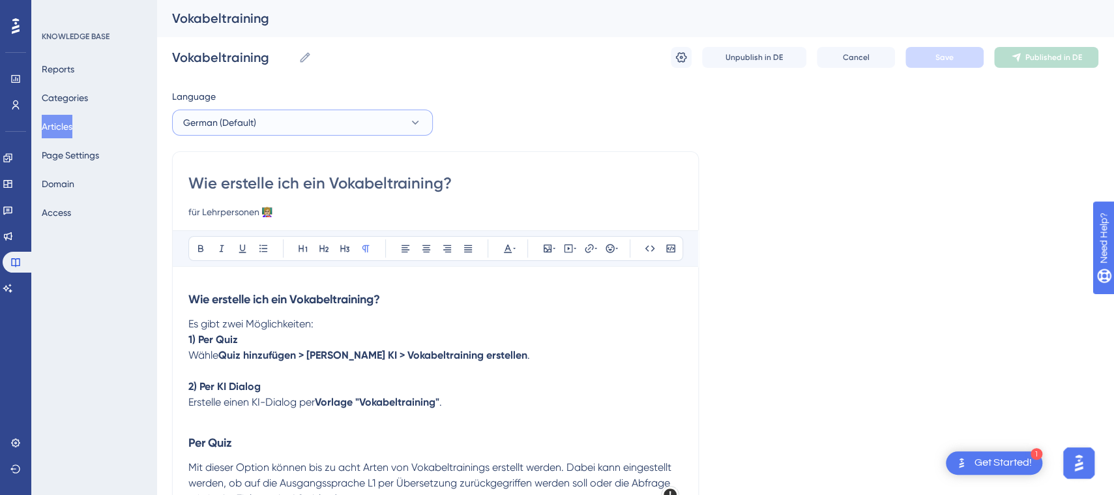
click at [320, 119] on button "German (Default)" at bounding box center [302, 123] width 261 height 26
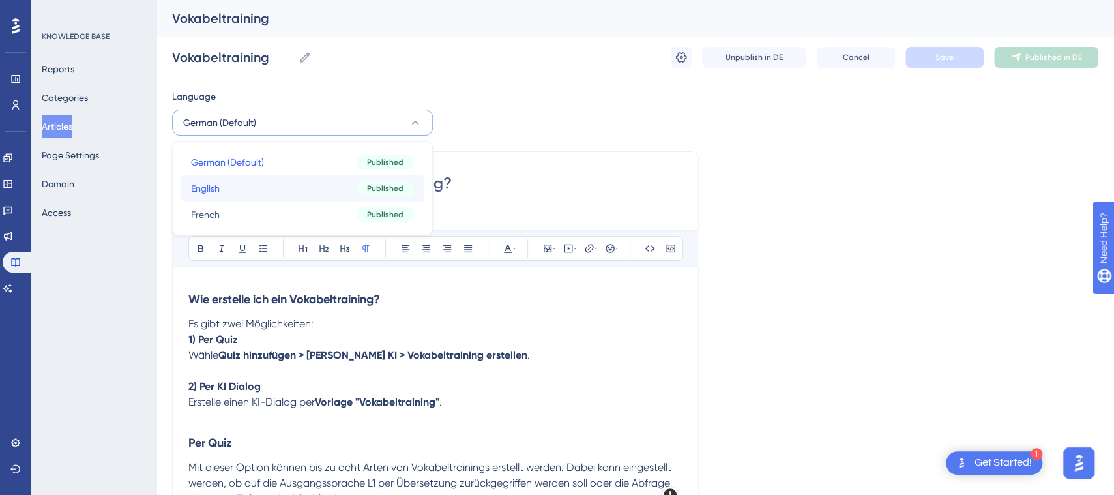
click at [302, 190] on button "English English Published" at bounding box center [303, 188] width 244 height 26
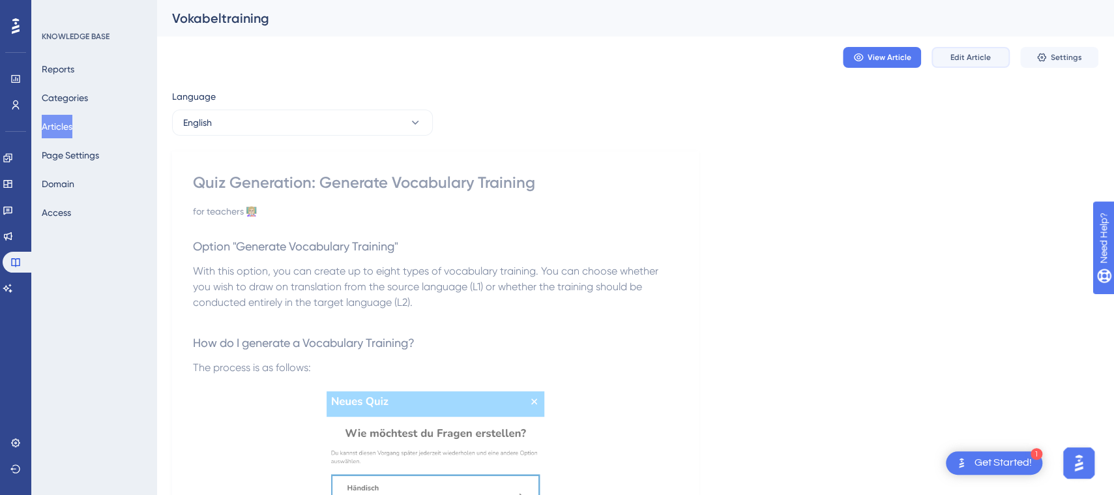
click at [984, 56] on span "Edit Article" at bounding box center [970, 57] width 40 height 10
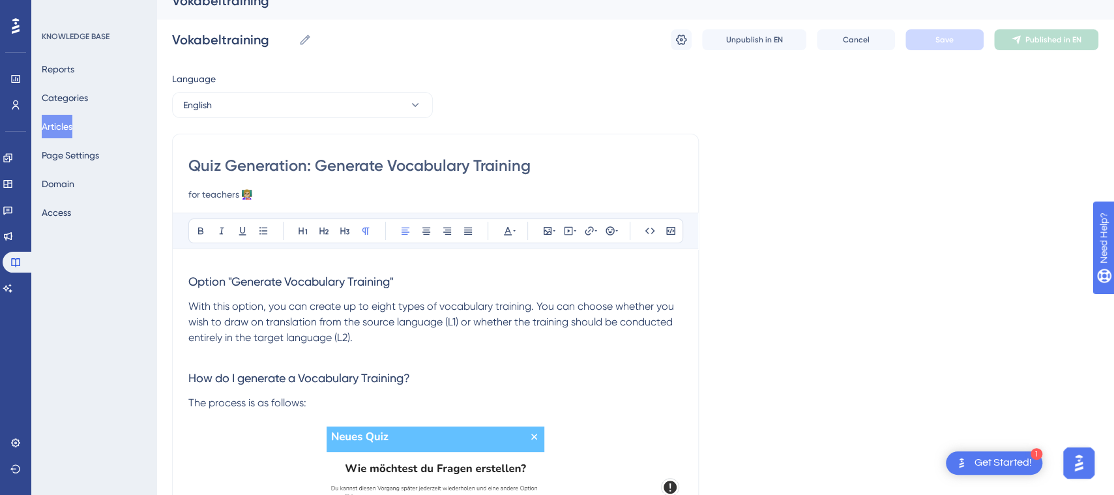
scroll to position [15, 0]
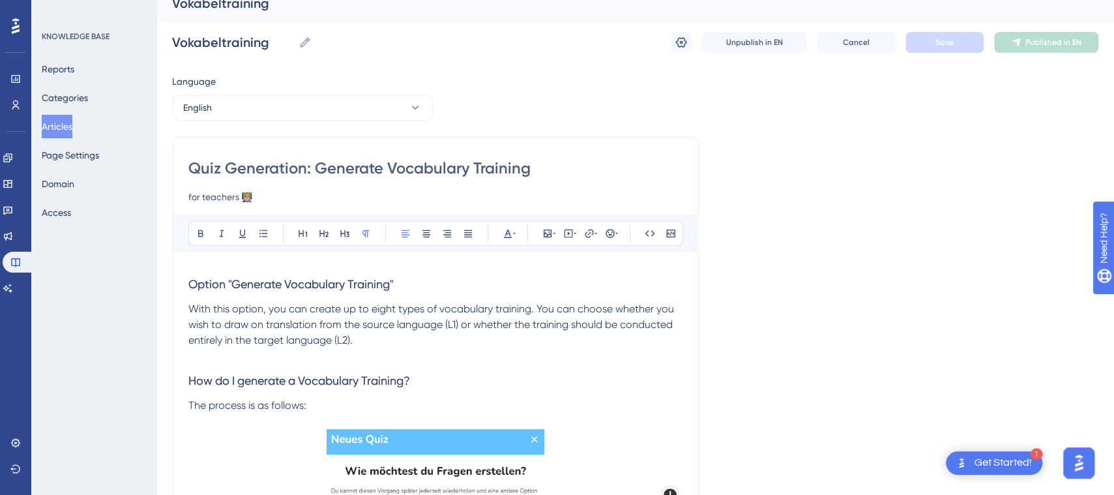
drag, startPoint x: 316, startPoint y: 168, endPoint x: 160, endPoint y: 153, distance: 157.1
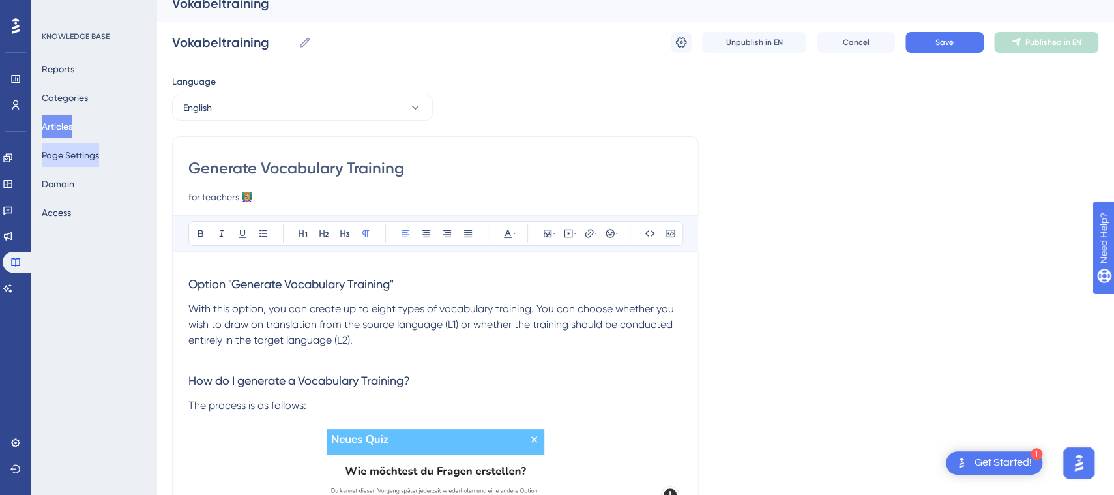
drag, startPoint x: 263, startPoint y: 168, endPoint x: 89, endPoint y: 157, distance: 173.7
type input "Vocabulary Training"
click at [445, 289] on h3 "Option "Generate Vocabulary Training"" at bounding box center [435, 284] width 494 height 34
click at [190, 285] on span "Option "Generate Vocabulary Training"" at bounding box center [290, 284] width 205 height 14
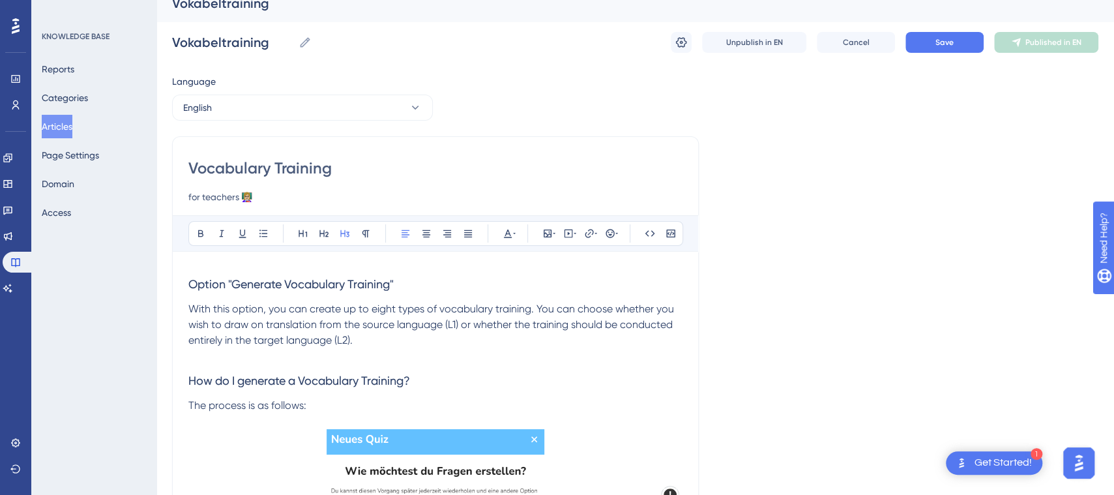
click at [188, 282] on span "Option "Generate Vocabulary Training"" at bounding box center [290, 284] width 205 height 14
click at [221, 287] on span "Option "Generate Vocabulary Training"" at bounding box center [290, 284] width 205 height 14
click at [190, 286] on span "Option "Generate Vocabulary Training"" at bounding box center [290, 284] width 205 height 14
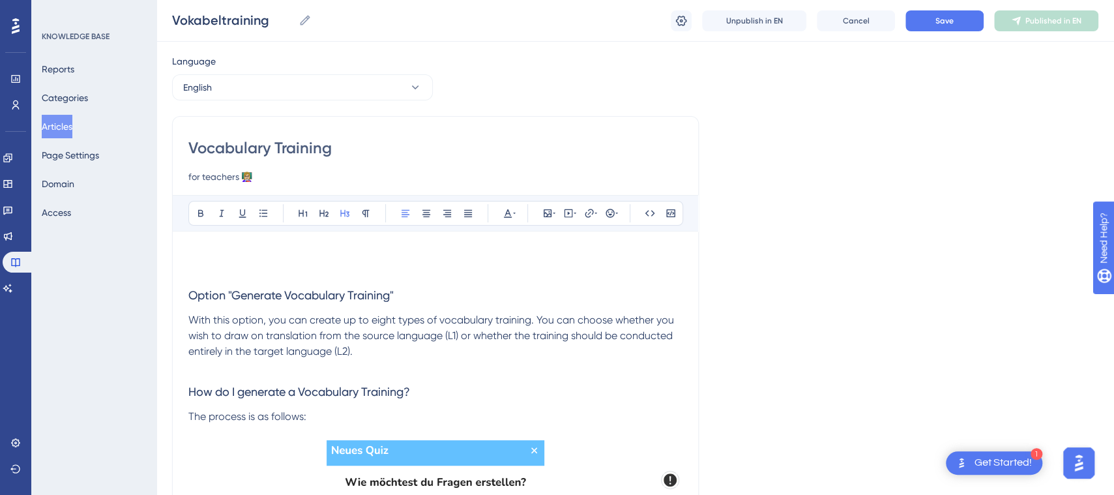
scroll to position [46, 0]
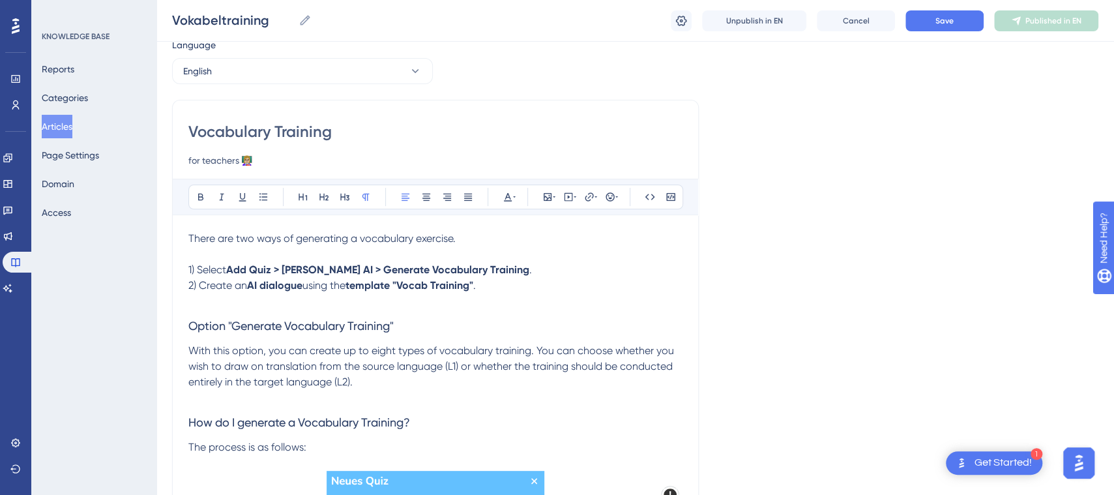
click at [520, 269] on p "1) Select Add Quiz > [PERSON_NAME]'s AI > Generate Vocabulary Training ." at bounding box center [435, 270] width 494 height 16
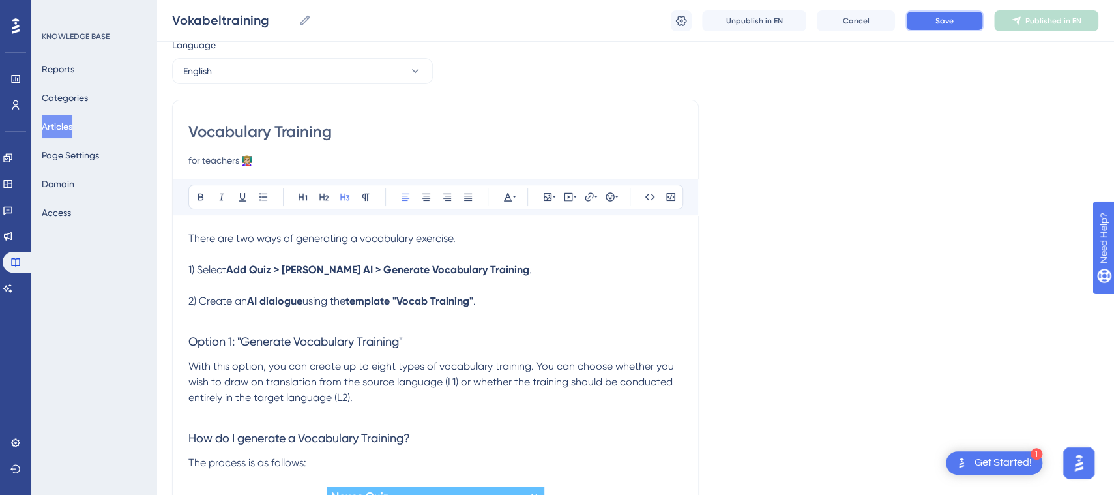
click at [951, 19] on span "Save" at bounding box center [944, 21] width 18 height 10
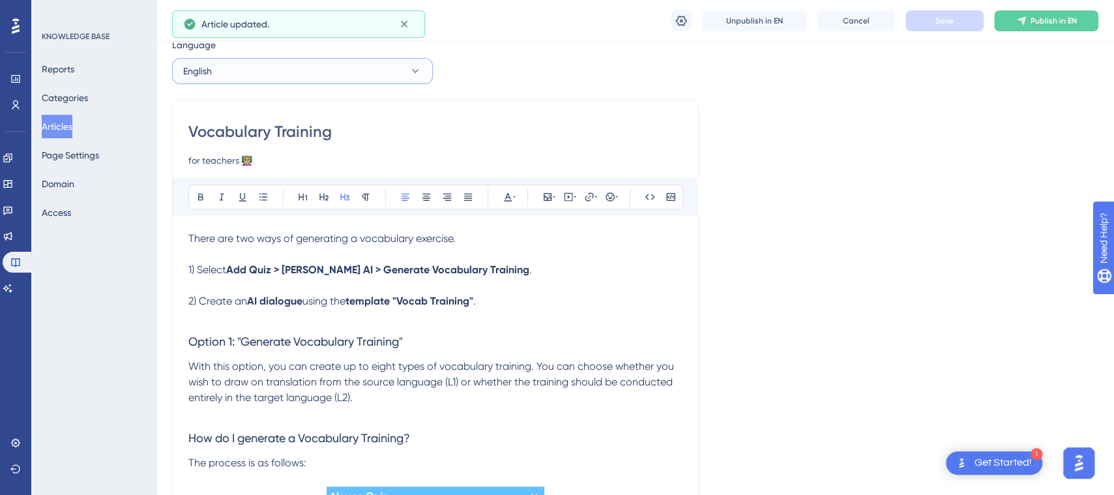
click at [407, 73] on button "English" at bounding box center [302, 71] width 261 height 26
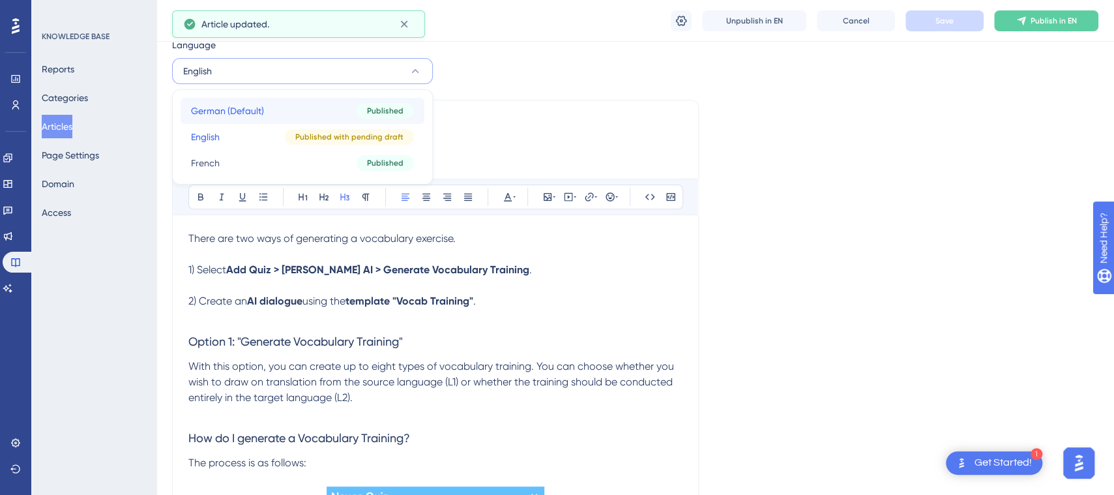
click at [365, 109] on div "Published" at bounding box center [385, 111] width 57 height 16
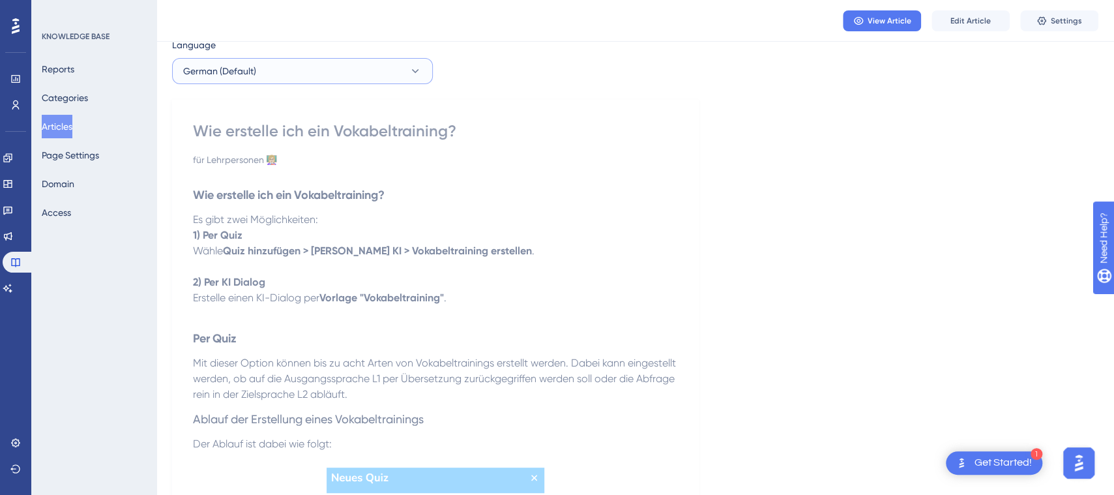
click at [387, 72] on button "German (Default)" at bounding box center [302, 71] width 261 height 26
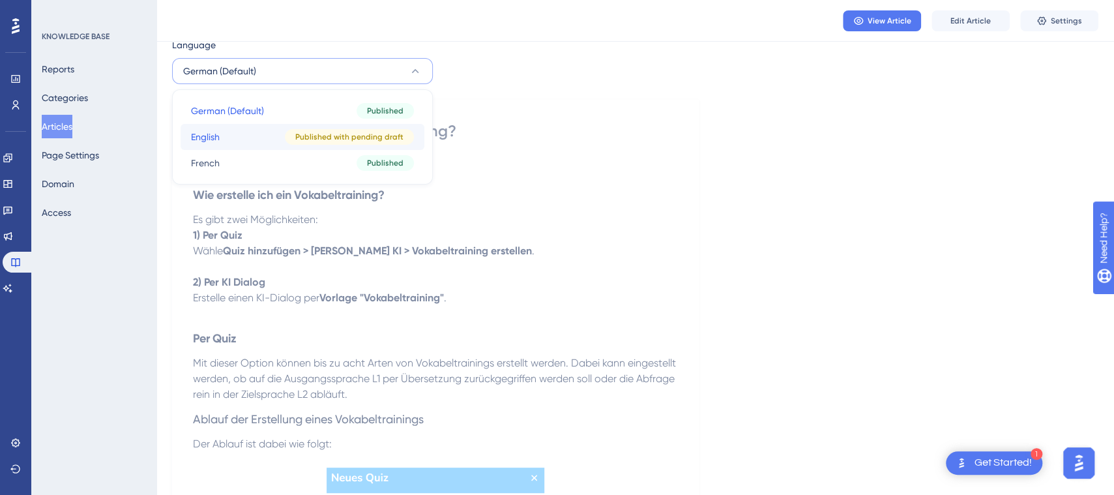
click at [319, 139] on span "Published with pending draft" at bounding box center [349, 137] width 108 height 10
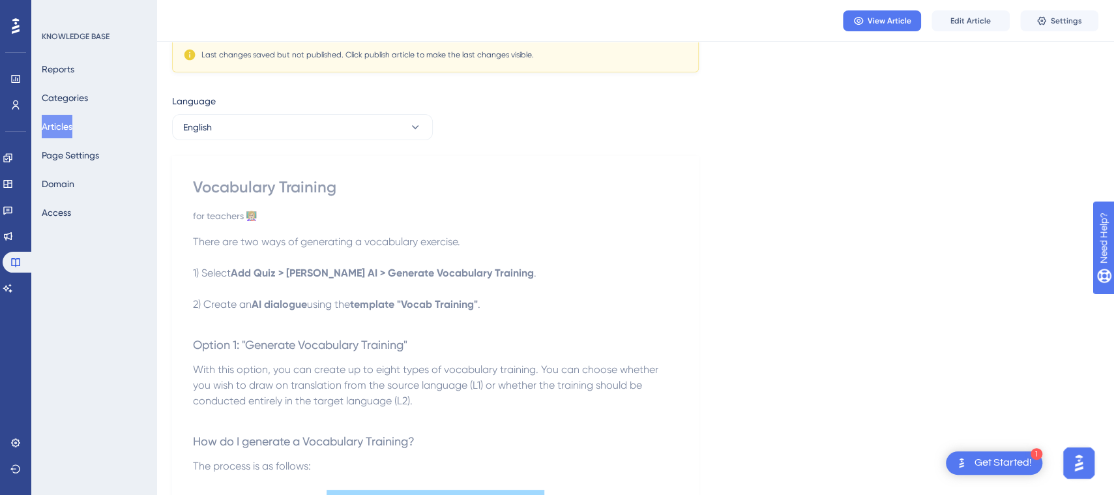
click at [381, 259] on p at bounding box center [435, 258] width 485 height 16
click at [381, 256] on p at bounding box center [435, 258] width 485 height 16
click at [232, 263] on p at bounding box center [435, 258] width 485 height 16
click at [219, 263] on p at bounding box center [435, 258] width 485 height 16
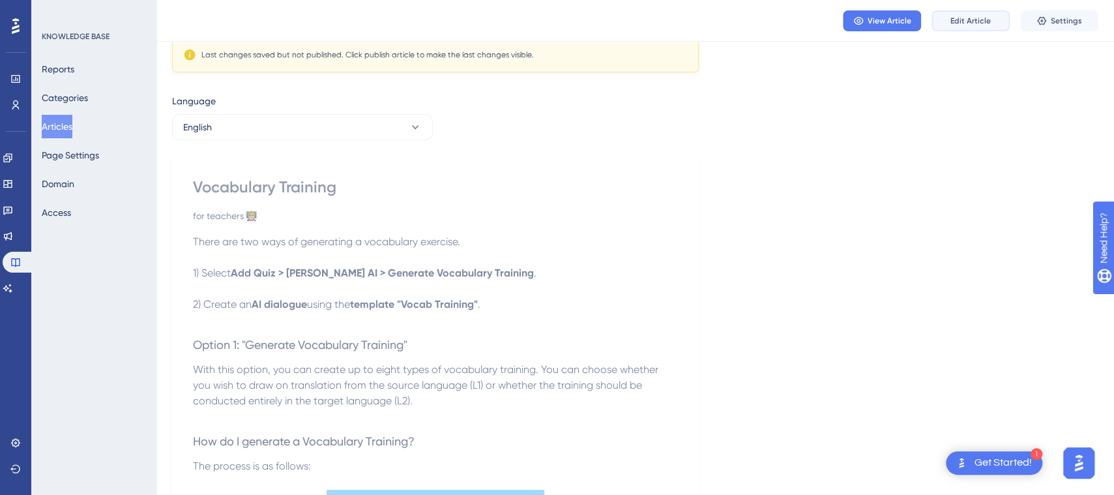
click at [956, 17] on span "Edit Article" at bounding box center [970, 21] width 40 height 10
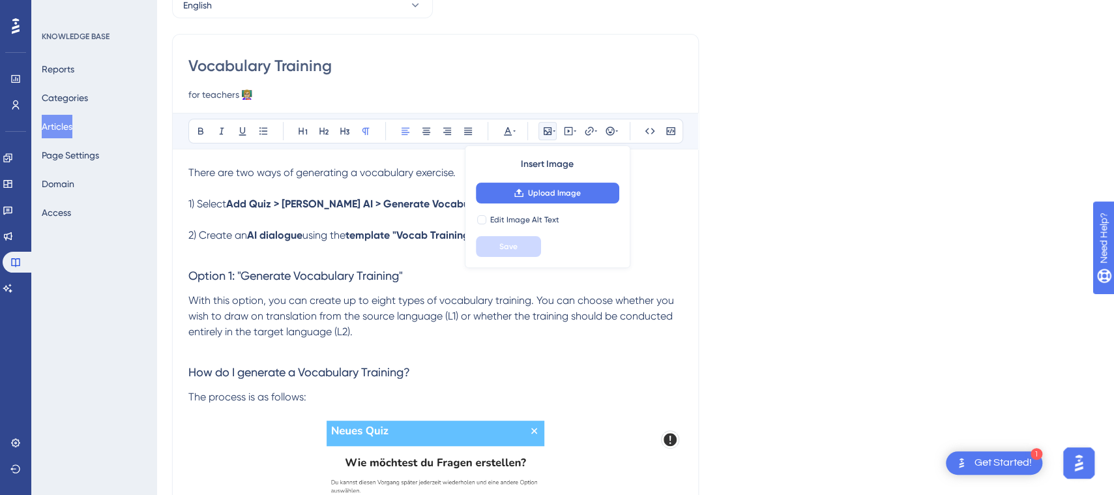
scroll to position [121, 0]
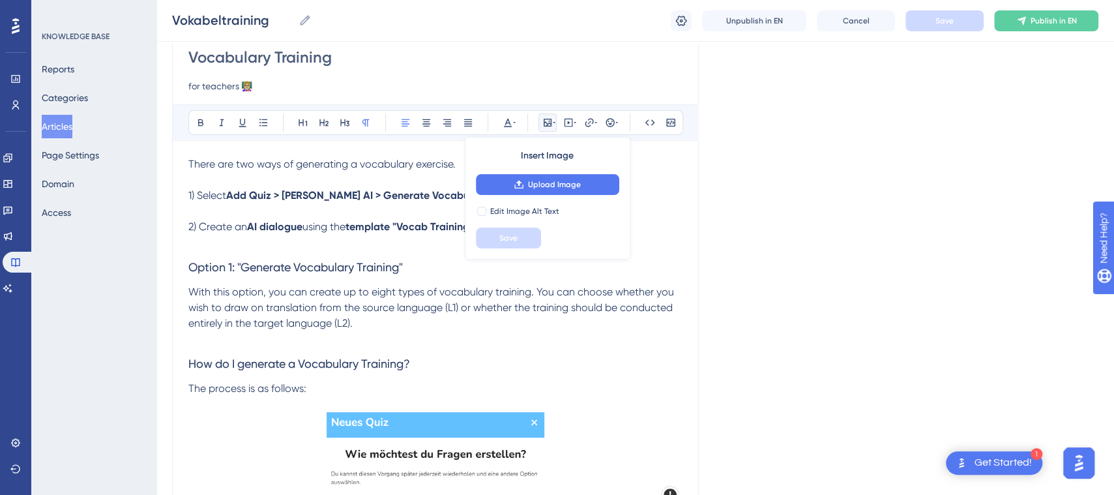
click at [331, 261] on span "Option 1: "Generate Vocabulary Training"" at bounding box center [295, 267] width 214 height 14
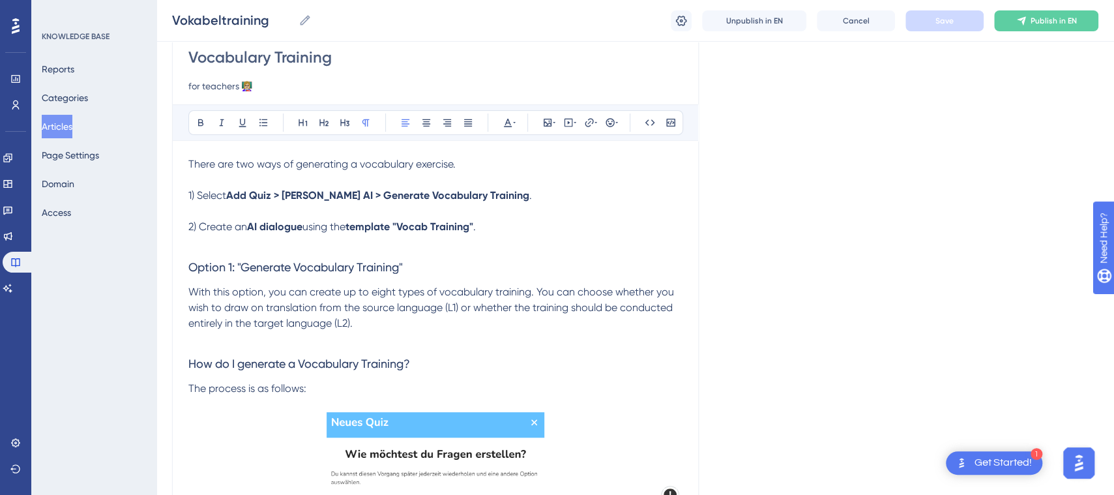
click at [200, 197] on span "1) Select" at bounding box center [207, 195] width 38 height 12
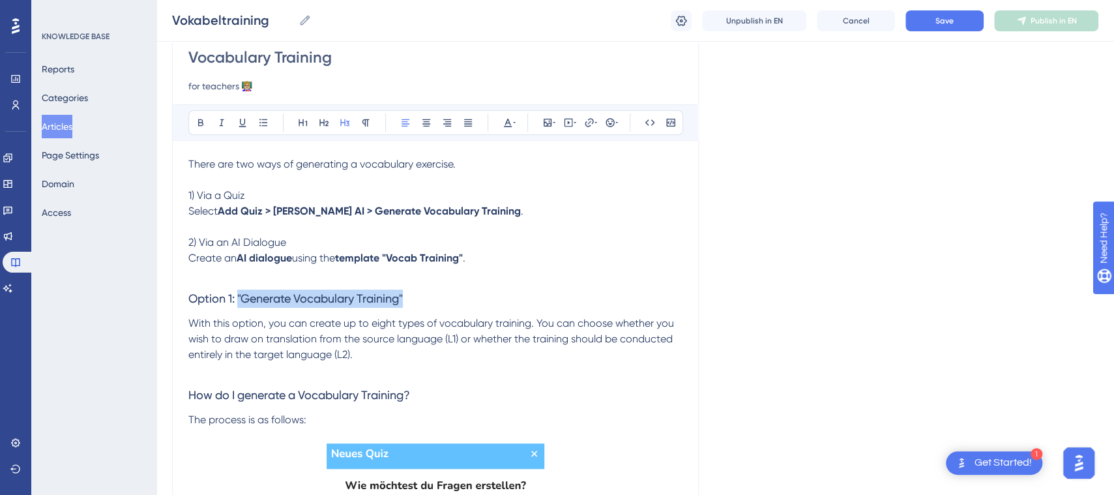
drag, startPoint x: 240, startPoint y: 299, endPoint x: 410, endPoint y: 299, distance: 170.1
click at [410, 299] on h3 "Option 1: "Generate Vocabulary Training"" at bounding box center [435, 299] width 494 height 34
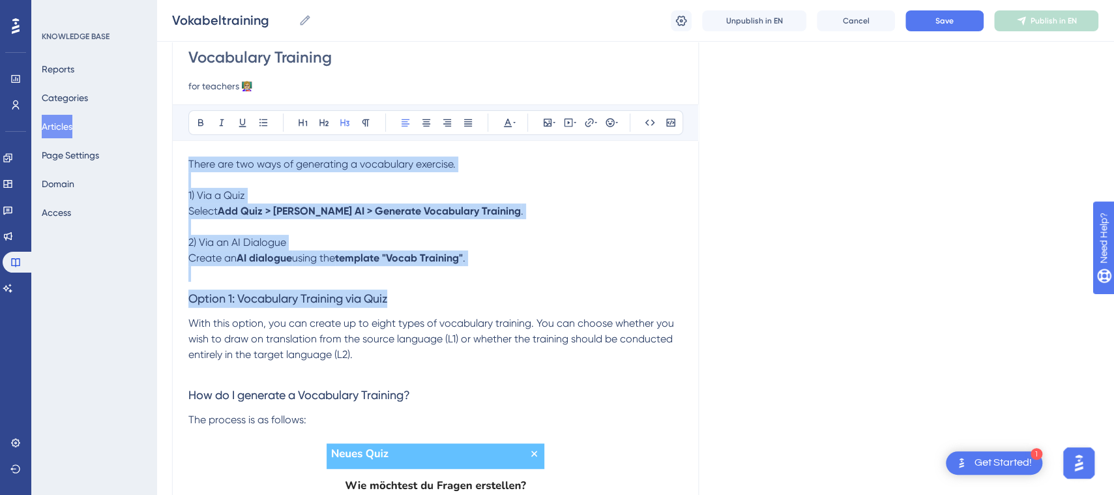
drag, startPoint x: 411, startPoint y: 297, endPoint x: 153, endPoint y: 155, distance: 294.3
copy div "There are two ways of generating a vocabulary exercise. 1) Via a Quiz Select Ad…"
click at [942, 12] on button "Save" at bounding box center [944, 20] width 78 height 21
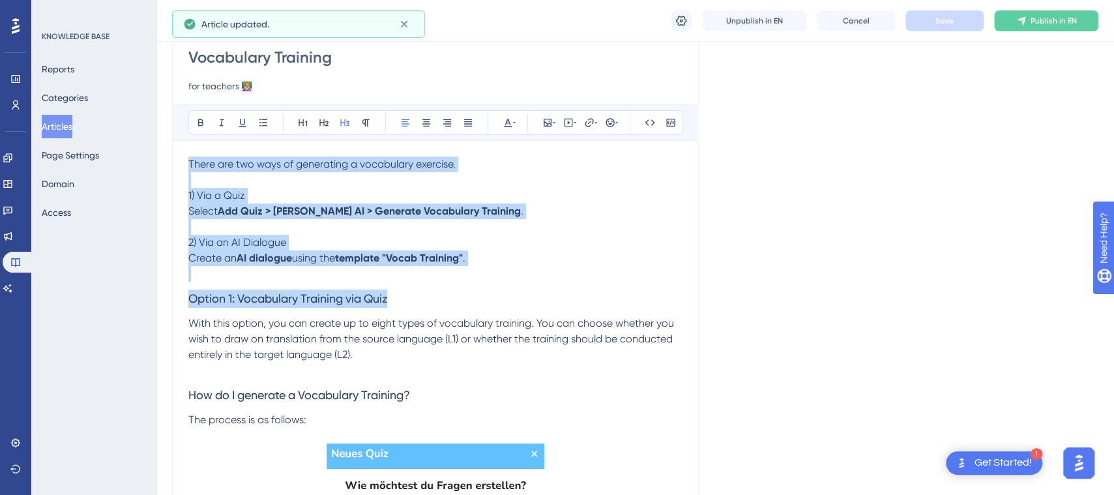
scroll to position [0, 0]
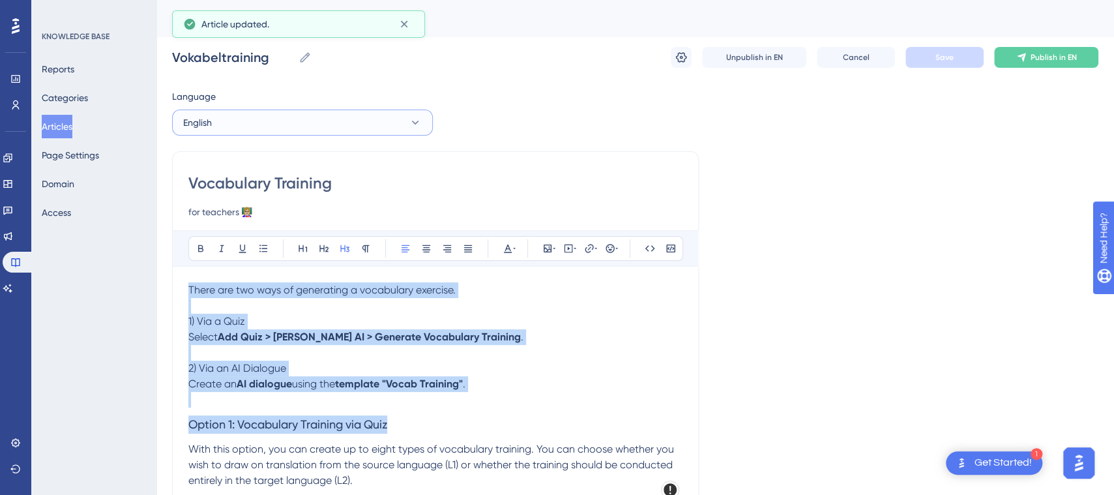
click at [402, 125] on button "English" at bounding box center [302, 123] width 261 height 26
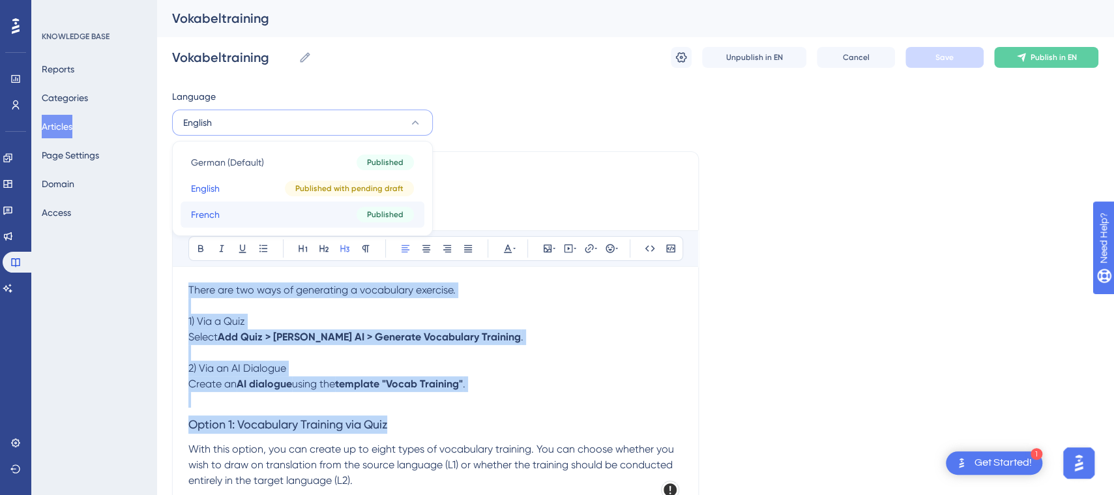
click at [317, 212] on button "French French Published" at bounding box center [303, 214] width 244 height 26
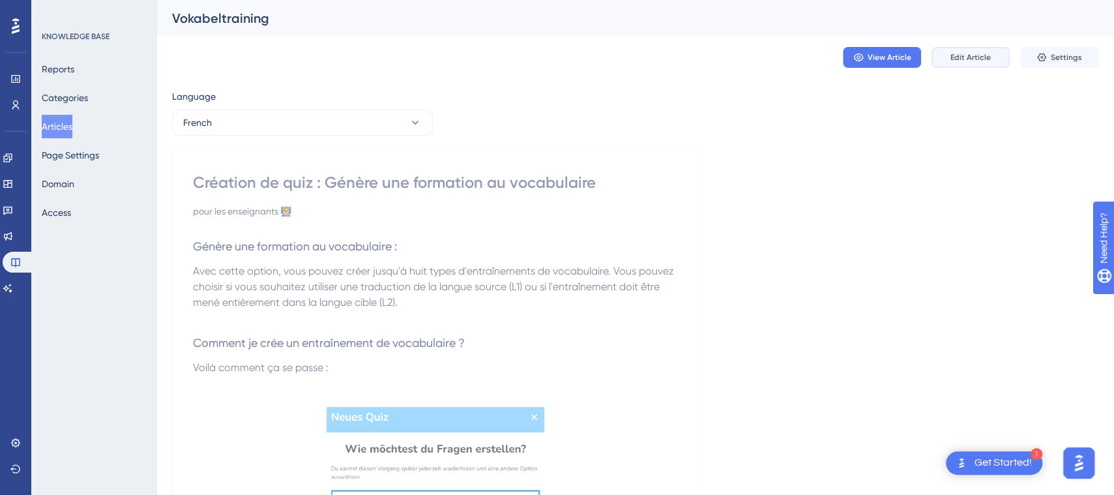
click at [978, 62] on button "Edit Article" at bounding box center [970, 57] width 78 height 21
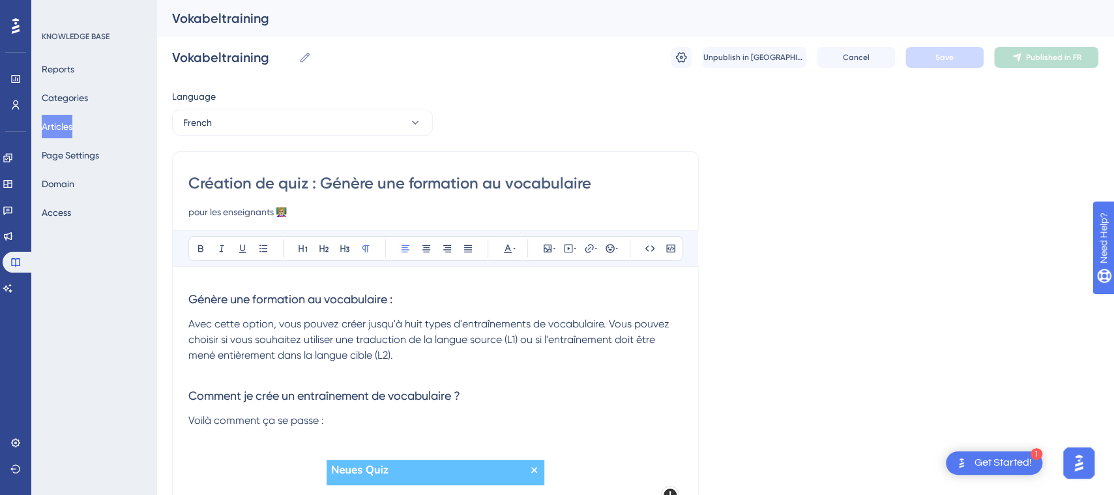
click at [191, 295] on span "Génère une formation au vocabulaire :" at bounding box center [290, 299] width 204 height 14
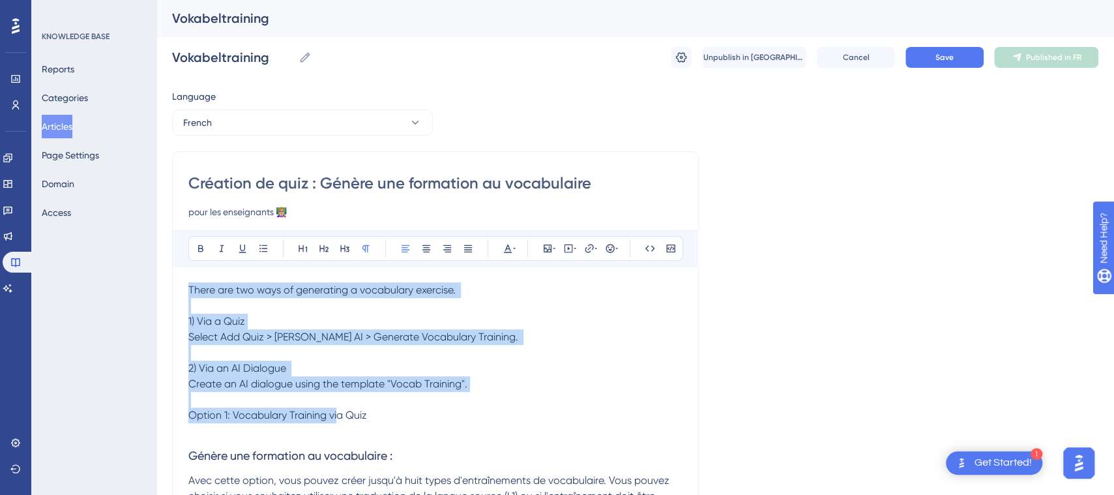
drag, startPoint x: 373, startPoint y: 418, endPoint x: 94, endPoint y: 270, distance: 315.8
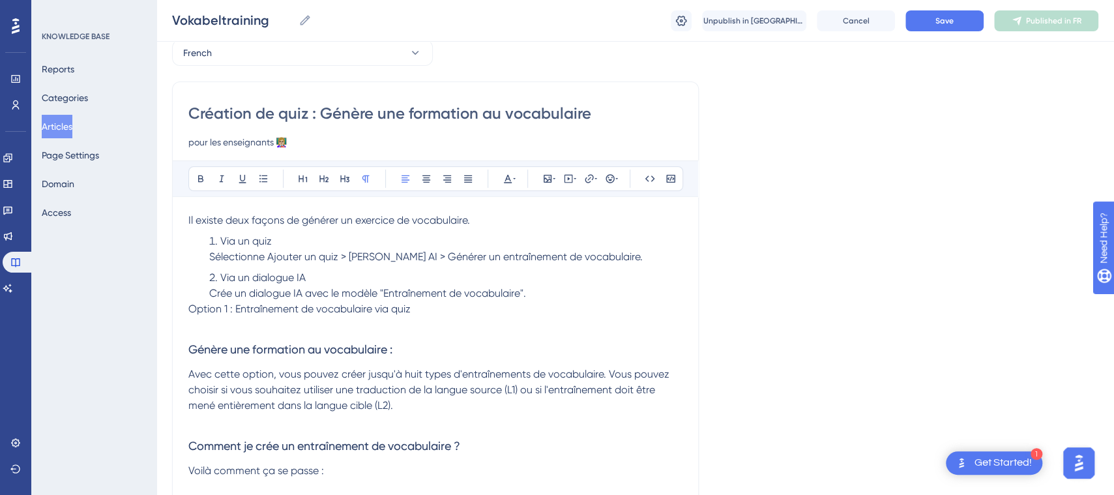
scroll to position [68, 0]
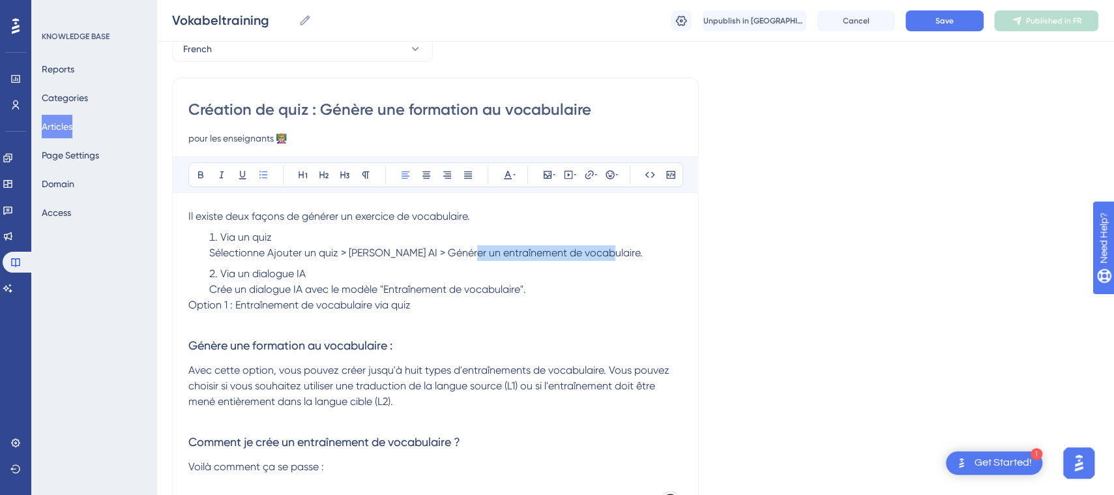
drag, startPoint x: 459, startPoint y: 250, endPoint x: 593, endPoint y: 251, distance: 134.3
click at [593, 251] on span "Sélectionne Ajouter un quiz > Brian's AI > Générer un entraînement de vocabulai…" at bounding box center [425, 252] width 433 height 12
copy span "entraînement de vocabulaire"
click at [489, 115] on input "Création de quiz : Génère une formation au vocabulaire" at bounding box center [435, 109] width 494 height 21
drag, startPoint x: 598, startPoint y: 110, endPoint x: 153, endPoint y: 110, distance: 445.2
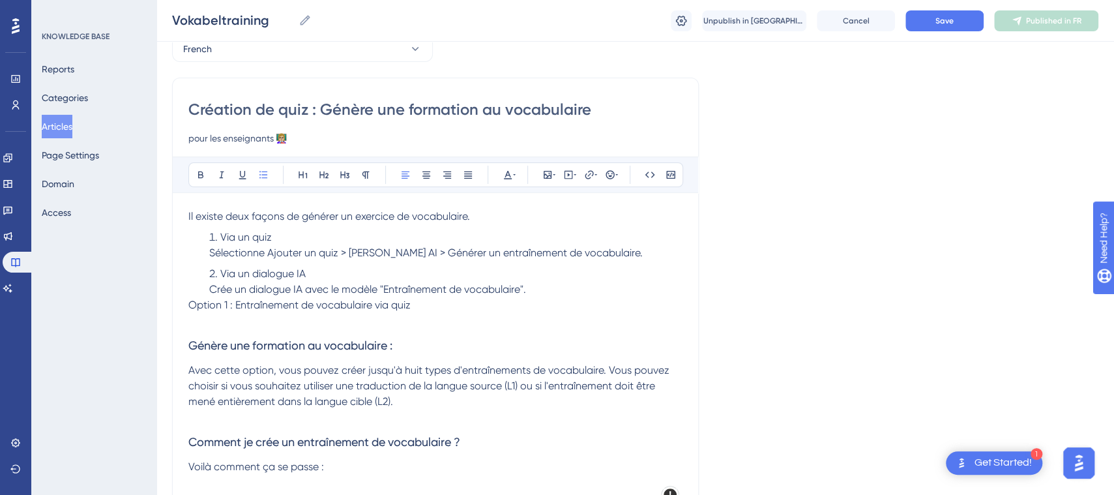
paste input "entraînement de"
drag, startPoint x: 195, startPoint y: 111, endPoint x: 188, endPoint y: 111, distance: 7.2
click at [188, 111] on input "entraînement de vocabulaire" at bounding box center [435, 109] width 494 height 21
click at [285, 113] on input "Entraînement de vocabulaire" at bounding box center [435, 109] width 494 height 21
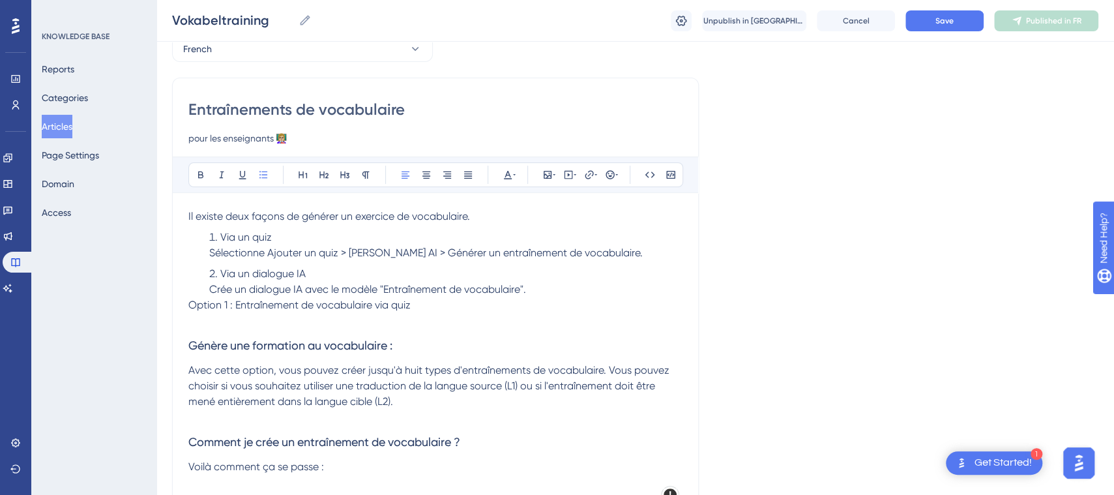
type input "Entraînements de vocabulaire"
click at [371, 237] on li "Via un quiz Sélectionne Ajouter un quiz > Brian's AI > Générer un entraînement …" at bounding box center [443, 244] width 478 height 31
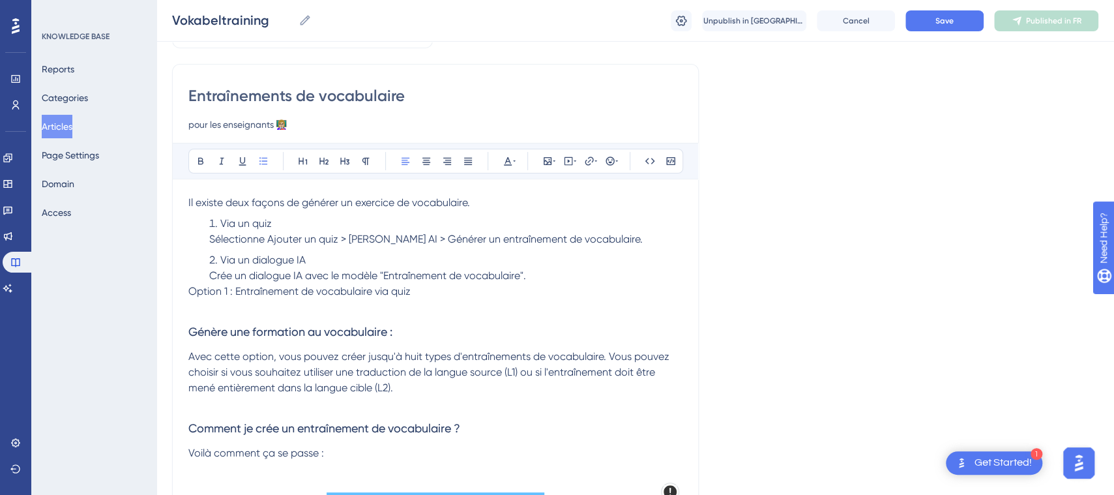
scroll to position [79, 0]
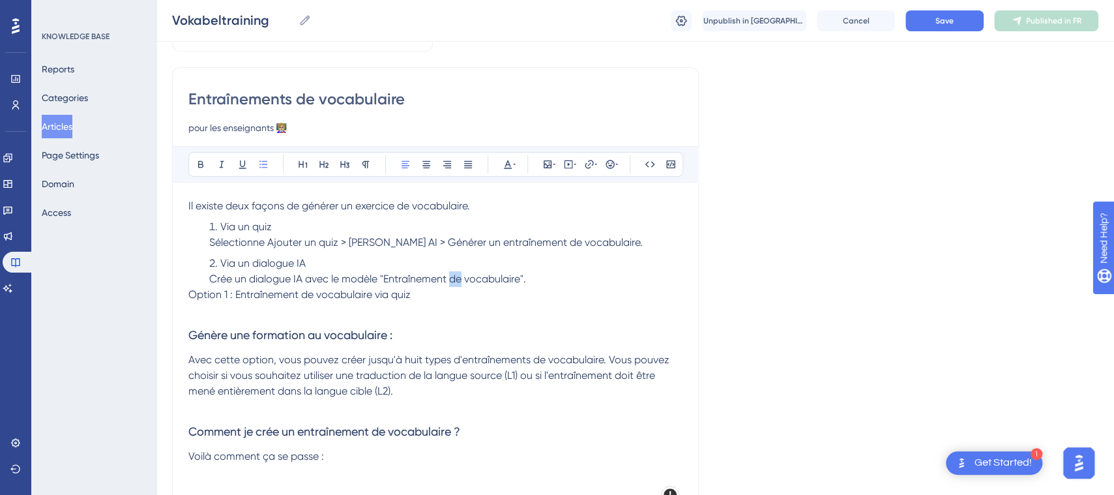
drag, startPoint x: 464, startPoint y: 278, endPoint x: 454, endPoint y: 284, distance: 12.0
click at [454, 284] on li "Via un dialogue IA Crée un dialogue IA avec le modèle "Entraînement de vocabula…" at bounding box center [443, 271] width 478 height 31
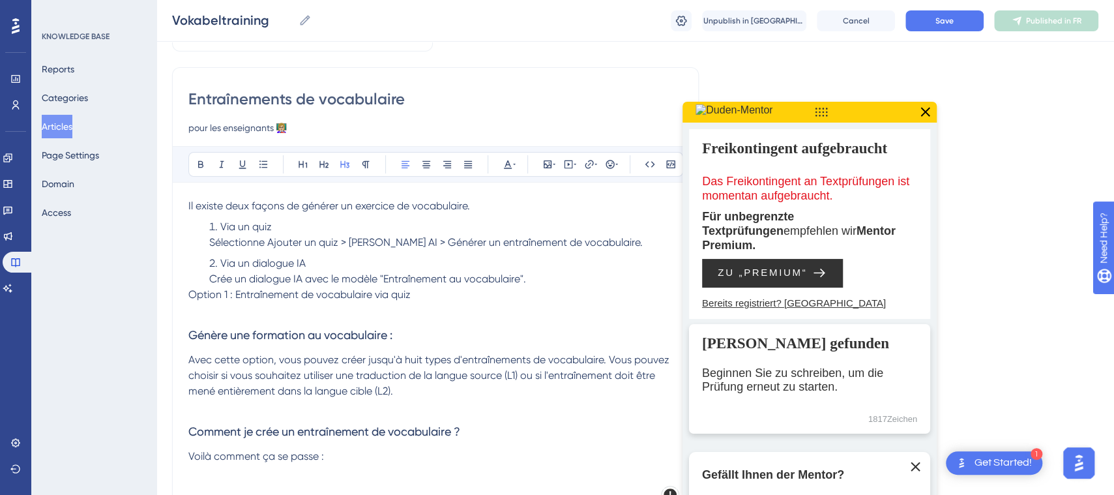
click at [474, 321] on h3 "Génère une formation au vocabulaire :" at bounding box center [435, 335] width 494 height 34
click at [921, 110] on icon at bounding box center [924, 112] width 17 height 17
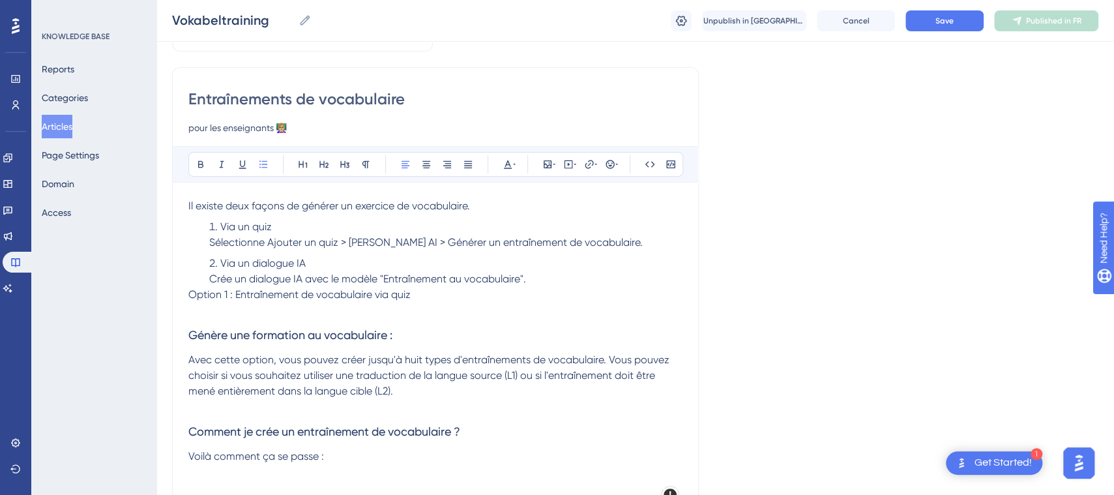
click at [537, 278] on li "Via un dialogue IA Crée un dialogue IA avec le modèle "Entraînement au vocabula…" at bounding box center [443, 271] width 478 height 31
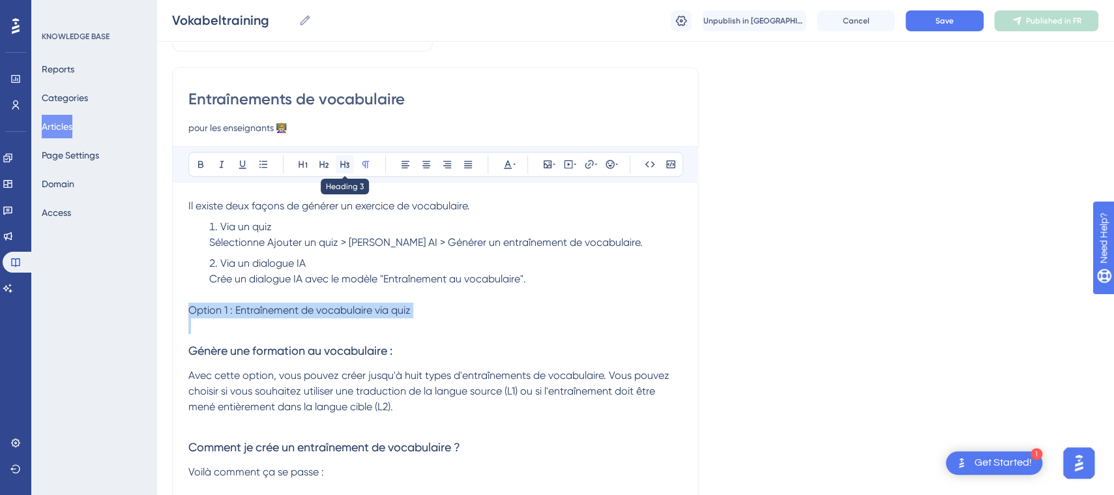
click at [346, 162] on icon at bounding box center [344, 164] width 9 height 7
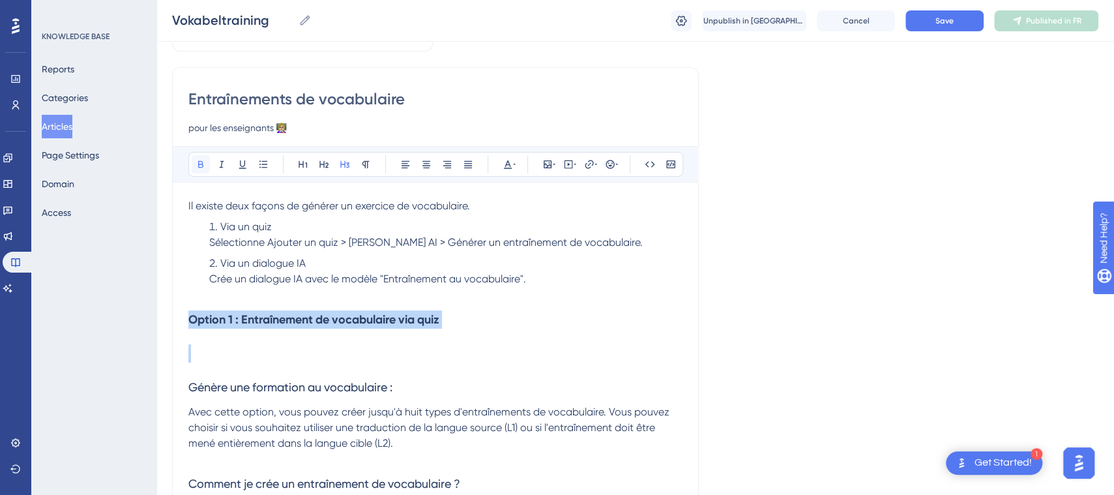
click at [203, 162] on icon at bounding box center [201, 164] width 10 height 10
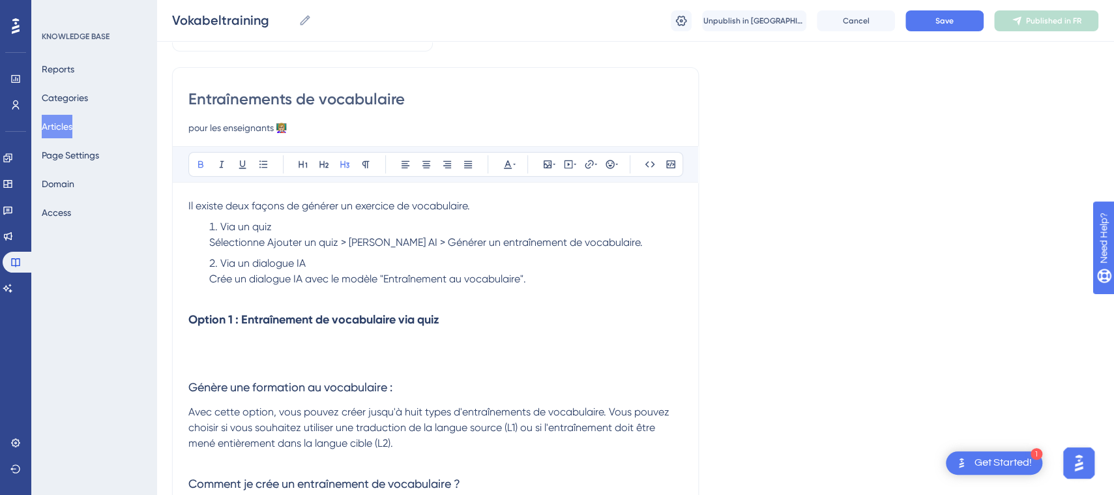
click at [575, 373] on h3 "Génère une formation au vocabulaire :" at bounding box center [435, 387] width 494 height 34
click at [295, 364] on h3 at bounding box center [435, 353] width 494 height 34
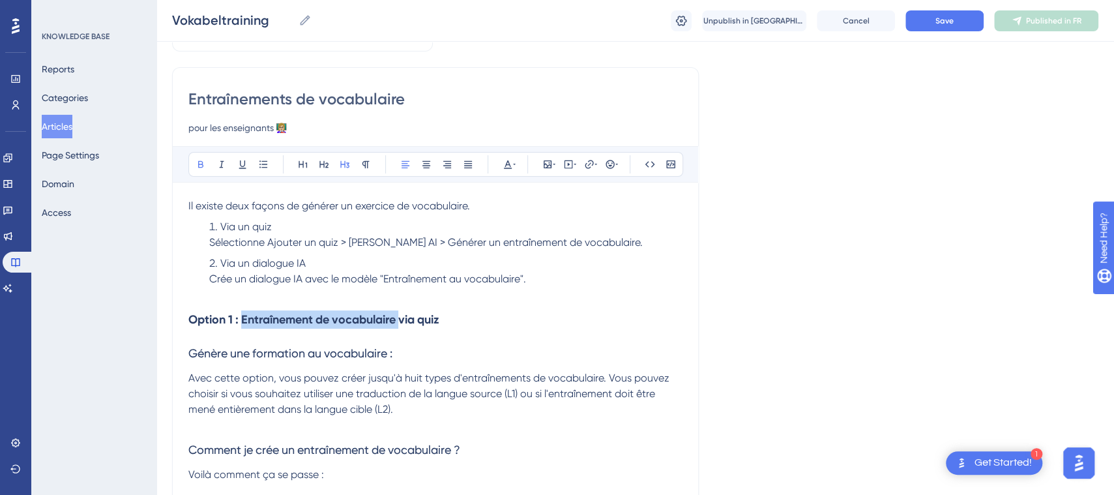
drag, startPoint x: 405, startPoint y: 316, endPoint x: 244, endPoint y: 319, distance: 160.4
click at [244, 319] on strong "Option 1 : Entraînement de vocabulaire via quiz" at bounding box center [313, 319] width 251 height 14
click at [495, 320] on h3 "Option 1 : Via quiz" at bounding box center [435, 319] width 494 height 34
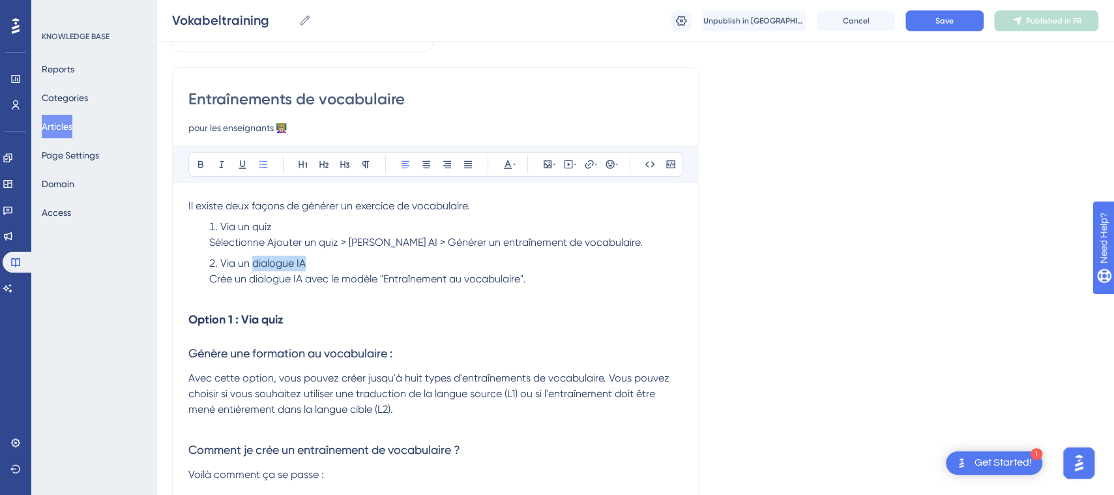
drag, startPoint x: 312, startPoint y: 263, endPoint x: 252, endPoint y: 267, distance: 60.7
click at [252, 267] on li "Via un dialogue IA Crée un dialogue IA avec le modèle "Entraînement au vocabula…" at bounding box center [443, 271] width 478 height 31
click at [198, 166] on icon at bounding box center [201, 164] width 10 height 10
drag, startPoint x: 277, startPoint y: 222, endPoint x: 254, endPoint y: 231, distance: 24.6
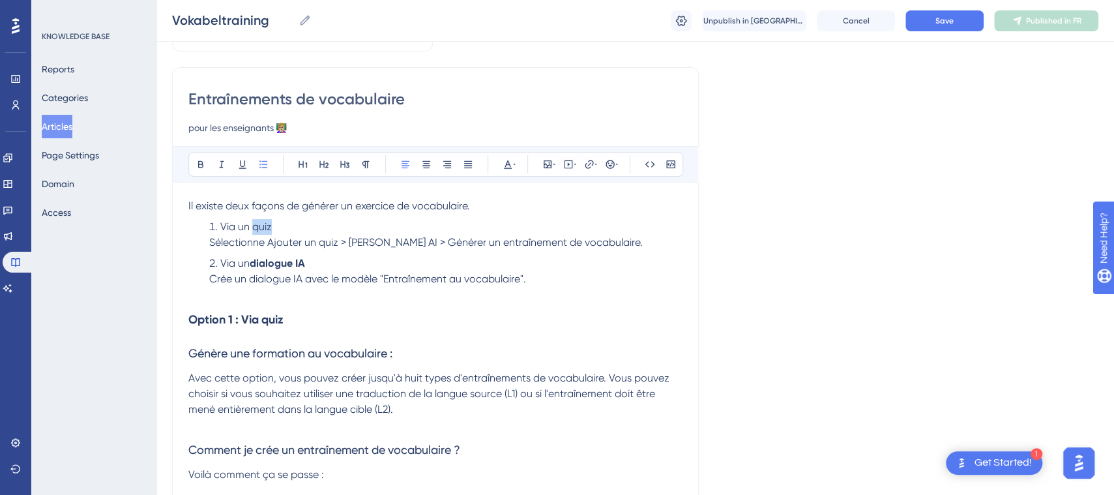
click at [254, 231] on li "Via un quiz Sélectionne Ajouter un quiz > Brian's AI > Générer un entraînement …" at bounding box center [443, 234] width 478 height 31
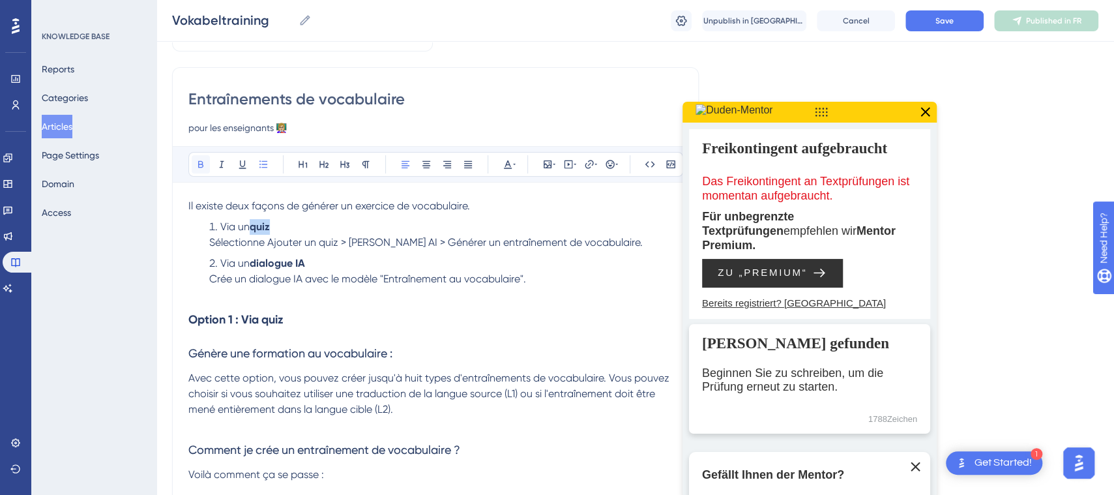
click at [198, 165] on icon at bounding box center [200, 164] width 5 height 7
click at [280, 281] on span "Crée un dialogue IA avec le modèle "Entraînement au vocabulaire"." at bounding box center [367, 278] width 317 height 12
click at [265, 321] on strong "Option 1 : Via quiz" at bounding box center [235, 319] width 95 height 14
click at [924, 111] on icon at bounding box center [925, 111] width 9 height 9
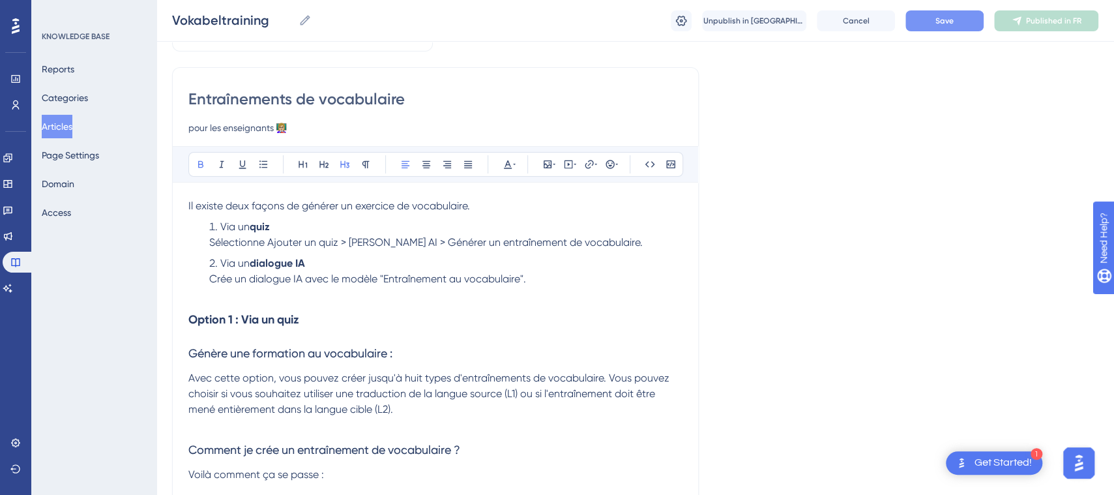
click at [931, 9] on div "Vokabeltraining Vokabeltraining Unpublish in FR Cancel Save Published in FR" at bounding box center [635, 21] width 958 height 42
click at [931, 18] on button "Save" at bounding box center [944, 20] width 78 height 21
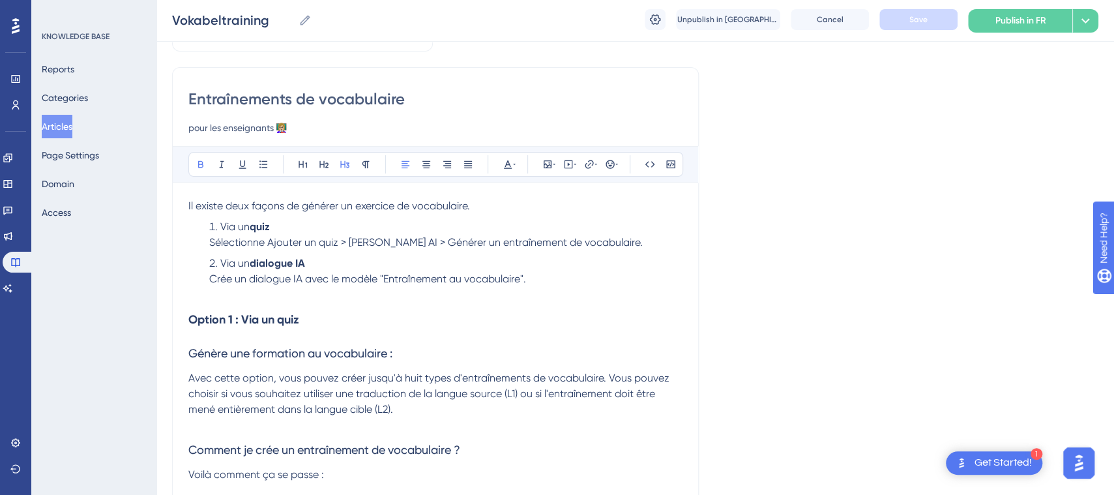
scroll to position [0, 0]
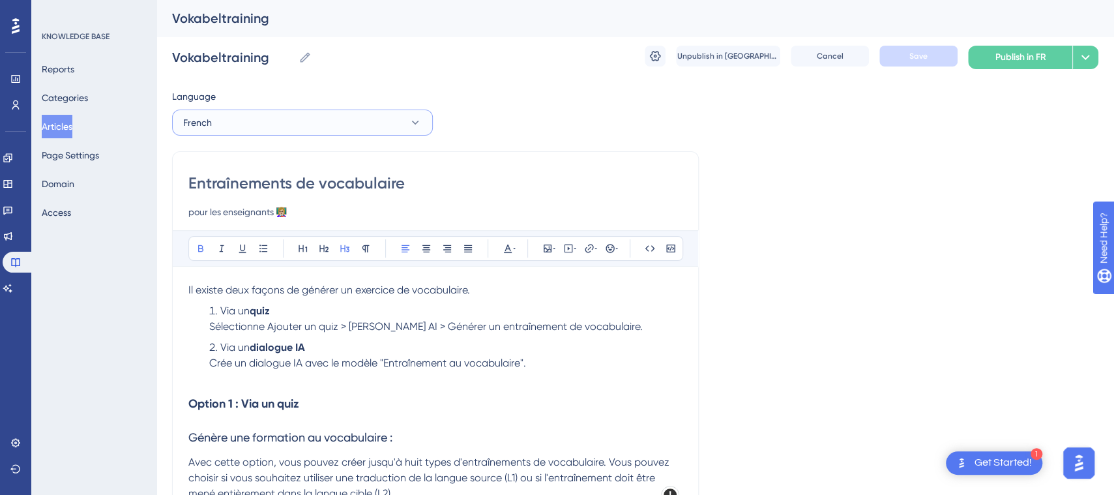
click at [373, 110] on button "French" at bounding box center [302, 123] width 261 height 26
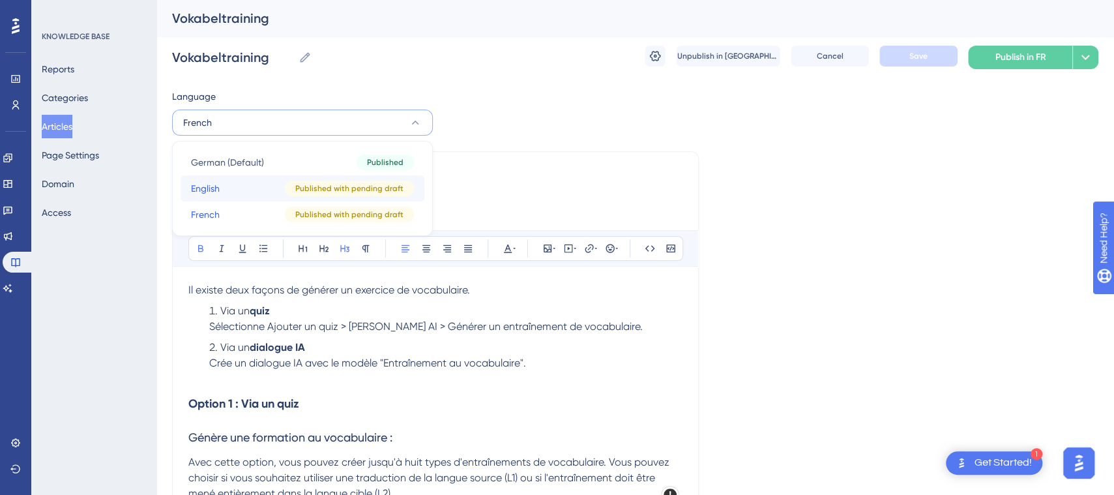
click at [305, 192] on span "Published with pending draft" at bounding box center [349, 188] width 108 height 10
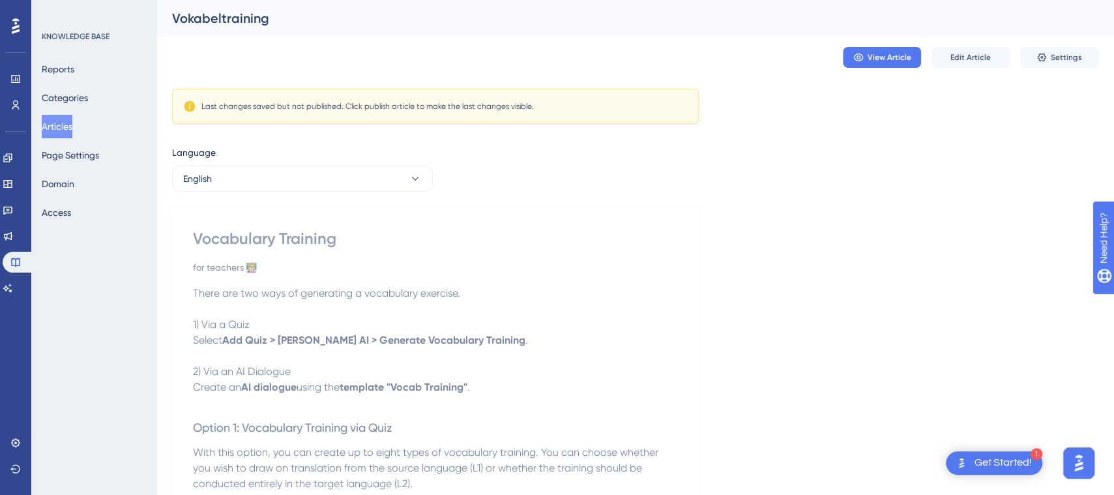
click at [382, 171] on button "English" at bounding box center [302, 179] width 261 height 26
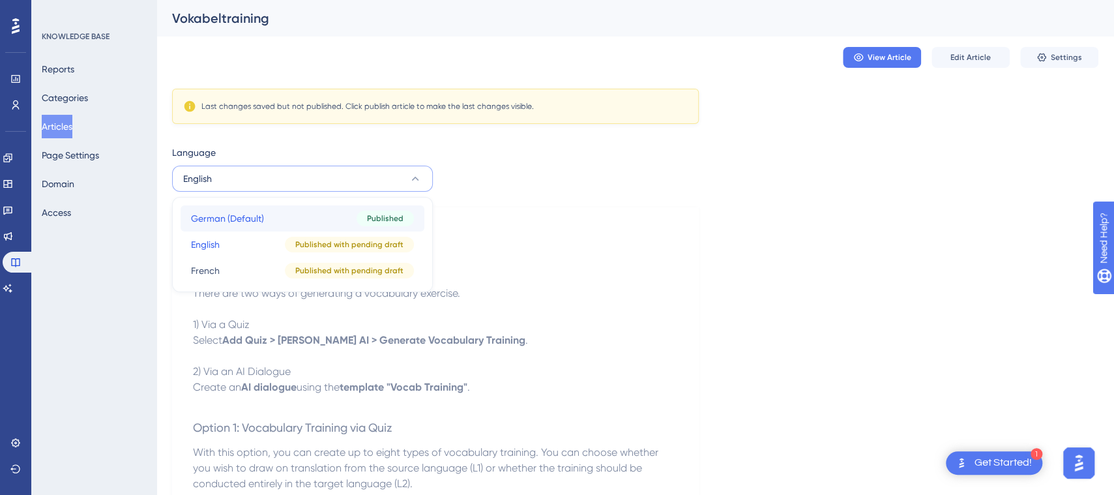
click at [323, 214] on button "German (Default) German (Default) Published" at bounding box center [303, 218] width 244 height 26
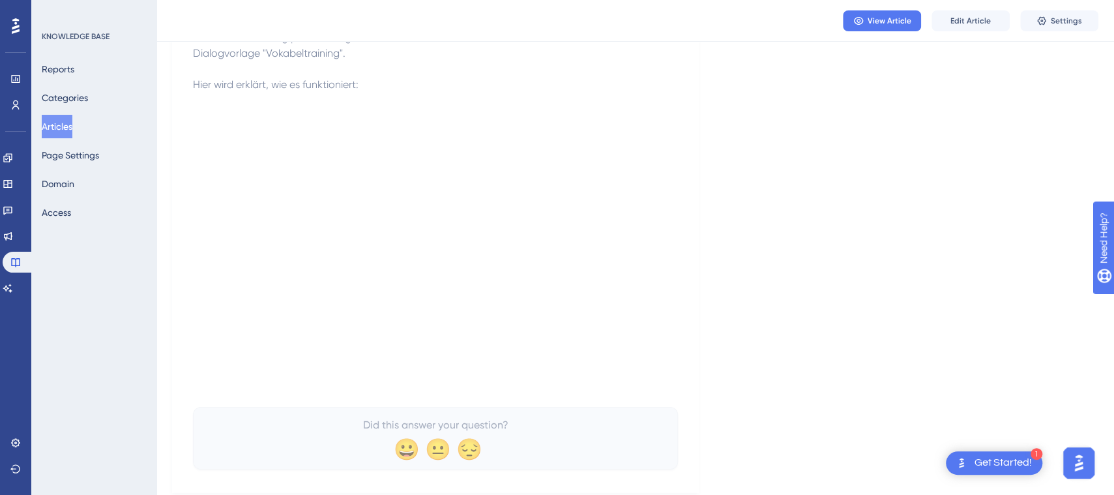
scroll to position [2160, 0]
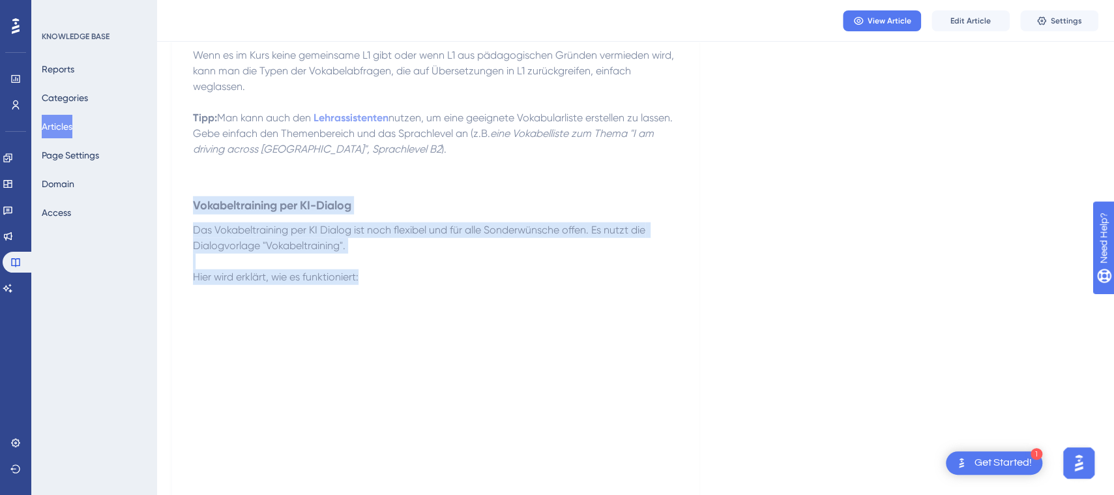
drag, startPoint x: 379, startPoint y: 274, endPoint x: 196, endPoint y: 219, distance: 191.2
copy div "Vokabeltraining per KI-Dialog Das Vokabeltraining per KI Dialog ist noch flexib…"
click at [958, 16] on span "Edit Article" at bounding box center [970, 21] width 40 height 10
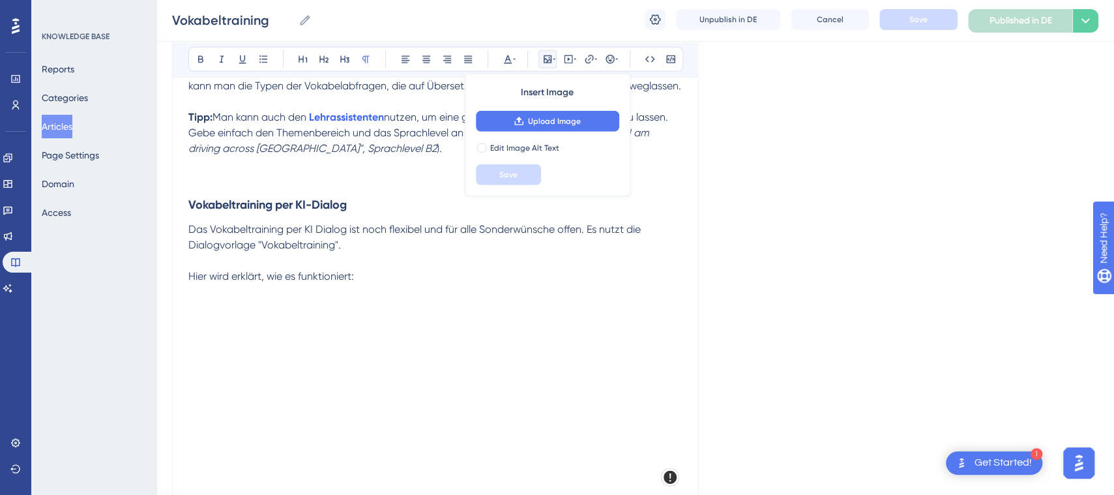
scroll to position [2165, 0]
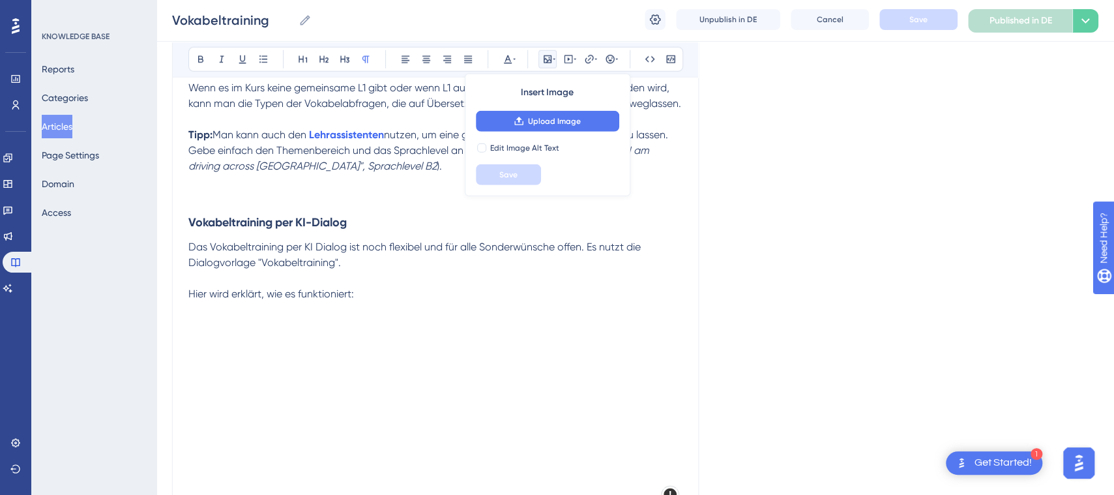
drag, startPoint x: 418, startPoint y: 264, endPoint x: 441, endPoint y: 268, distance: 23.1
click at [418, 264] on span "Das Vokabeltraining per KI Dialog ist noch flexibel und für alle Sonderwünsche …" at bounding box center [415, 255] width 455 height 28
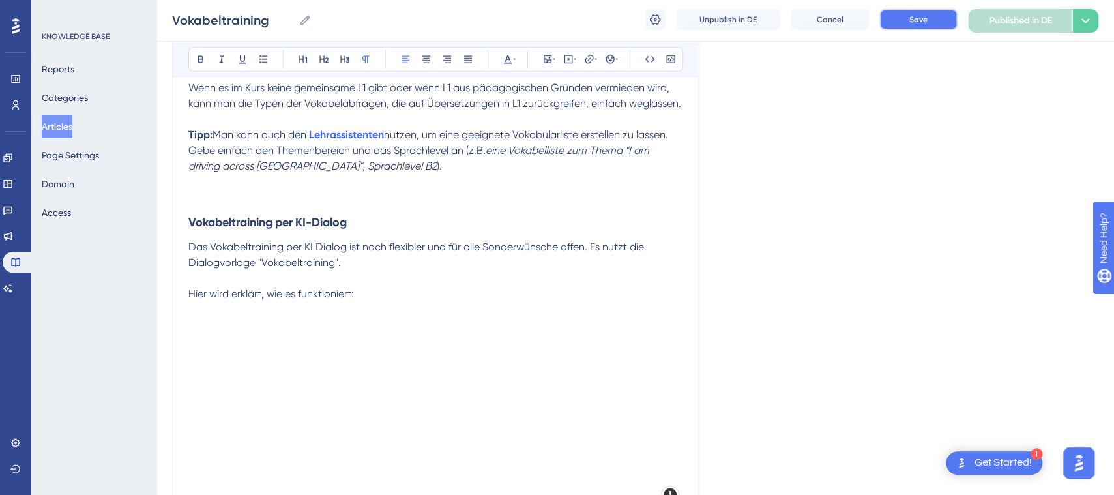
click at [923, 19] on span "Save" at bounding box center [918, 19] width 18 height 10
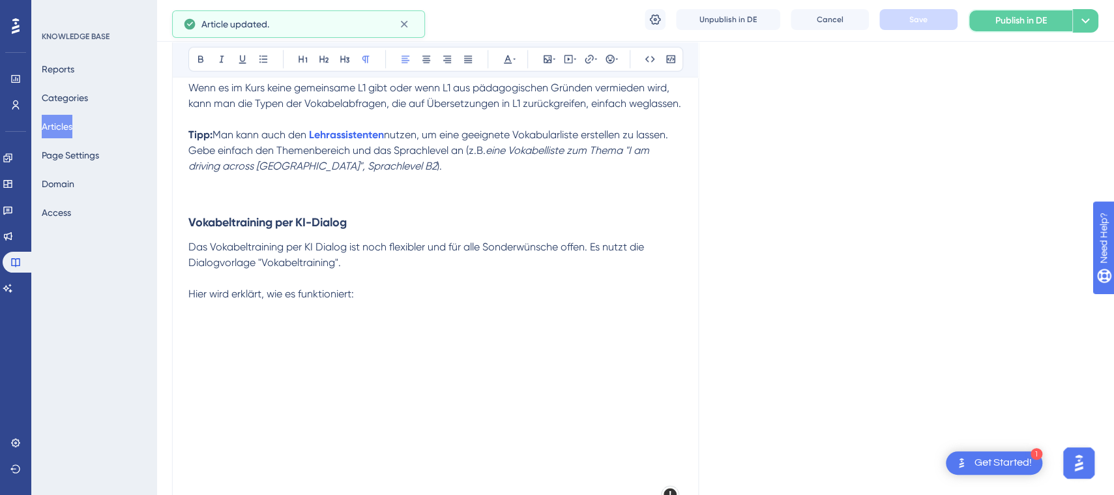
click at [993, 19] on button "Publish in DE" at bounding box center [1020, 20] width 104 height 23
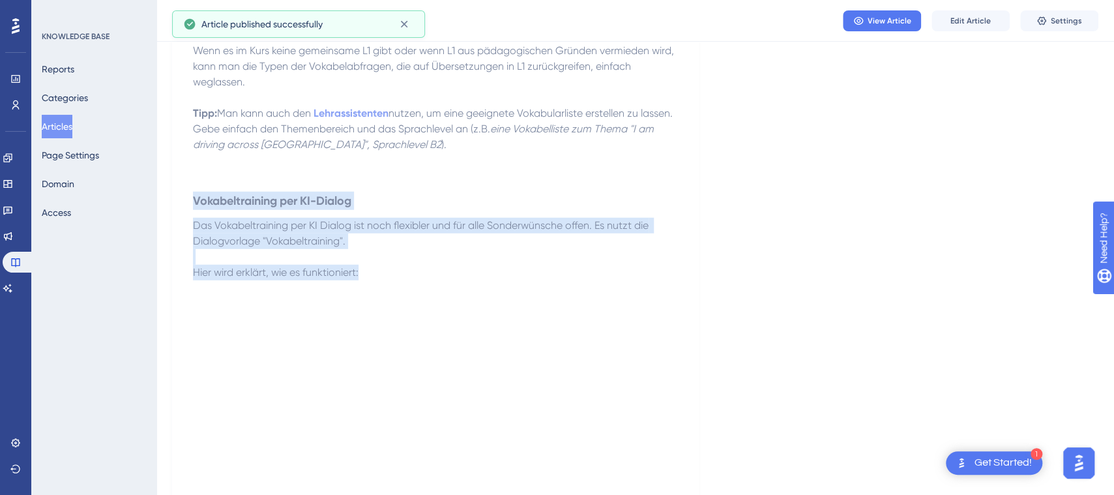
drag, startPoint x: 359, startPoint y: 272, endPoint x: 179, endPoint y: 208, distance: 191.1
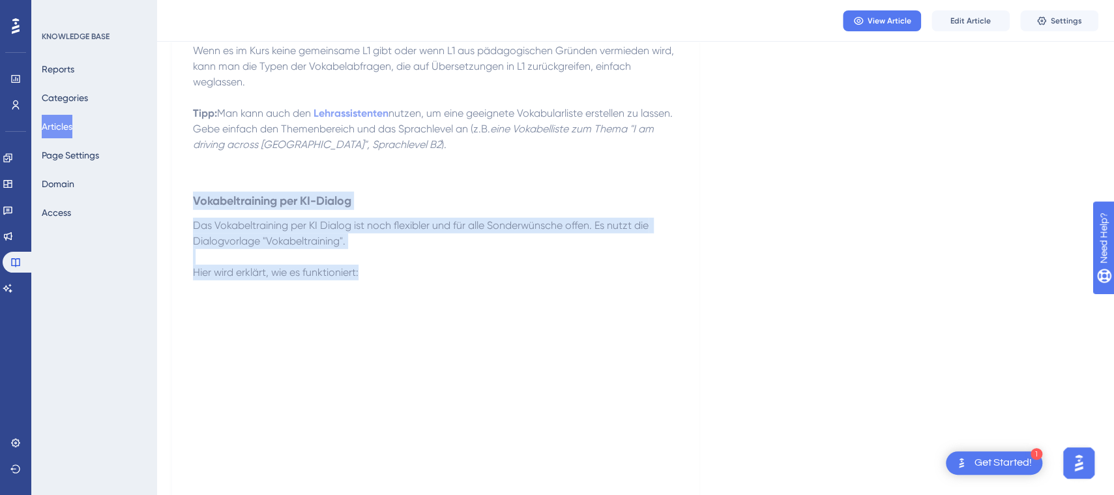
copy div "Vokabeltraining per KI-Dialog Das Vokabeltraining per KI Dialog ist noch flexib…"
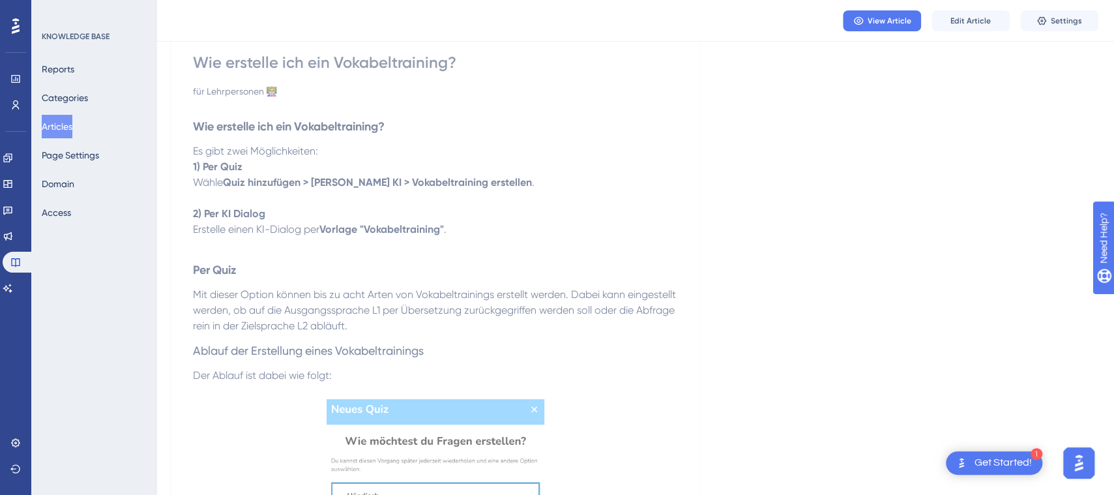
scroll to position [0, 0]
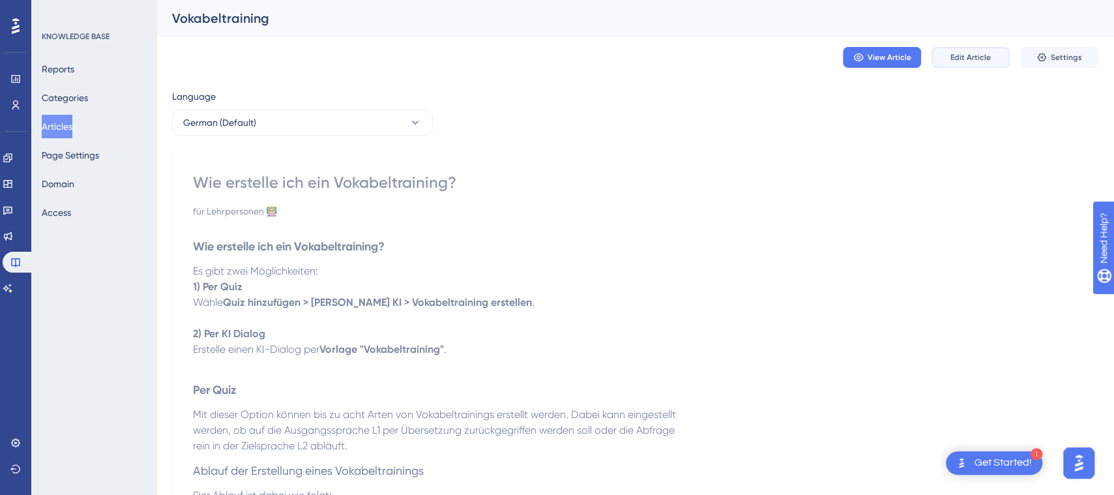
click at [989, 55] on span "Edit Article" at bounding box center [970, 57] width 40 height 10
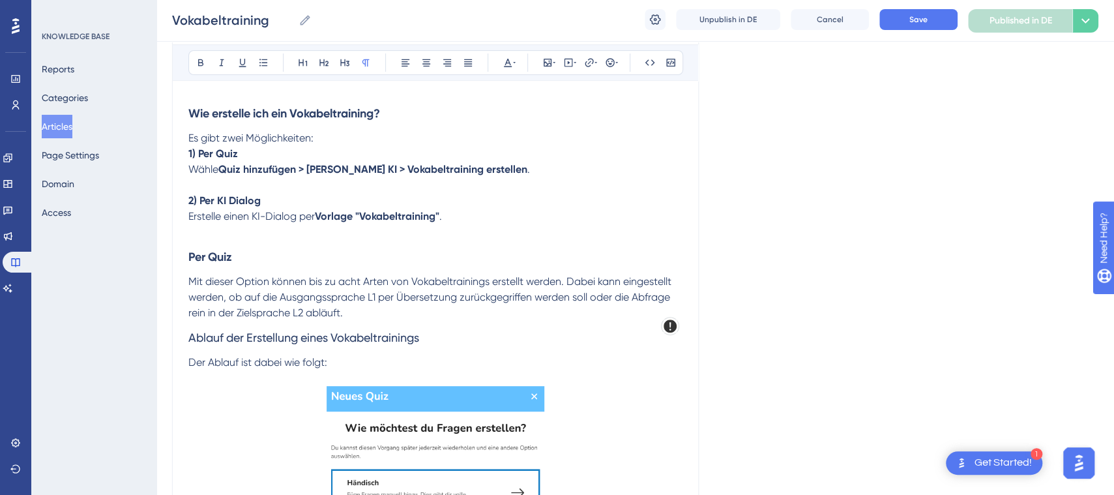
scroll to position [11, 0]
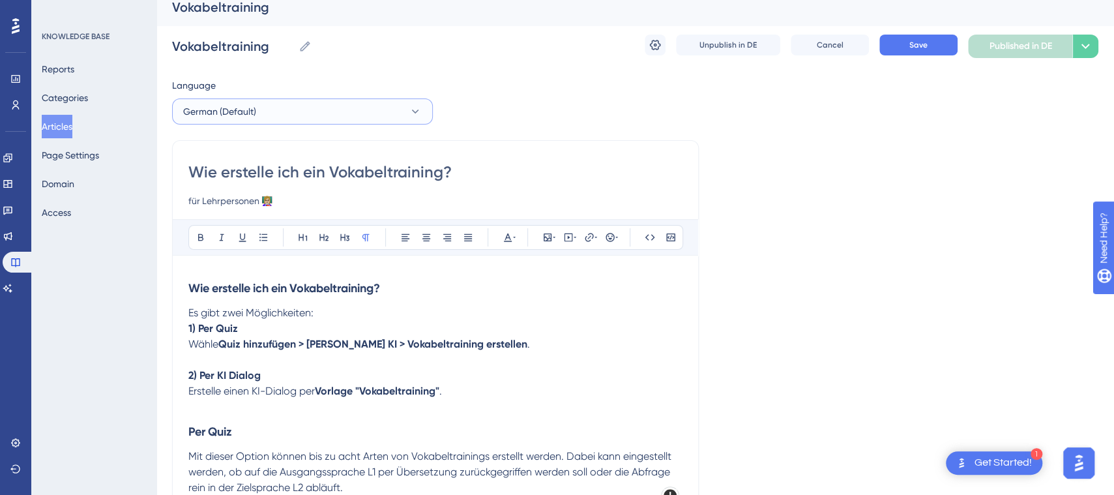
click at [315, 111] on button "German (Default)" at bounding box center [302, 111] width 261 height 26
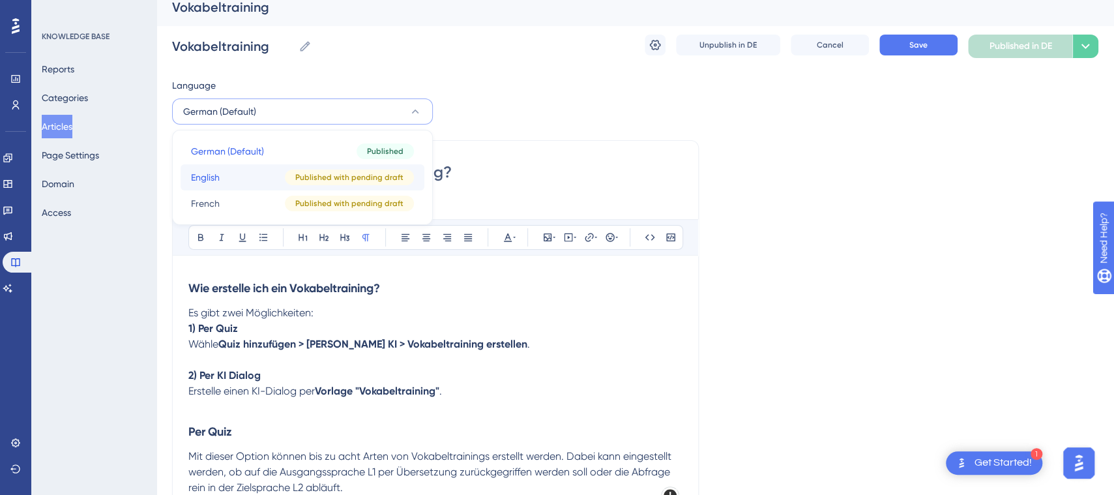
click at [279, 177] on button "English English Published with pending draft" at bounding box center [303, 177] width 244 height 26
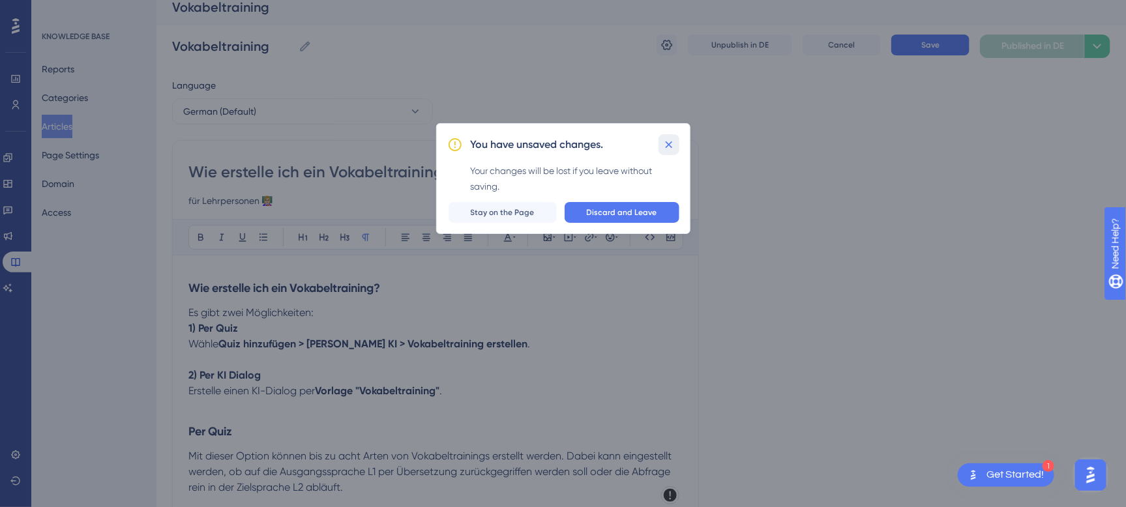
drag, startPoint x: 670, startPoint y: 145, endPoint x: 829, endPoint y: 81, distance: 171.4
click at [670, 144] on icon at bounding box center [668, 144] width 13 height 13
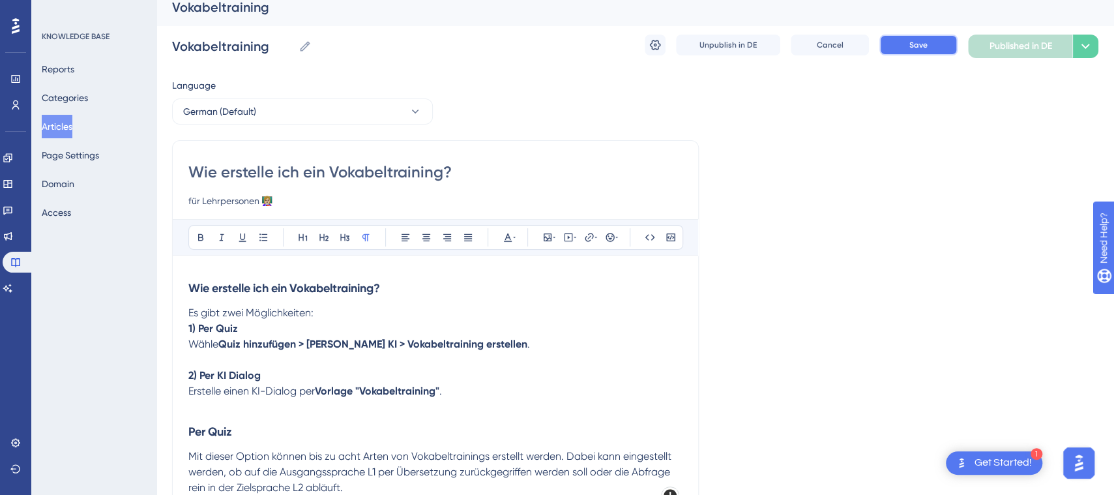
click at [904, 44] on button "Save" at bounding box center [918, 45] width 78 height 21
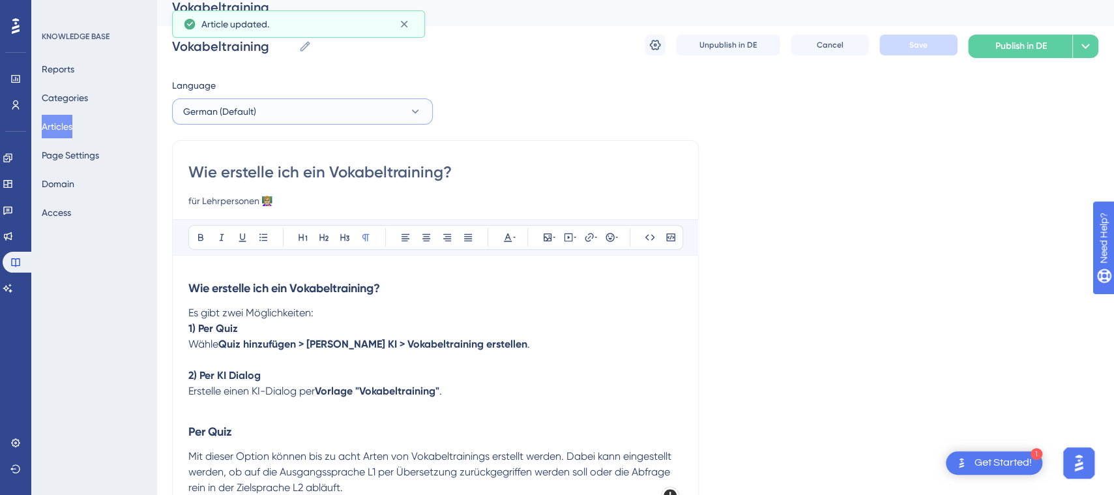
click at [279, 107] on button "German (Default)" at bounding box center [302, 111] width 261 height 26
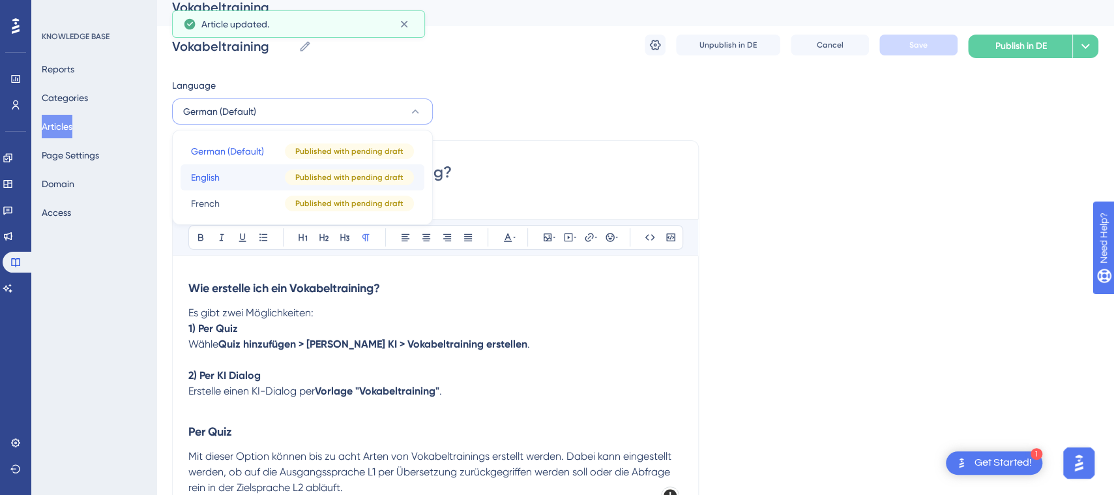
click at [250, 173] on button "English English Published with pending draft" at bounding box center [303, 177] width 244 height 26
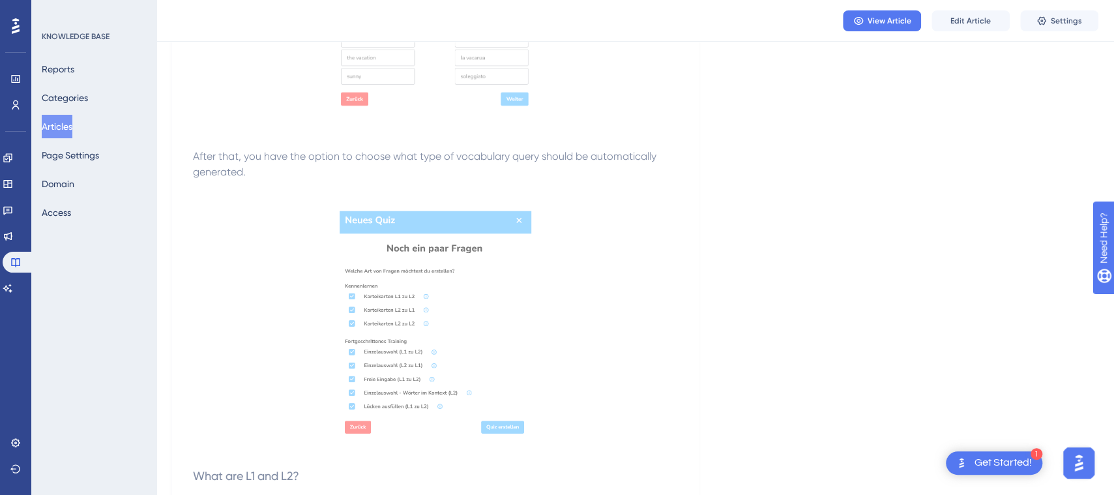
scroll to position [2060, 0]
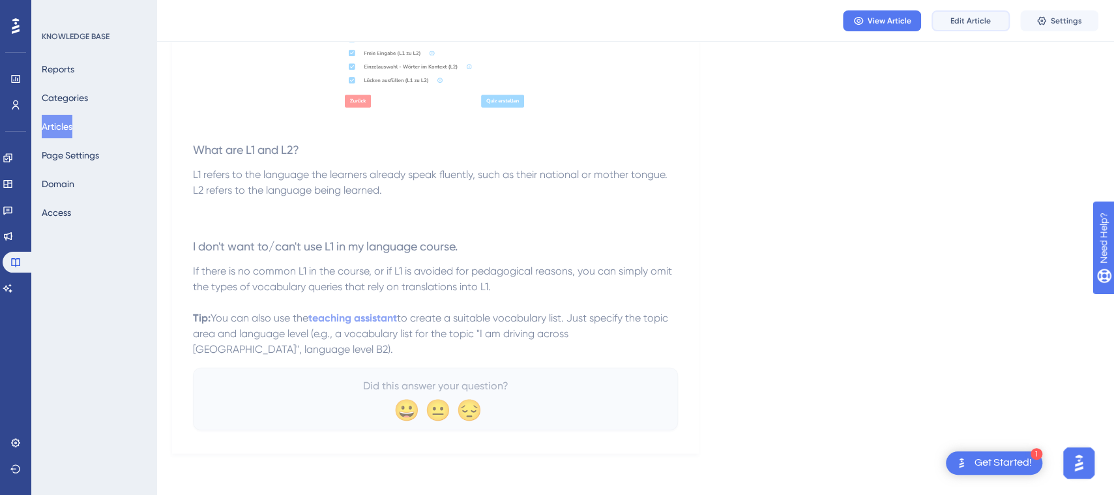
click at [972, 17] on span "Edit Article" at bounding box center [970, 21] width 40 height 10
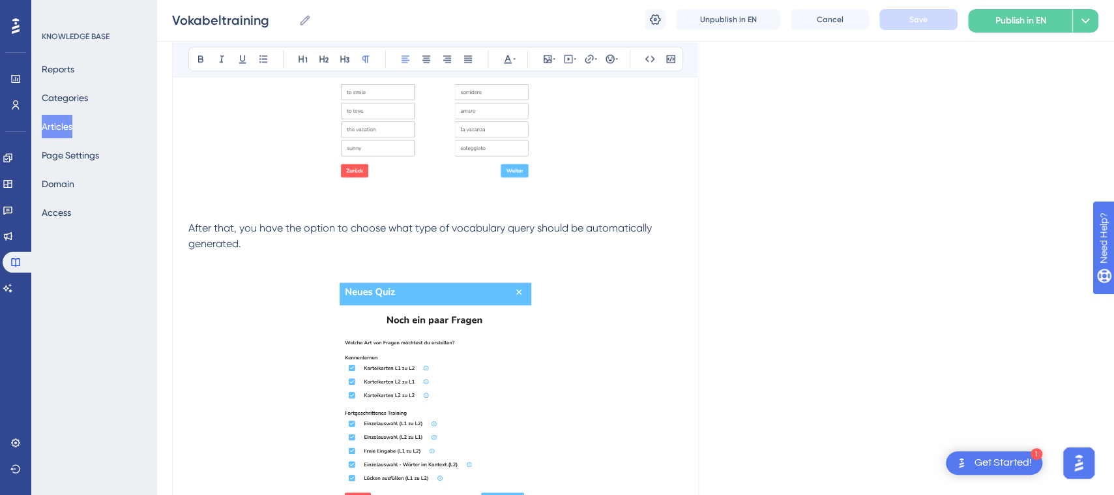
scroll to position [2055, 0]
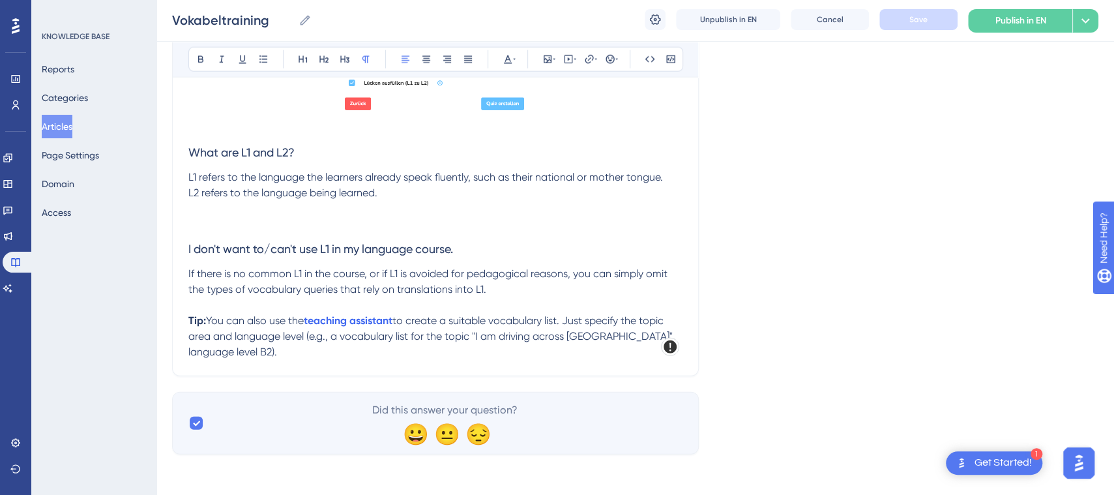
click at [284, 358] on p "If there is no common L1 in the course, or if L1 is avoided for pedagogical rea…" at bounding box center [435, 313] width 494 height 94
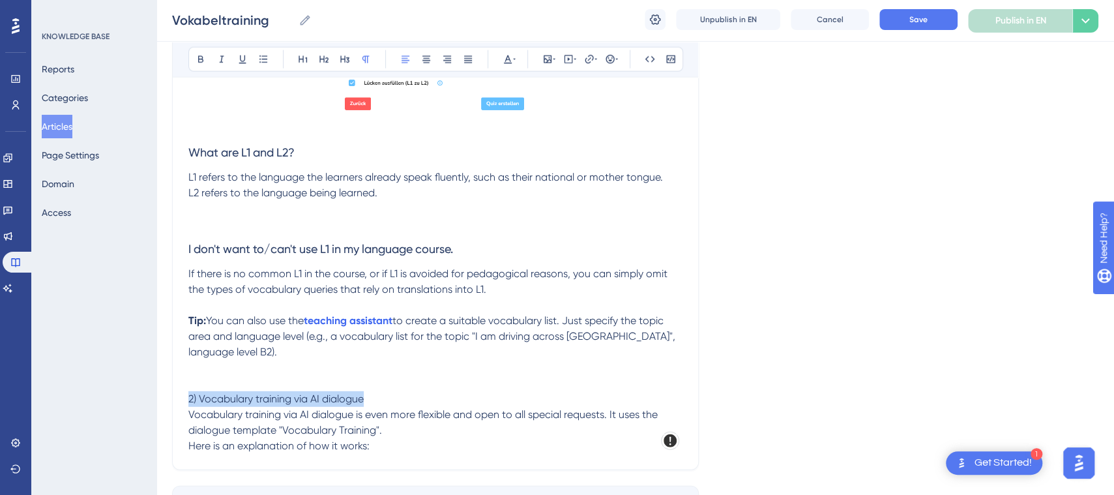
drag, startPoint x: 376, startPoint y: 394, endPoint x: 134, endPoint y: 394, distance: 242.5
click at [345, 59] on icon at bounding box center [345, 59] width 10 height 10
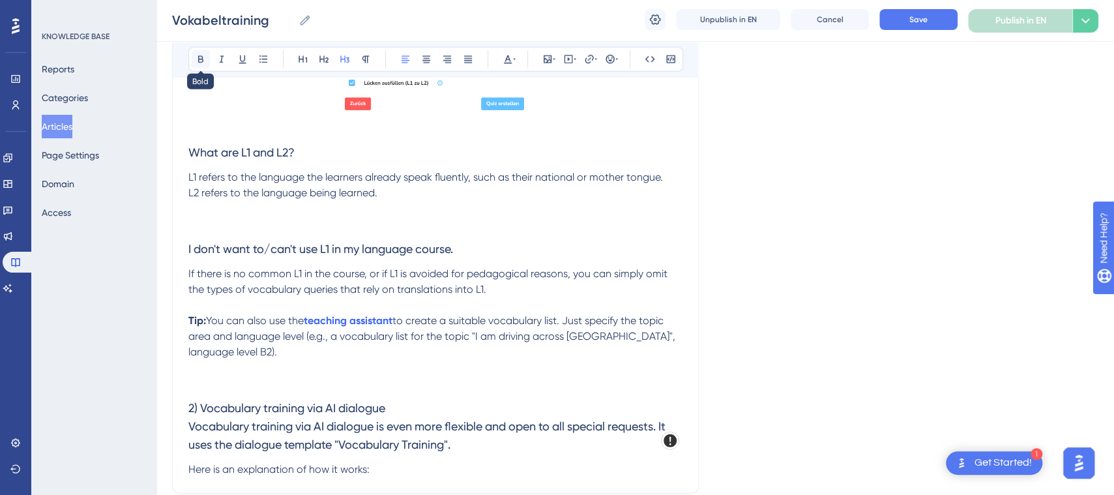
click at [192, 59] on button at bounding box center [201, 59] width 18 height 18
click at [424, 372] on p at bounding box center [435, 368] width 494 height 16
click at [426, 410] on h3 "2) Vocabulary training via AI dialogue Vocabulary training via AI dialogue is e…" at bounding box center [435, 426] width 494 height 70
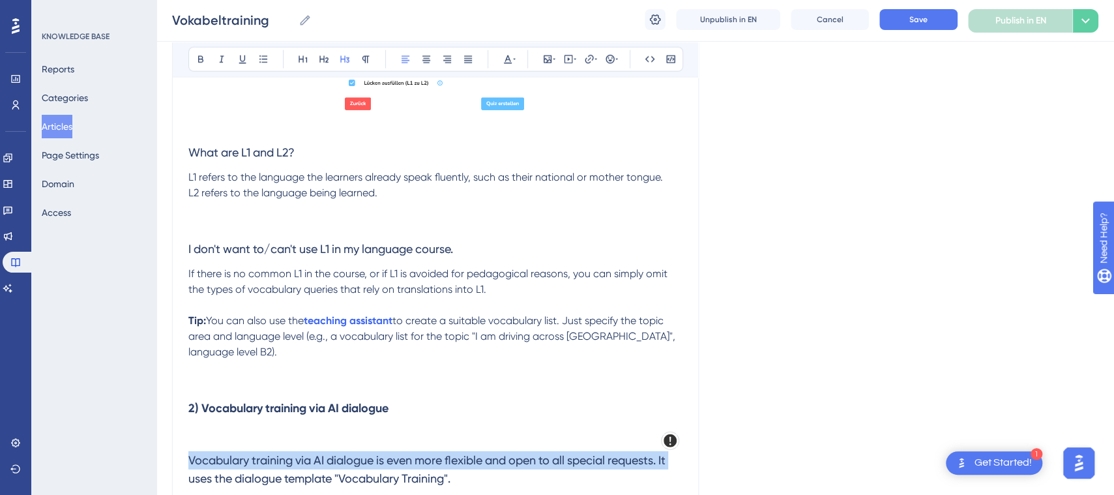
scroll to position [2068, 0]
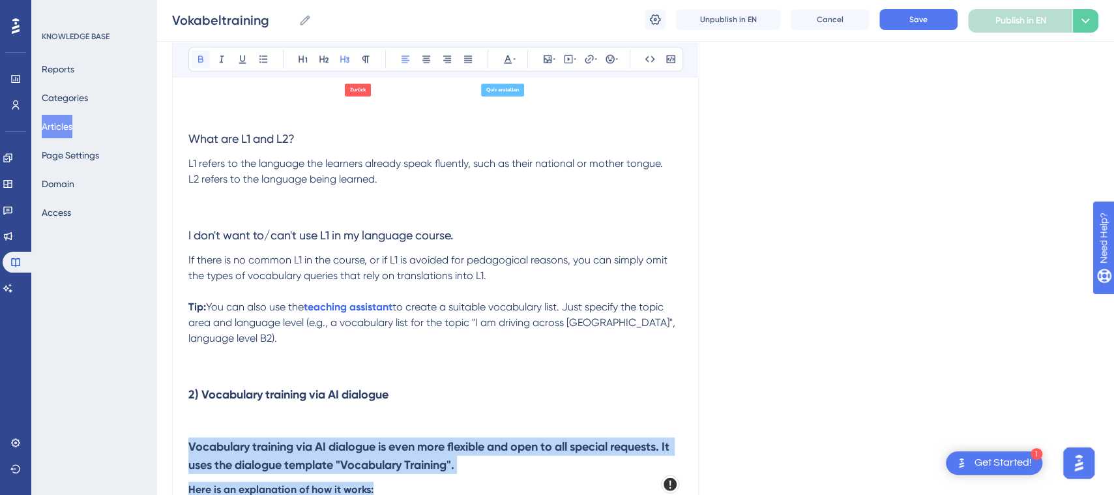
click at [201, 56] on icon at bounding box center [200, 59] width 5 height 7
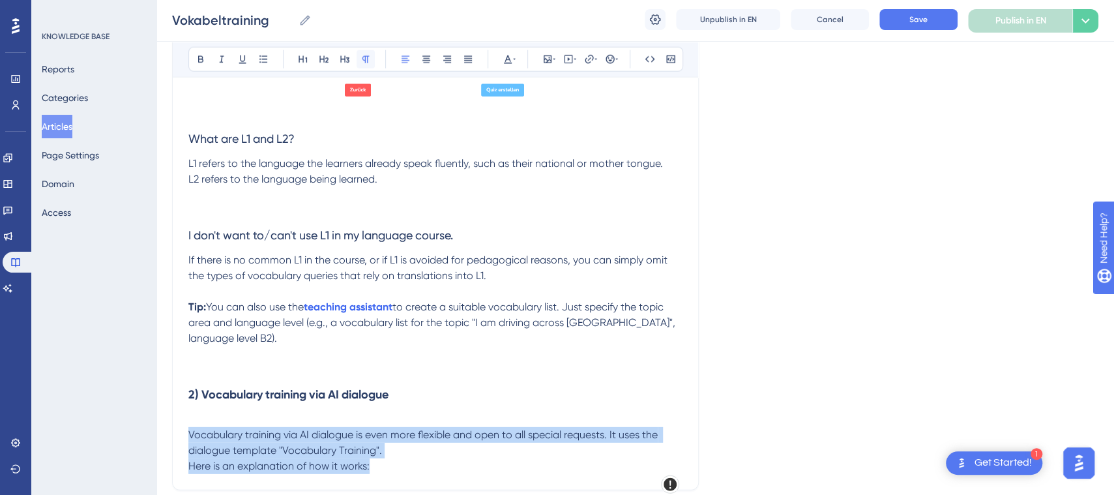
click at [373, 64] on button at bounding box center [366, 59] width 18 height 18
click at [393, 458] on p "Here is an explanation of how it works:" at bounding box center [435, 466] width 494 height 16
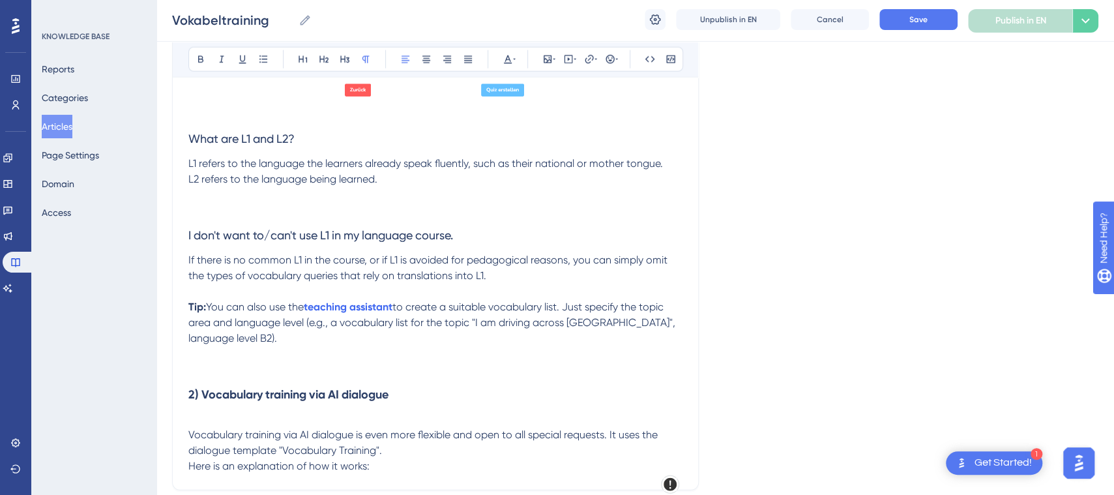
click at [433, 443] on p "Vocabulary training via AI dialogue is even more flexible and open to all speci…" at bounding box center [435, 434] width 494 height 47
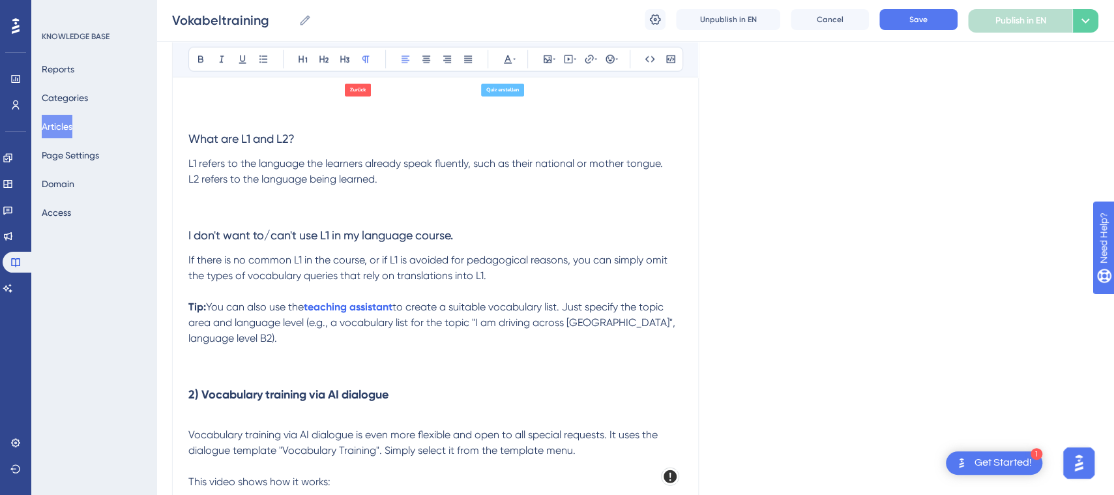
scroll to position [2199, 0]
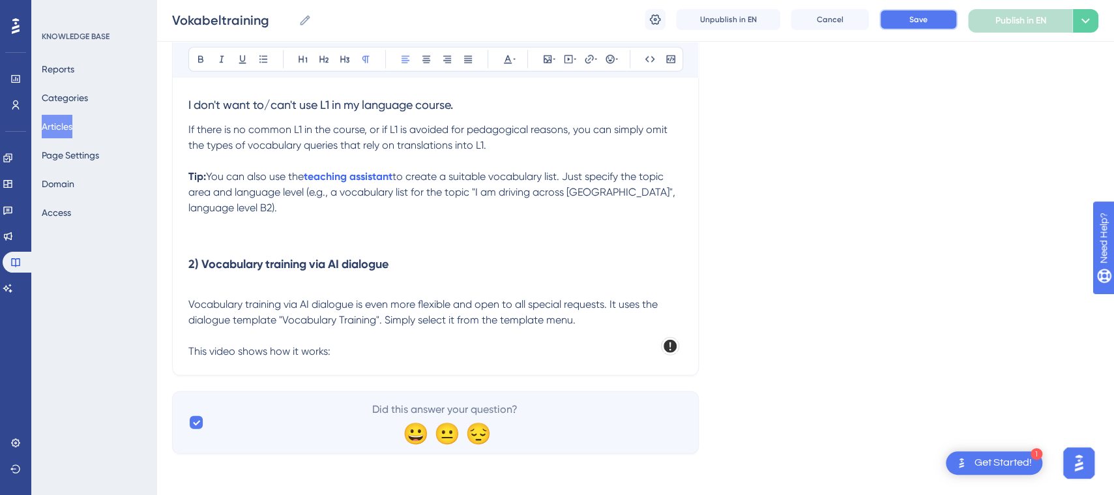
click at [913, 18] on span "Save" at bounding box center [918, 19] width 18 height 10
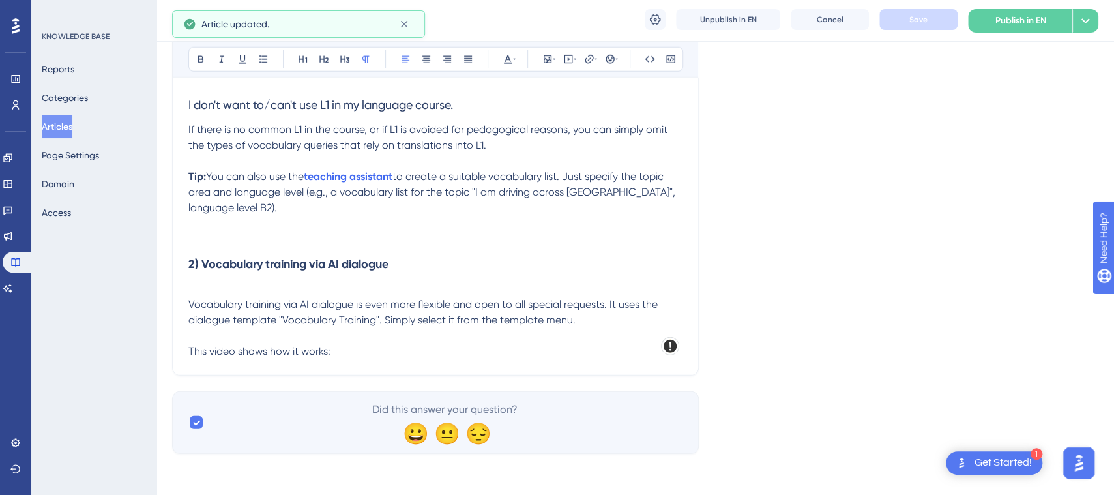
click at [383, 353] on p "This video shows how it works:" at bounding box center [435, 352] width 494 height 16
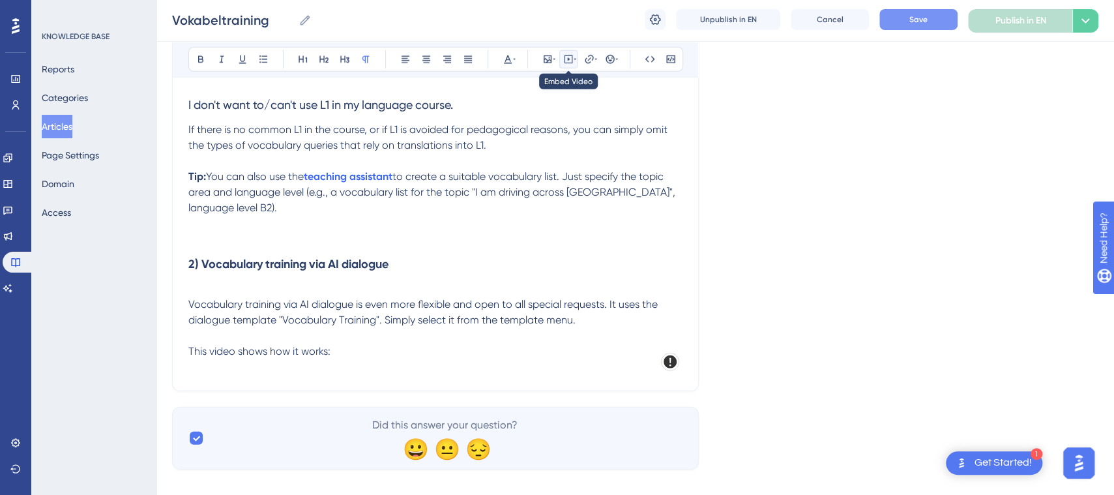
click at [564, 56] on icon at bounding box center [568, 59] width 10 height 10
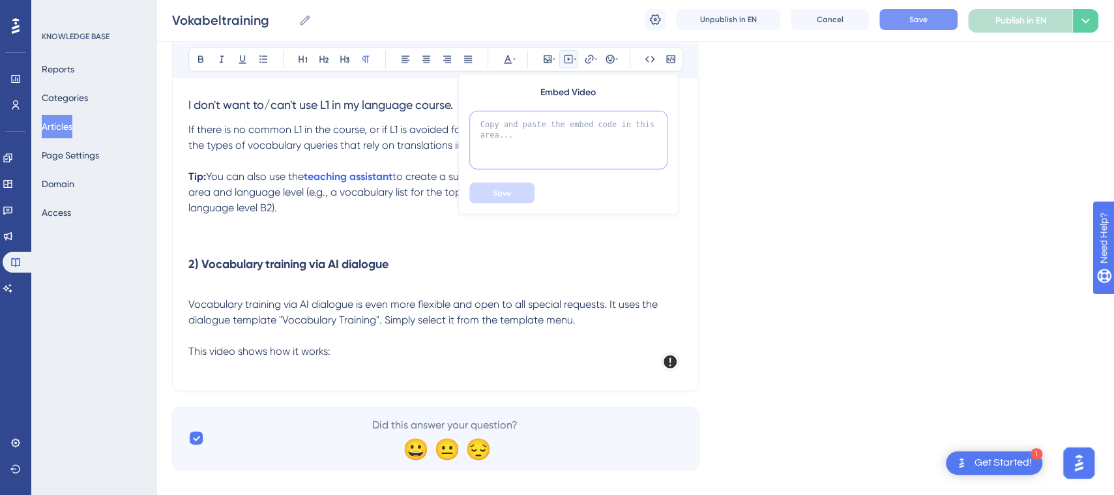
click at [554, 126] on textarea at bounding box center [568, 140] width 198 height 59
paste textarea "<div style="position: relative; padding-bottom: 56.162246489859605%; height: 0;…"
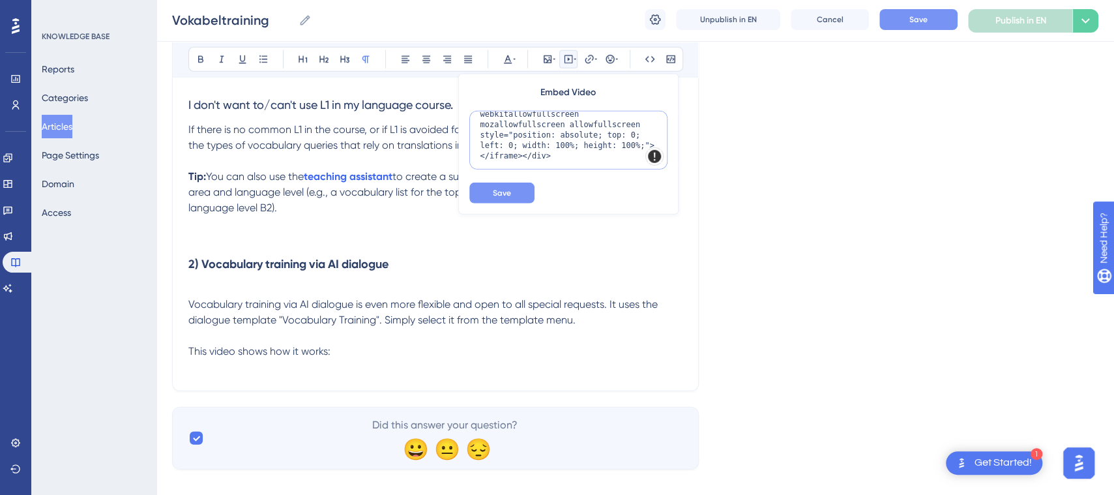
scroll to position [75, 0]
type textarea "<div style="position: relative; padding-bottom: 56.162246489859605%; height: 0;…"
click at [509, 194] on span "Save" at bounding box center [502, 193] width 18 height 10
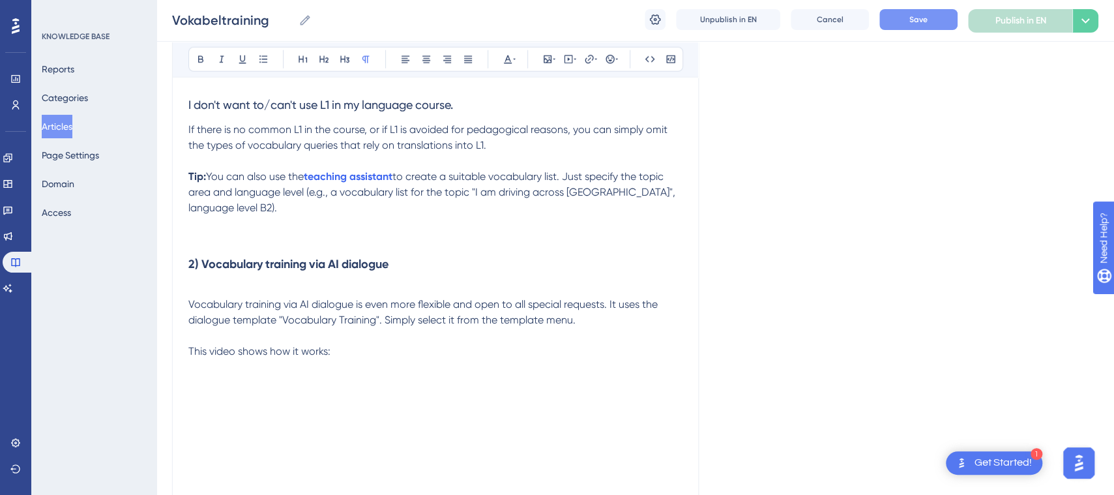
scroll to position [2357, 0]
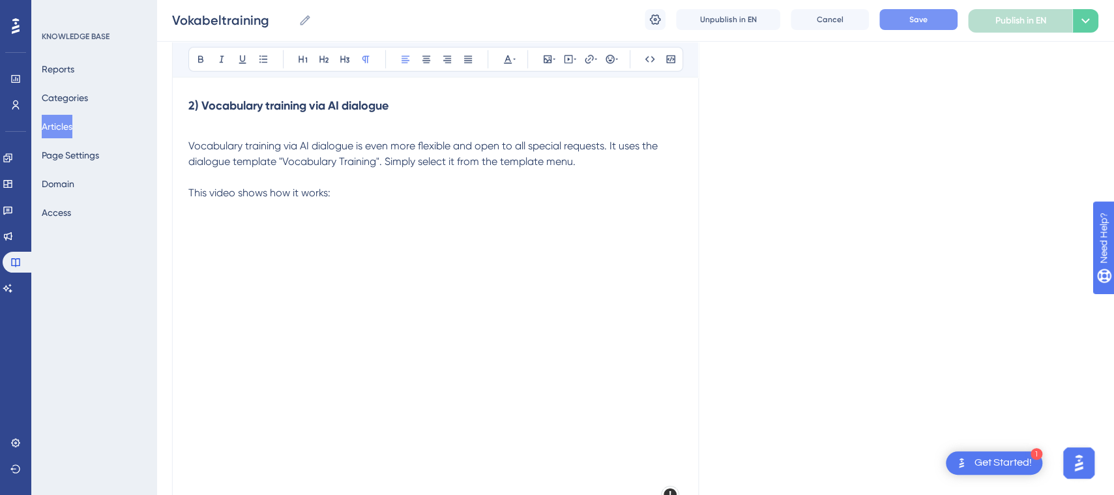
click at [209, 188] on span "This video shows how it works:" at bounding box center [259, 192] width 142 height 12
click at [901, 16] on button "Save" at bounding box center [918, 19] width 78 height 21
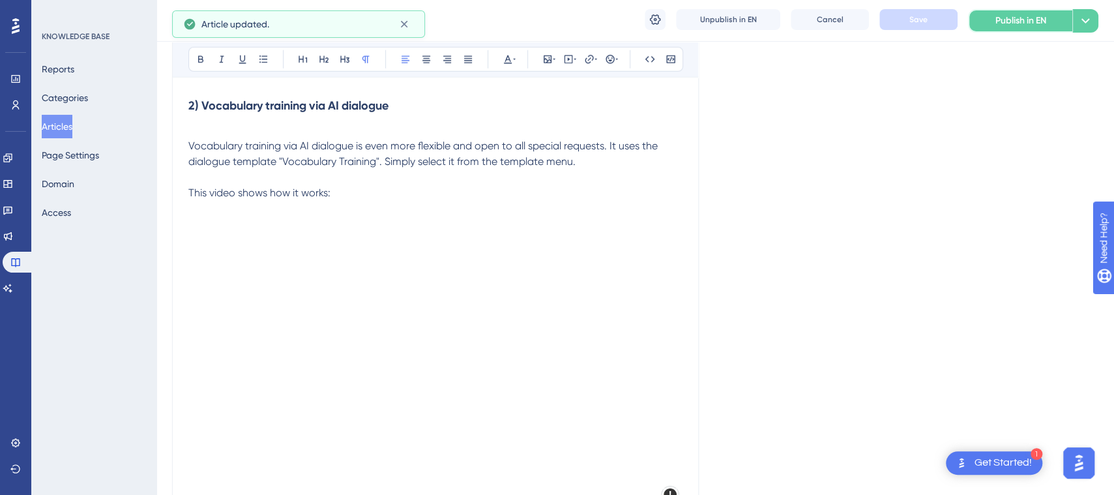
click at [1001, 20] on span "Publish in EN" at bounding box center [1020, 21] width 51 height 16
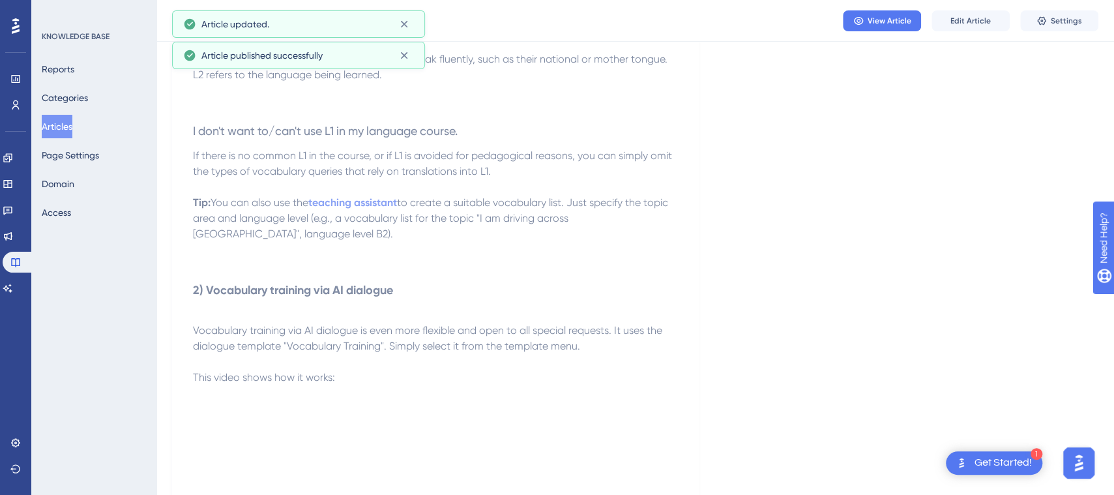
scroll to position [2105, 0]
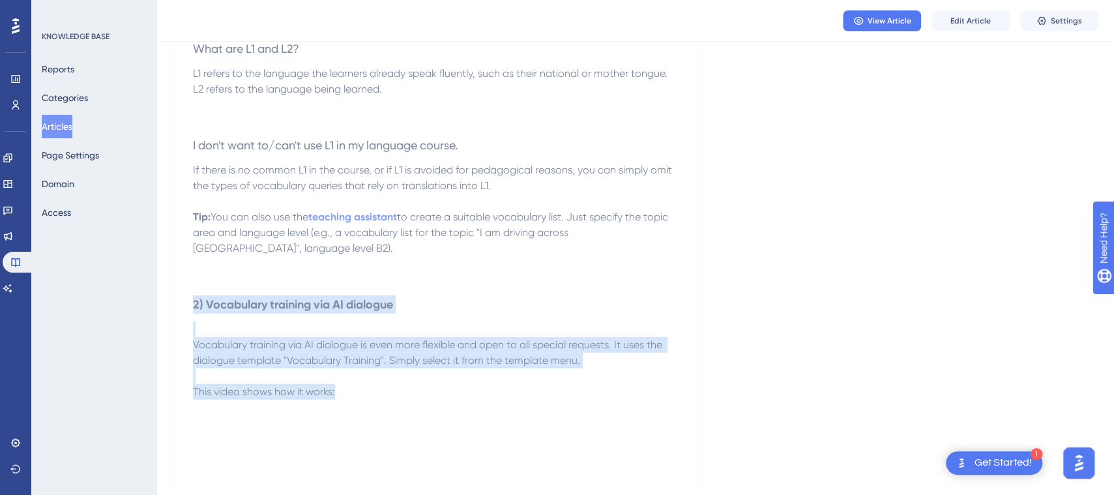
drag, startPoint x: 345, startPoint y: 392, endPoint x: 189, endPoint y: 312, distance: 175.8
copy div "2) Vocabulary training via AI dialogue Vocabulary training via AI dialogue is e…"
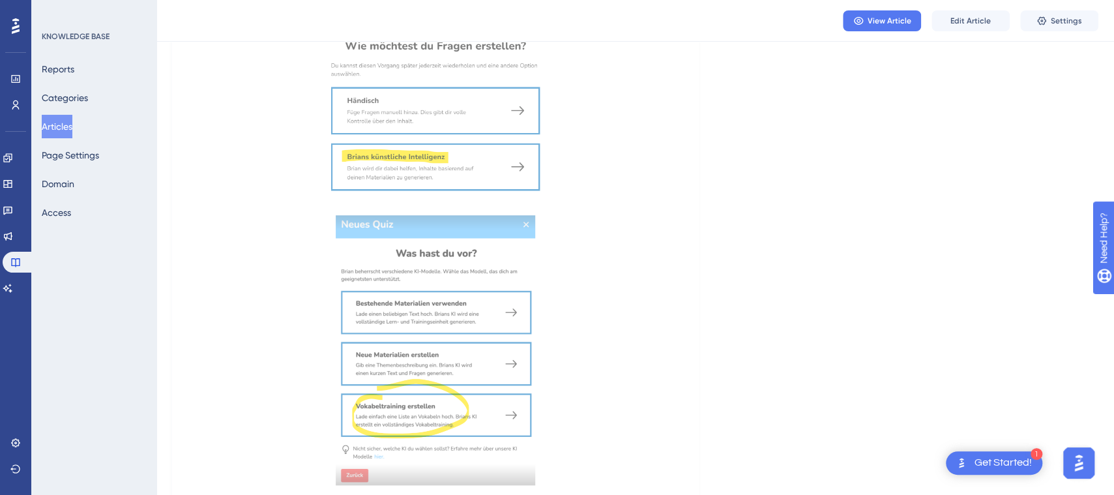
scroll to position [0, 0]
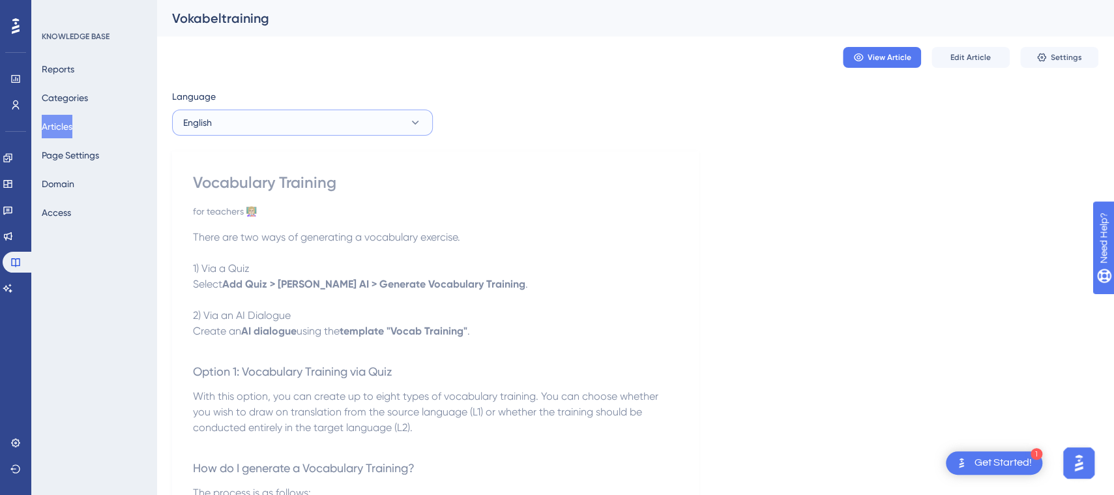
click at [404, 121] on button "English" at bounding box center [302, 123] width 261 height 26
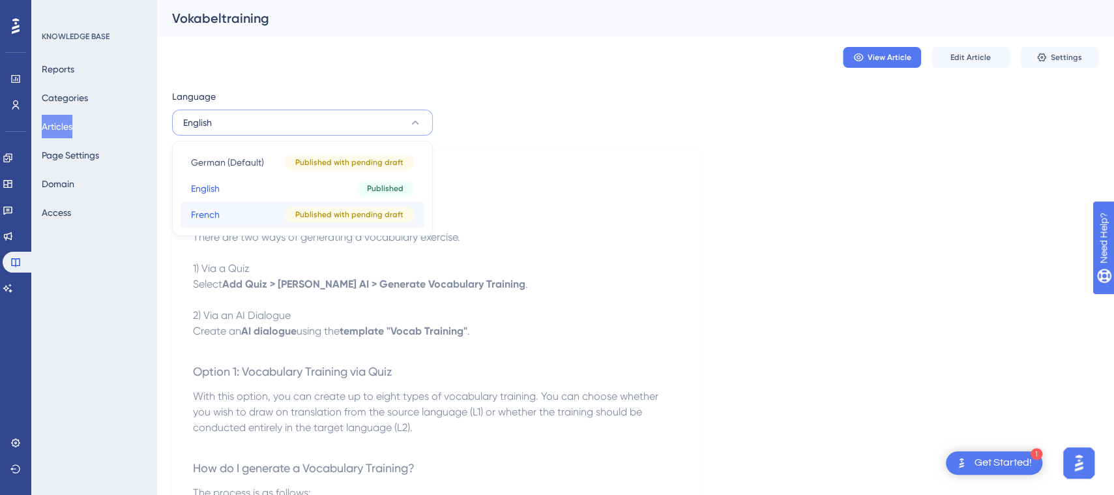
click at [316, 209] on span "Published with pending draft" at bounding box center [349, 214] width 108 height 10
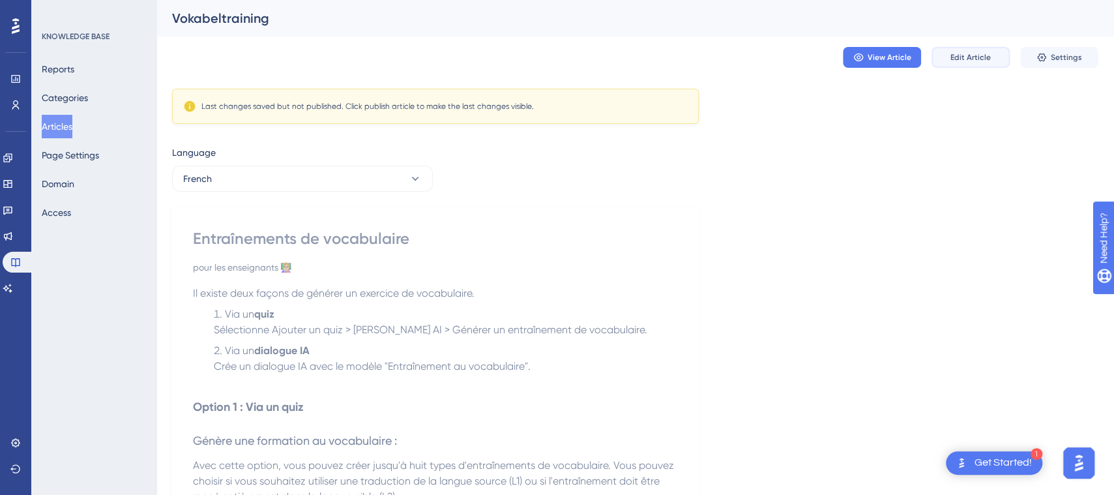
click at [980, 59] on span "Edit Article" at bounding box center [970, 57] width 40 height 10
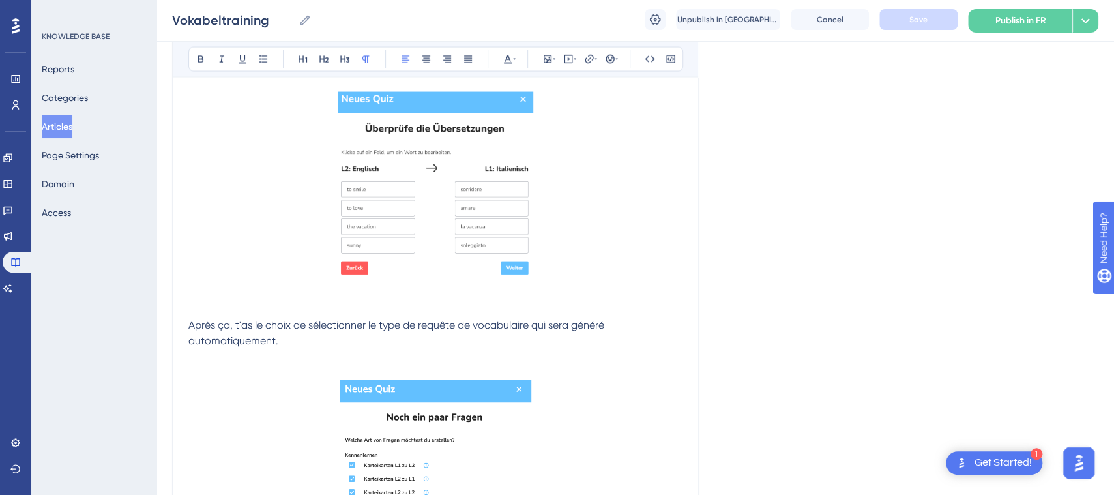
scroll to position [2167, 0]
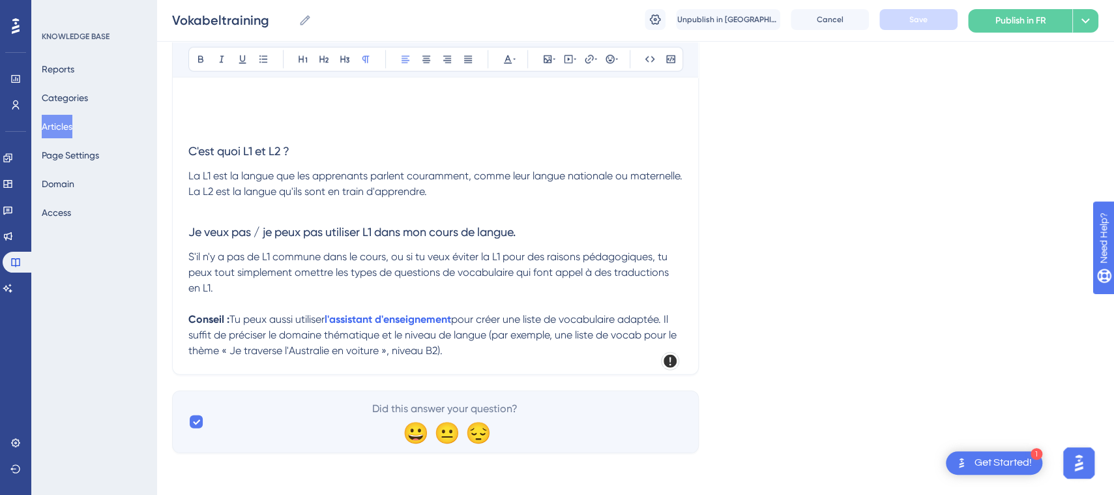
click at [475, 355] on p "S'il n'y a pas de L1 commune dans le cours, ou si tu veux éviter la L1 pour des…" at bounding box center [435, 304] width 494 height 110
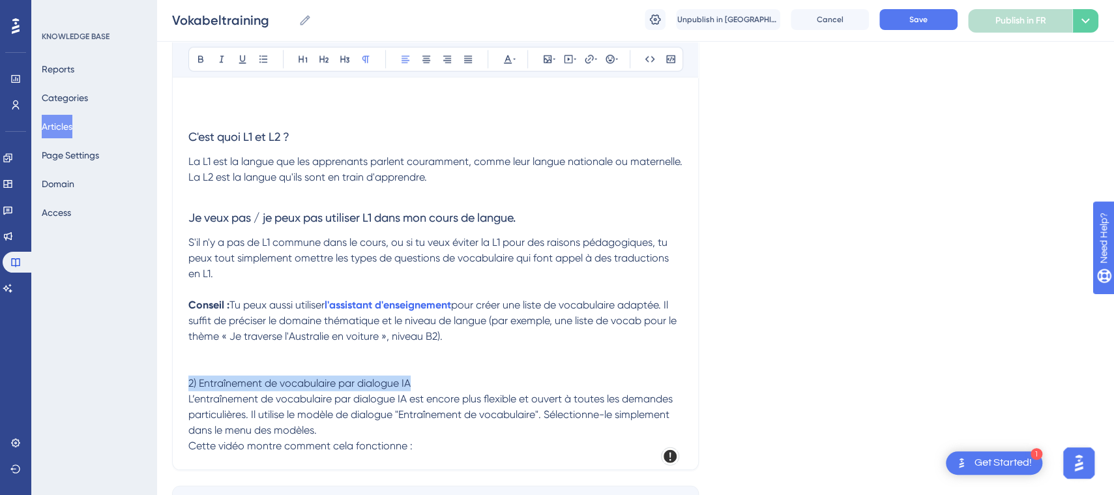
drag, startPoint x: 427, startPoint y: 396, endPoint x: 160, endPoint y: 394, distance: 266.6
click at [347, 54] on icon at bounding box center [345, 59] width 10 height 10
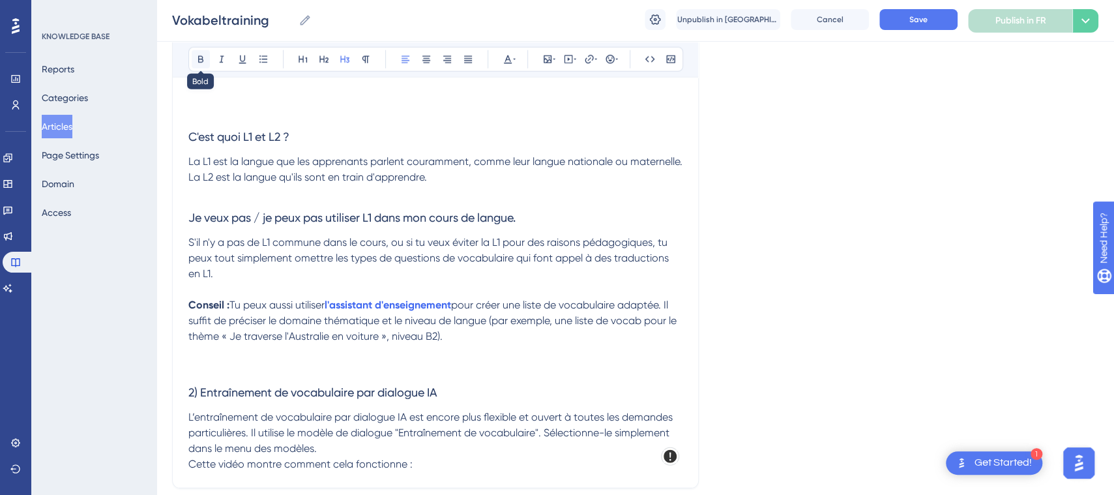
click at [206, 60] on button at bounding box center [201, 59] width 18 height 18
click at [446, 360] on p at bounding box center [435, 352] width 494 height 16
click at [413, 456] on p "L’entraînement de vocabulaire par dialogue IA est encore plus flexible et ouver…" at bounding box center [435, 432] width 494 height 47
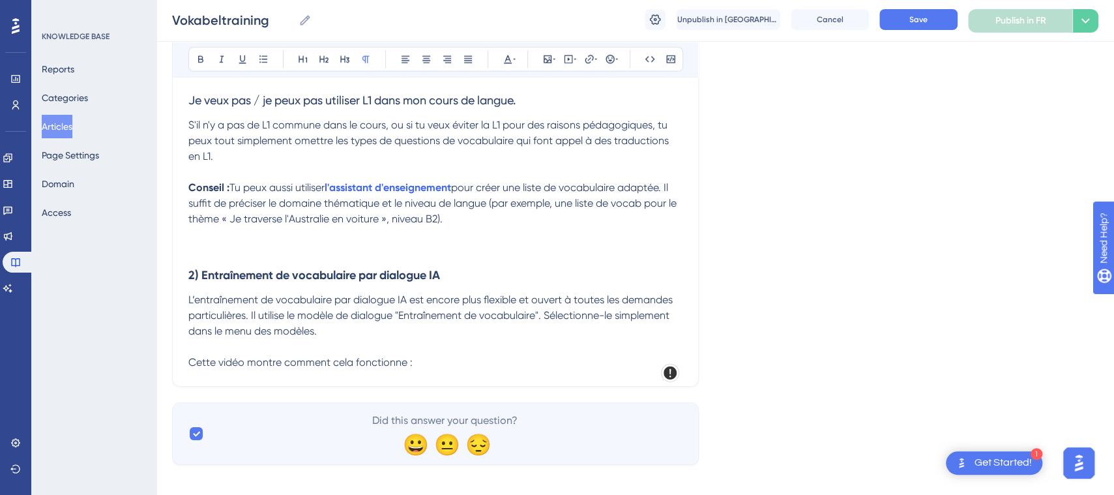
scroll to position [2310, 0]
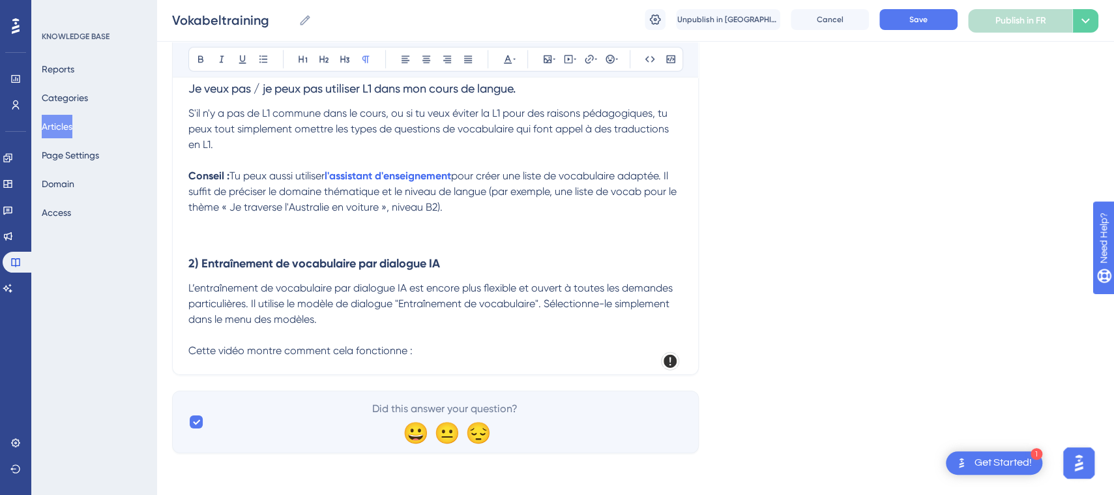
click at [459, 352] on p "Cette vidéo montre comment cela fonctionne :" at bounding box center [435, 351] width 494 height 16
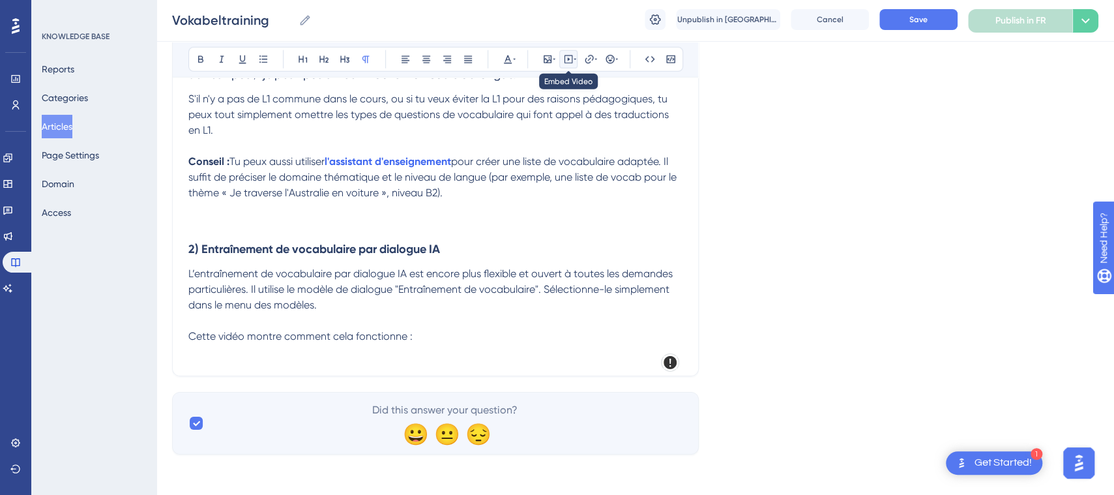
click at [566, 59] on icon at bounding box center [568, 59] width 10 height 10
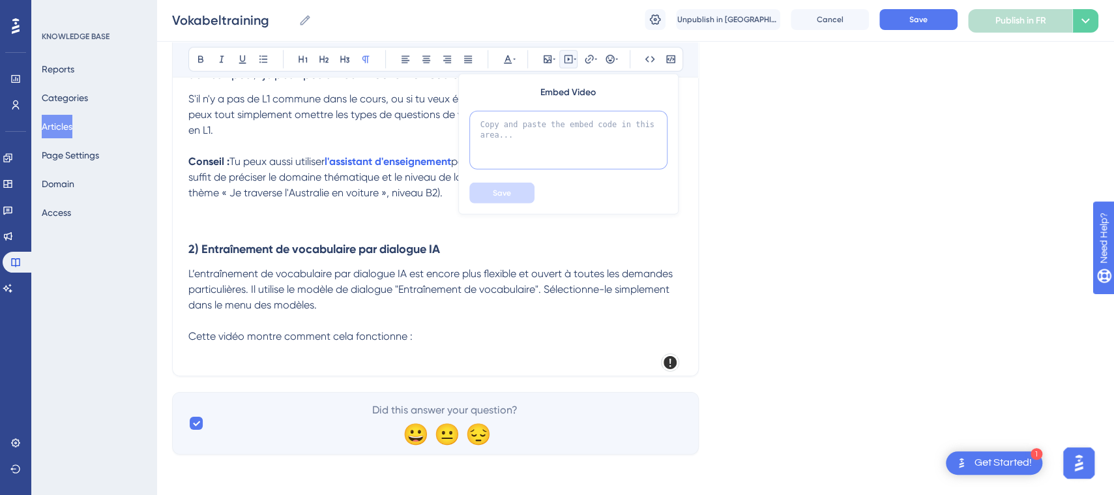
click at [575, 131] on textarea at bounding box center [568, 140] width 198 height 59
paste textarea "<div style="position: relative; padding-bottom: 56.162246489859605%; height: 0;…"
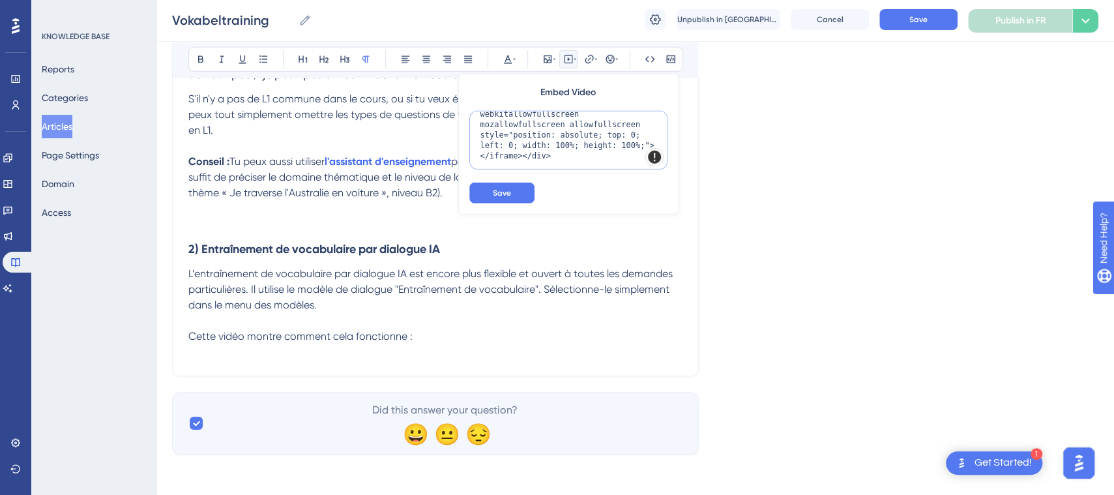
scroll to position [75, 0]
type textarea "<div style="position: relative; padding-bottom: 56.162246489859605%; height: 0;…"
click at [518, 192] on button "Save" at bounding box center [501, 193] width 65 height 21
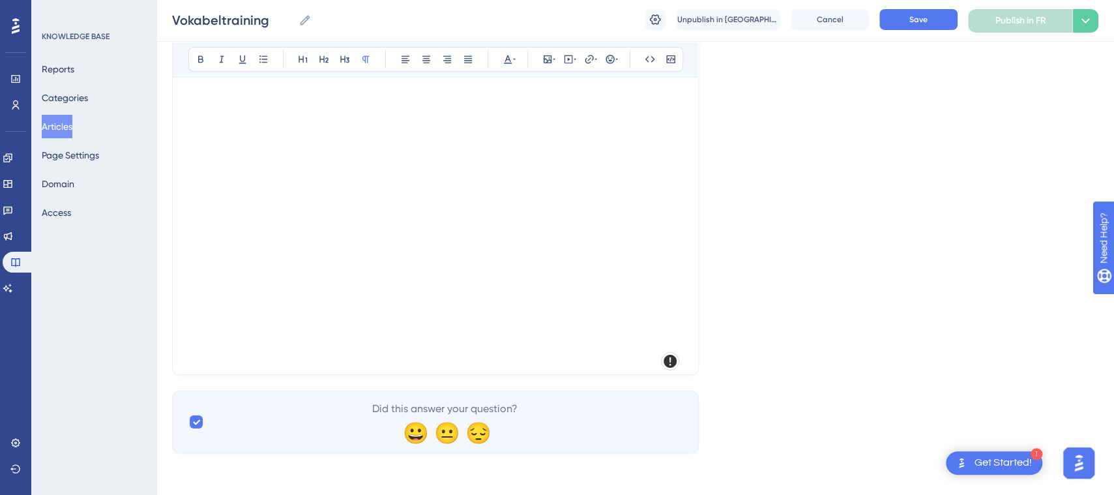
scroll to position [2508, 0]
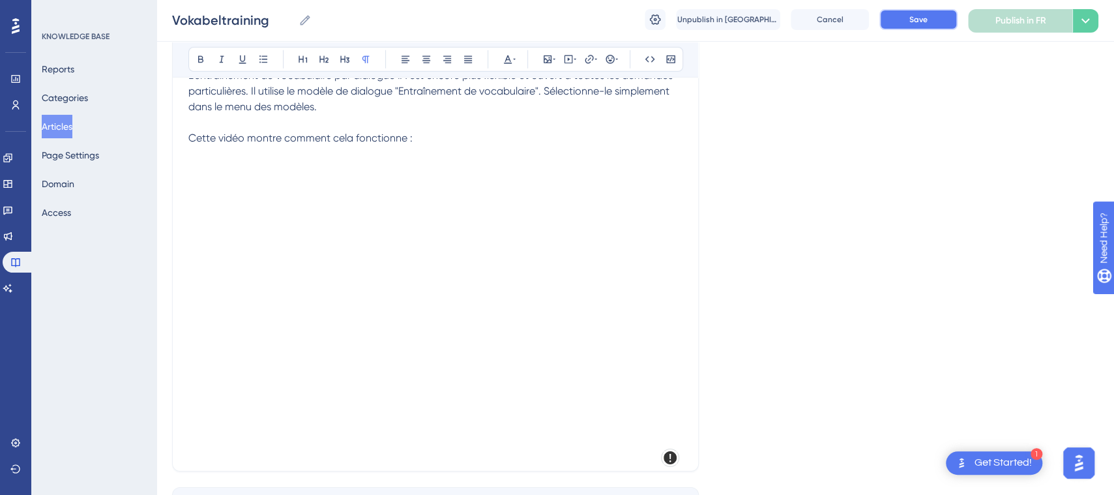
click at [930, 14] on button "Save" at bounding box center [918, 19] width 78 height 21
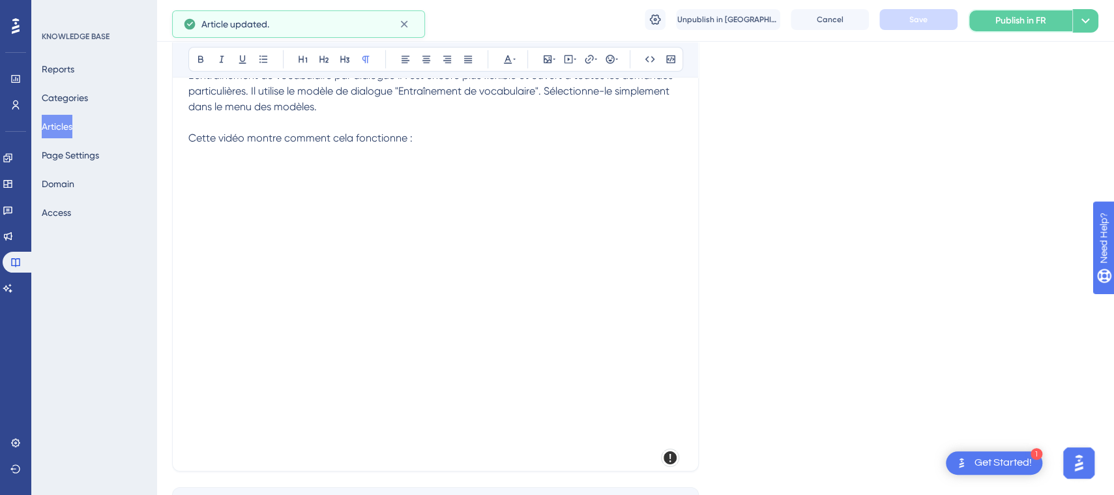
click at [1003, 22] on span "Publish in FR" at bounding box center [1020, 21] width 51 height 16
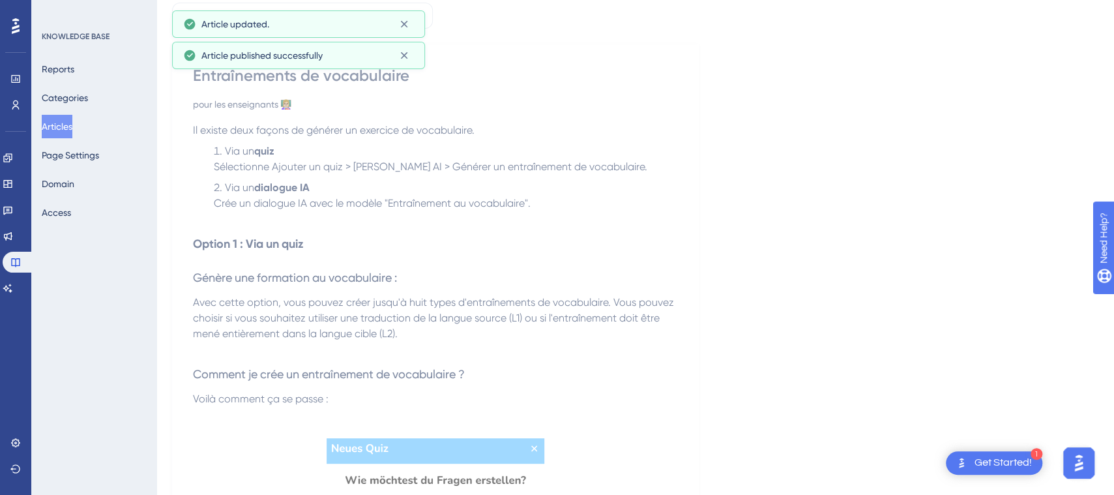
scroll to position [0, 0]
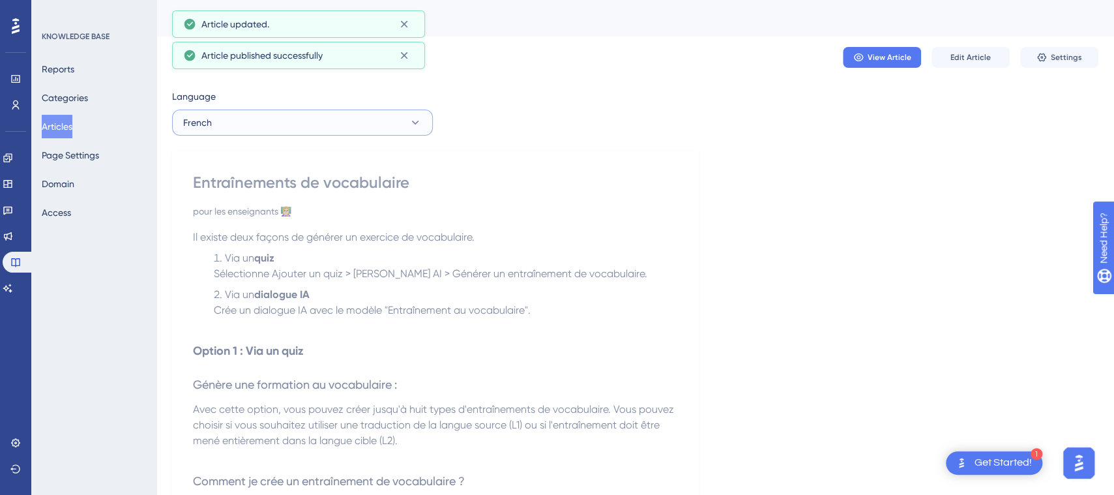
click at [251, 126] on button "French" at bounding box center [302, 123] width 261 height 26
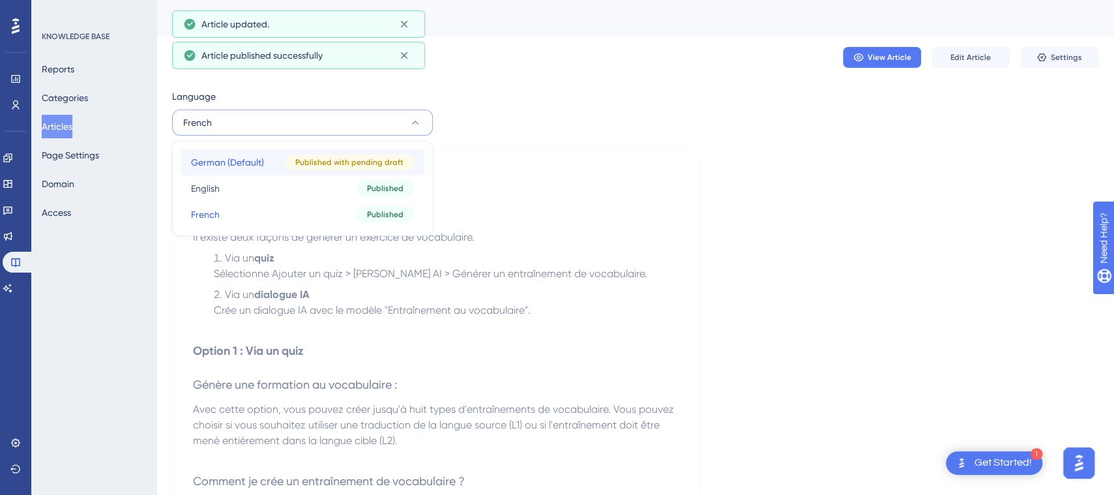
click at [250, 155] on span "German (Default)" at bounding box center [227, 162] width 73 height 16
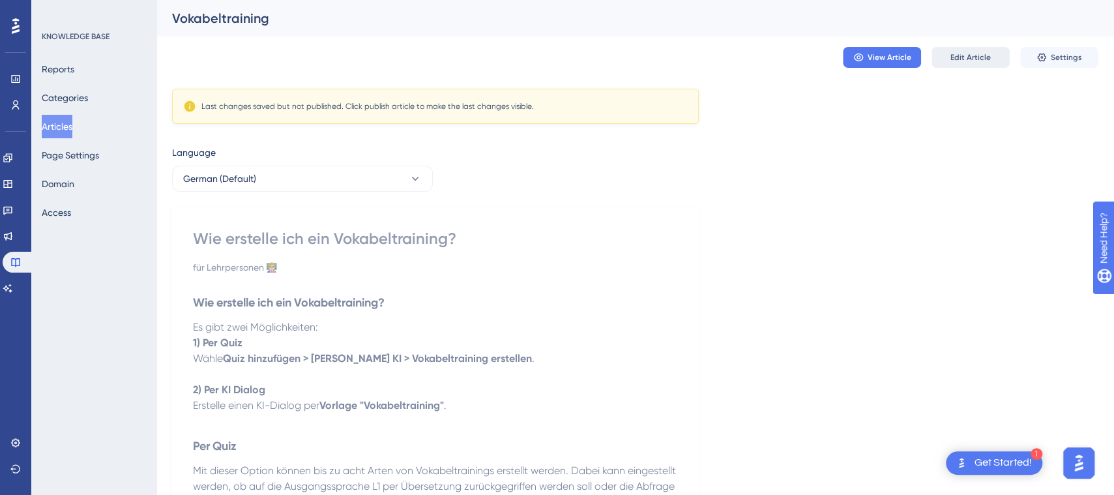
click at [965, 47] on button "Edit Article" at bounding box center [970, 57] width 78 height 21
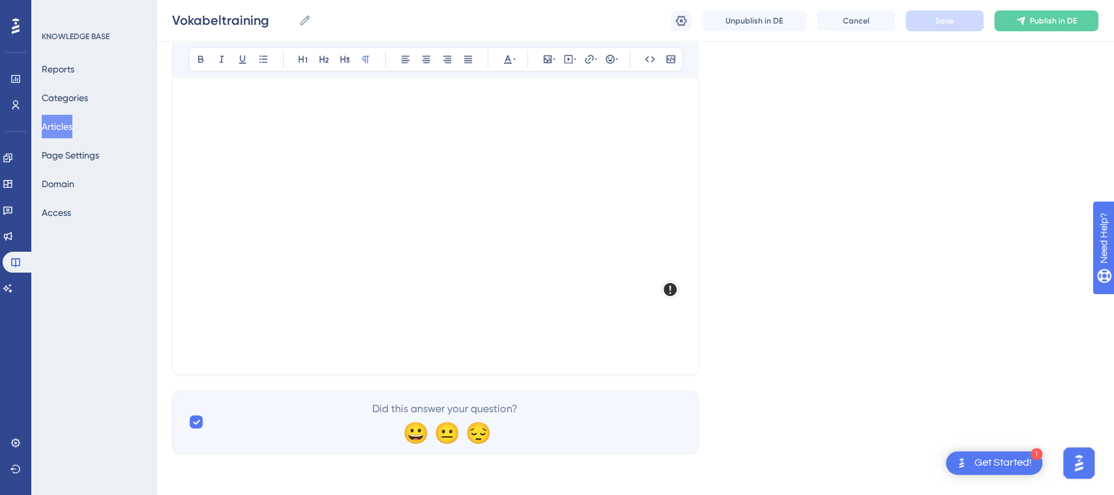
scroll to position [2211, 0]
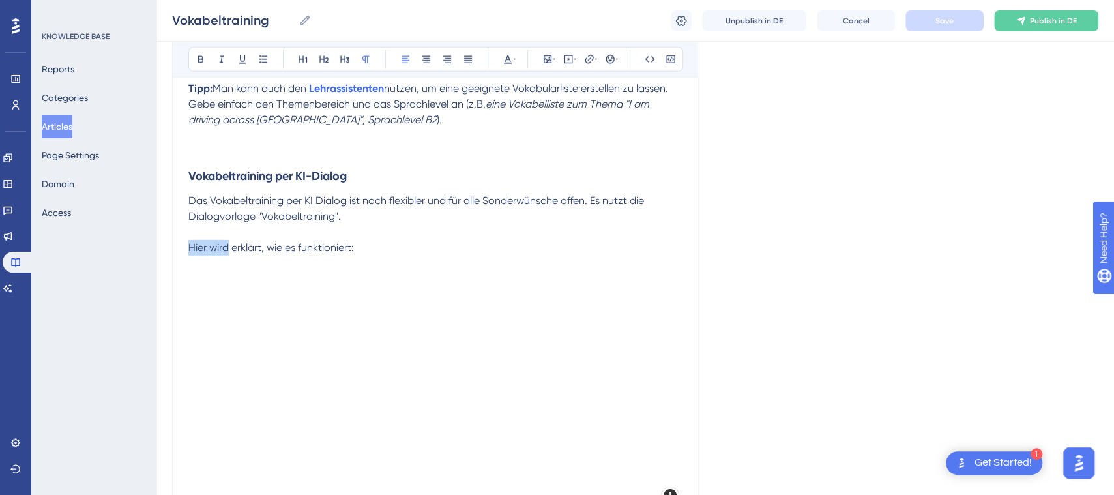
drag, startPoint x: 230, startPoint y: 263, endPoint x: 192, endPoint y: 263, distance: 38.5
click at [192, 254] on span "Hier wird erklärt, wie es funktioniert:" at bounding box center [271, 247] width 166 height 12
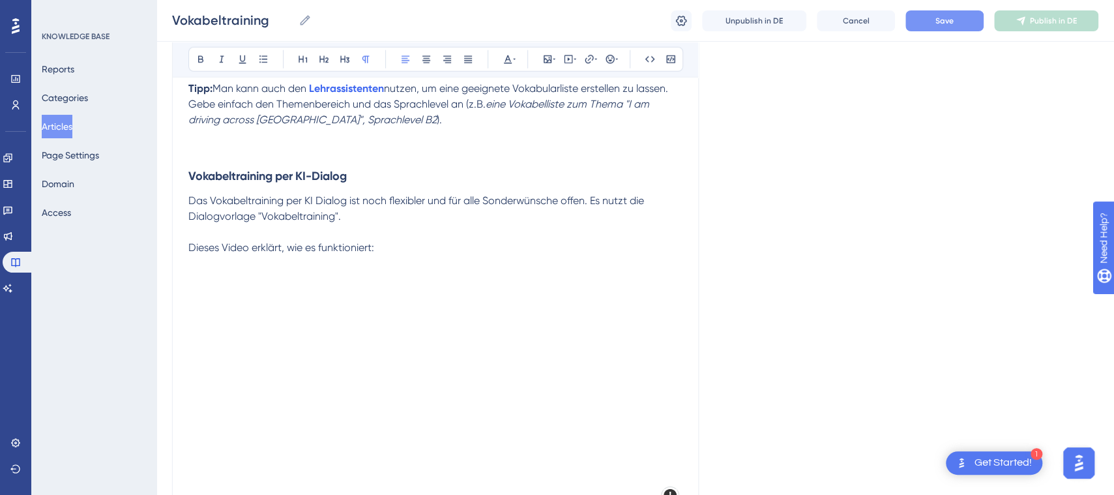
click at [972, 25] on button "Save" at bounding box center [944, 20] width 78 height 21
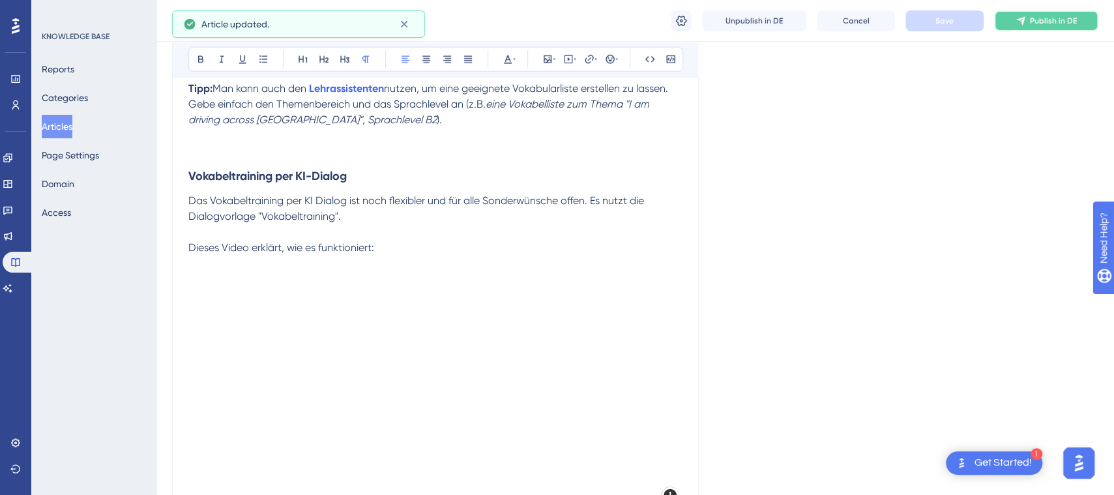
click at [1031, 23] on span "Publish in DE" at bounding box center [1053, 21] width 47 height 10
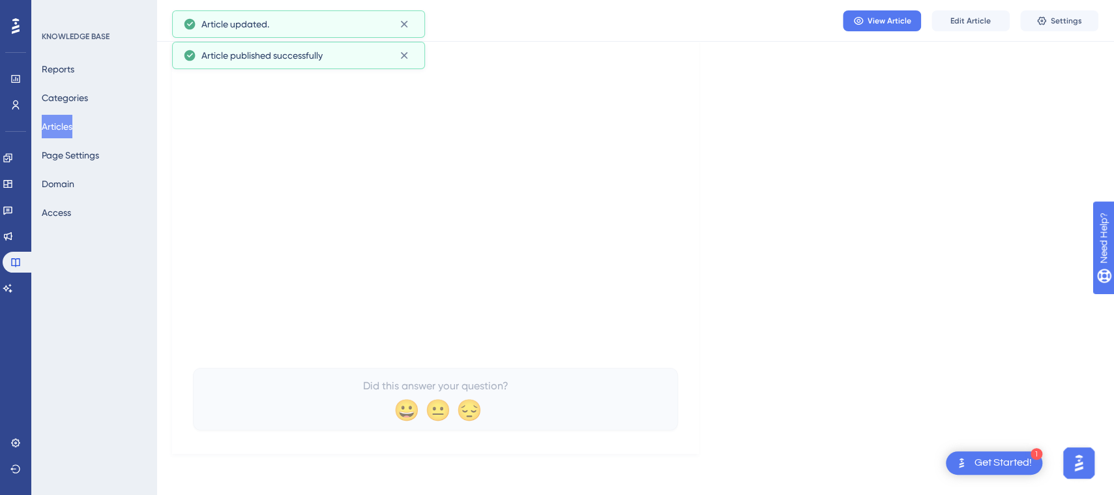
scroll to position [0, 0]
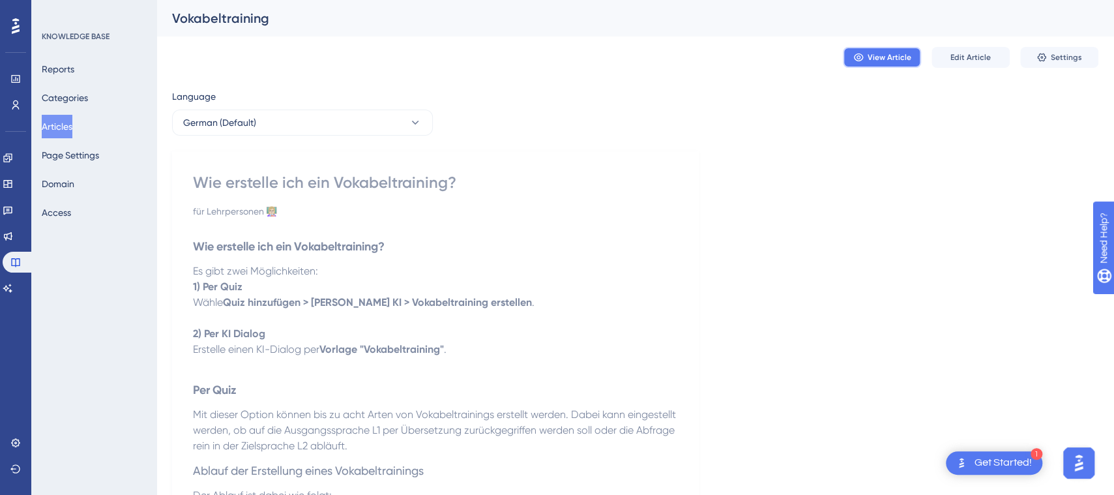
click at [878, 52] on span "View Article" at bounding box center [890, 57] width 44 height 10
click at [273, 115] on button "German (Default)" at bounding box center [302, 123] width 261 height 26
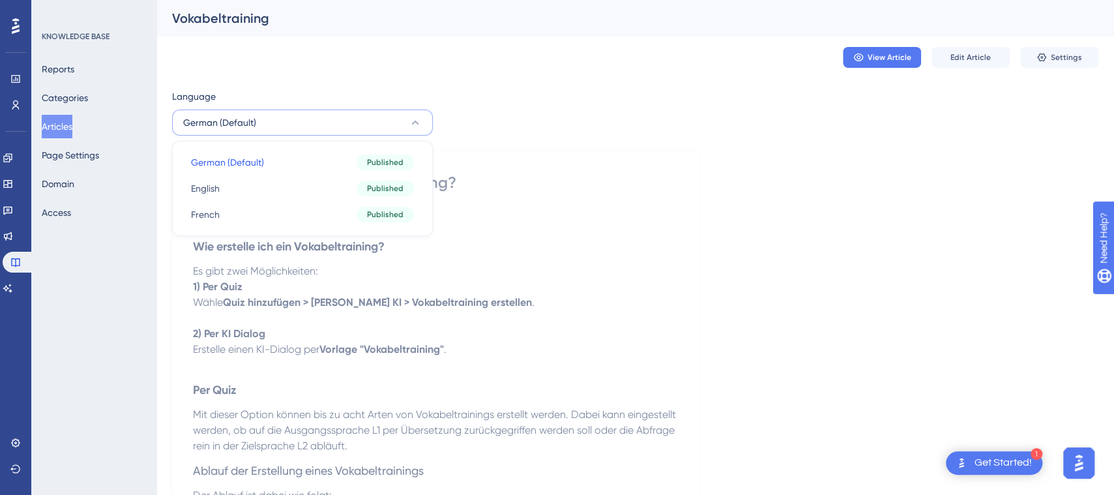
click at [273, 115] on button "German (Default)" at bounding box center [302, 123] width 261 height 26
